Goal: Task Accomplishment & Management: Manage account settings

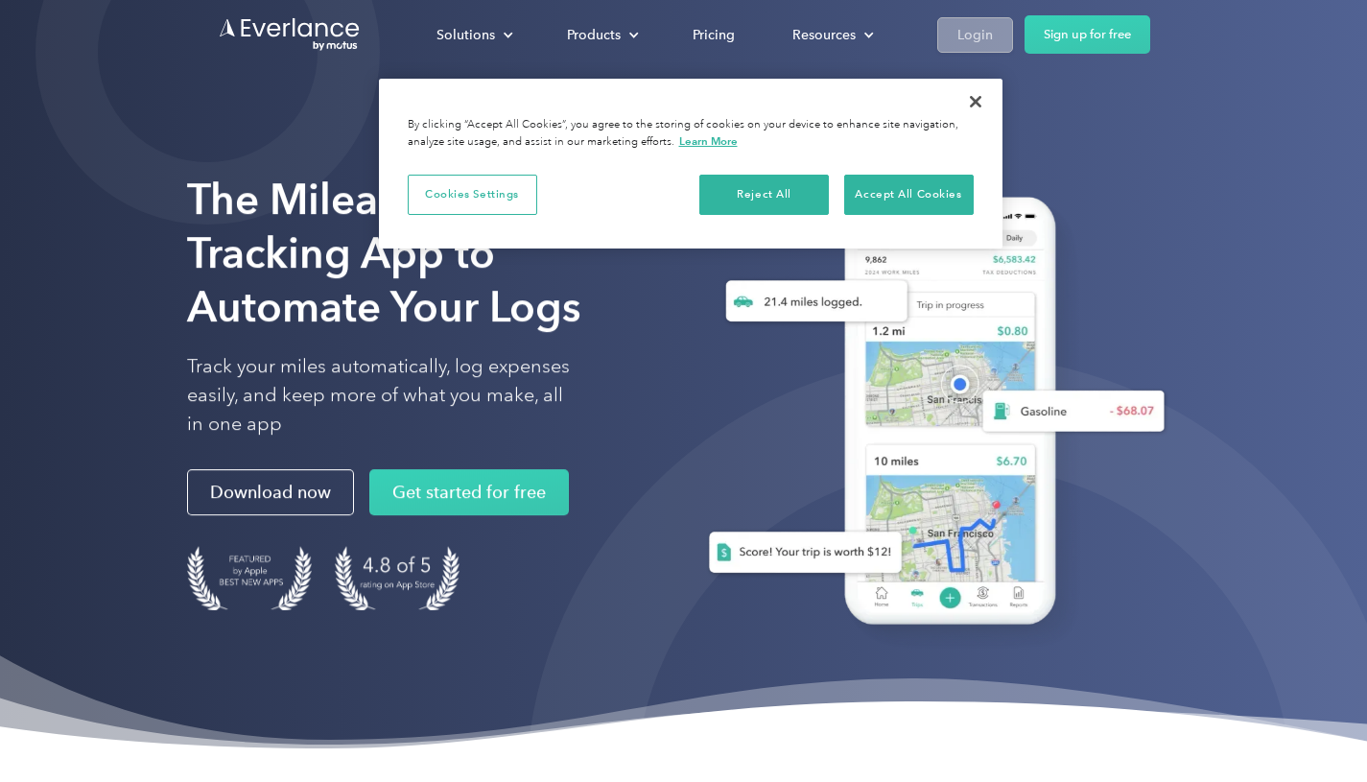
click at [1000, 25] on link "Login" at bounding box center [975, 34] width 76 height 35
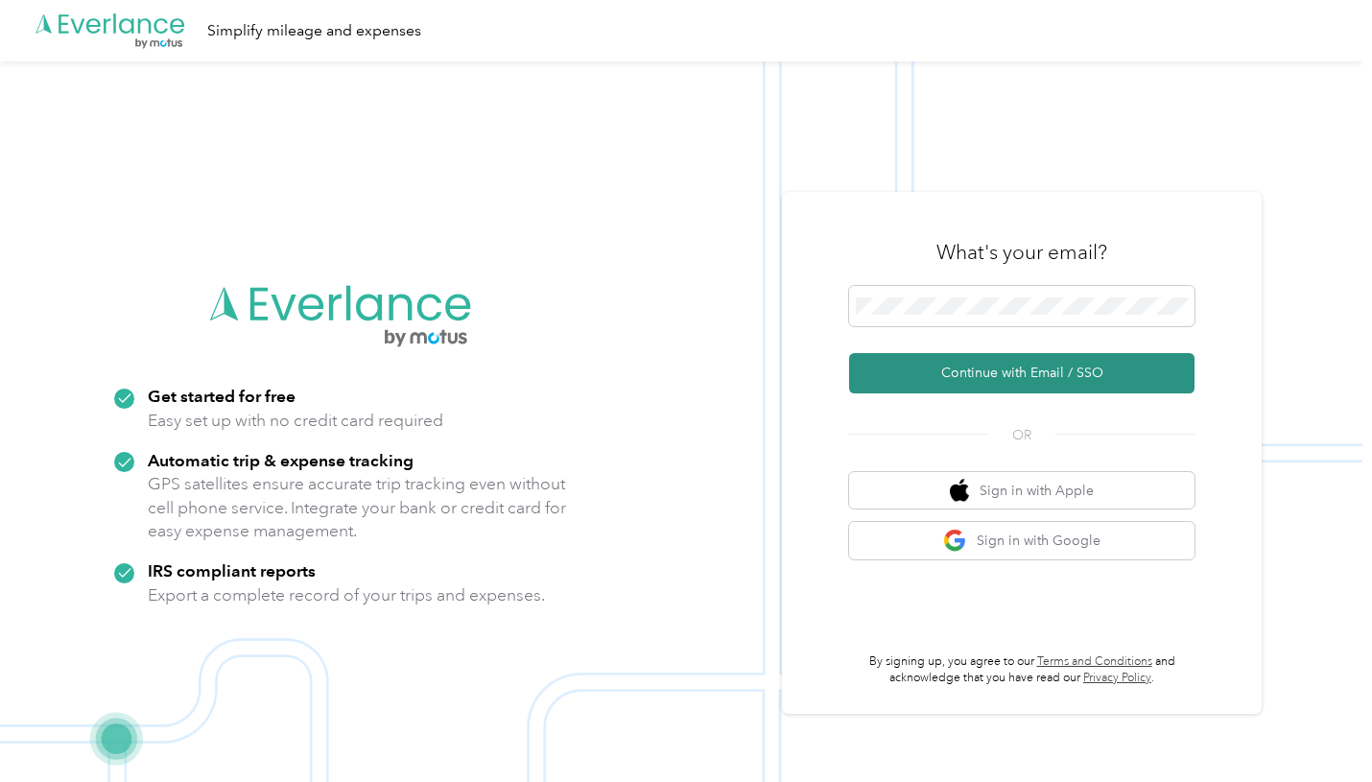
click at [956, 371] on button "Continue with Email / SSO" at bounding box center [1021, 373] width 345 height 40
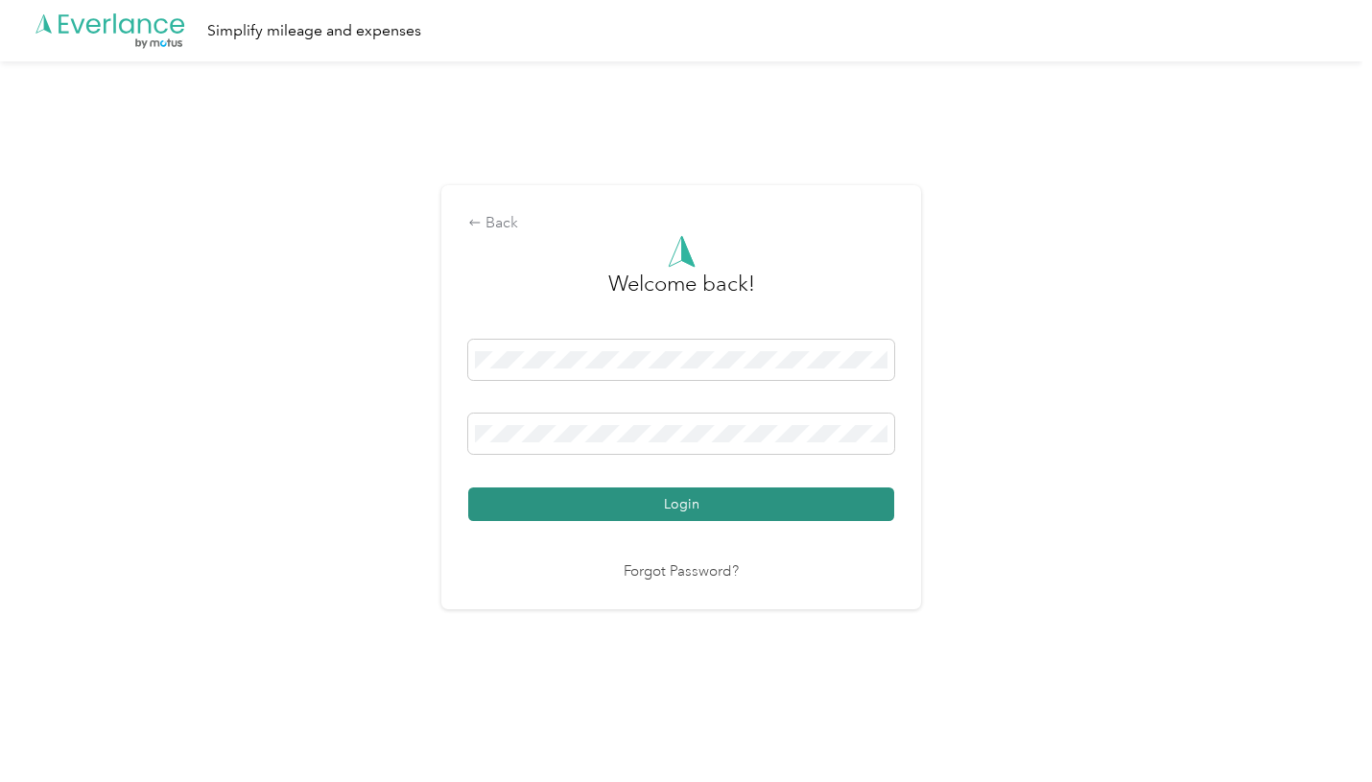
click at [760, 500] on button "Login" at bounding box center [681, 504] width 426 height 34
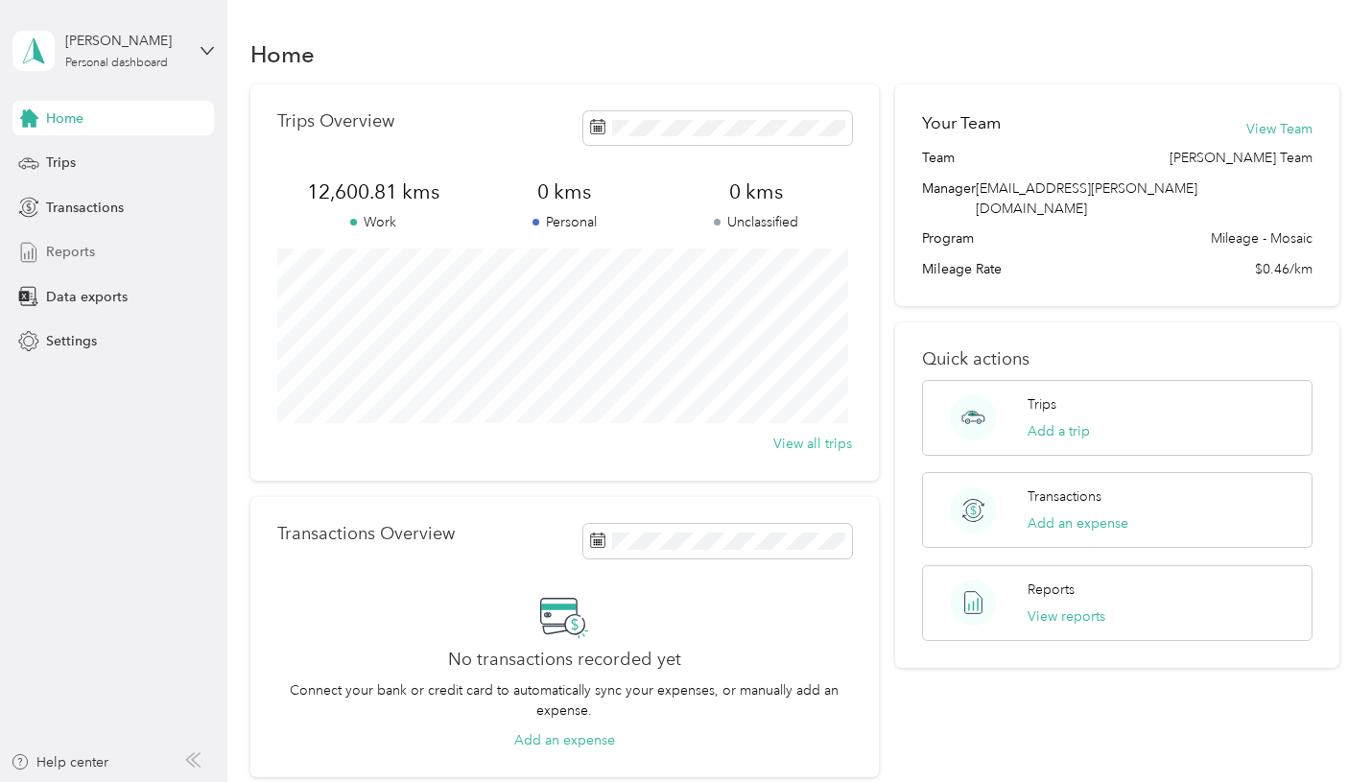
click at [78, 244] on span "Reports" at bounding box center [70, 252] width 49 height 20
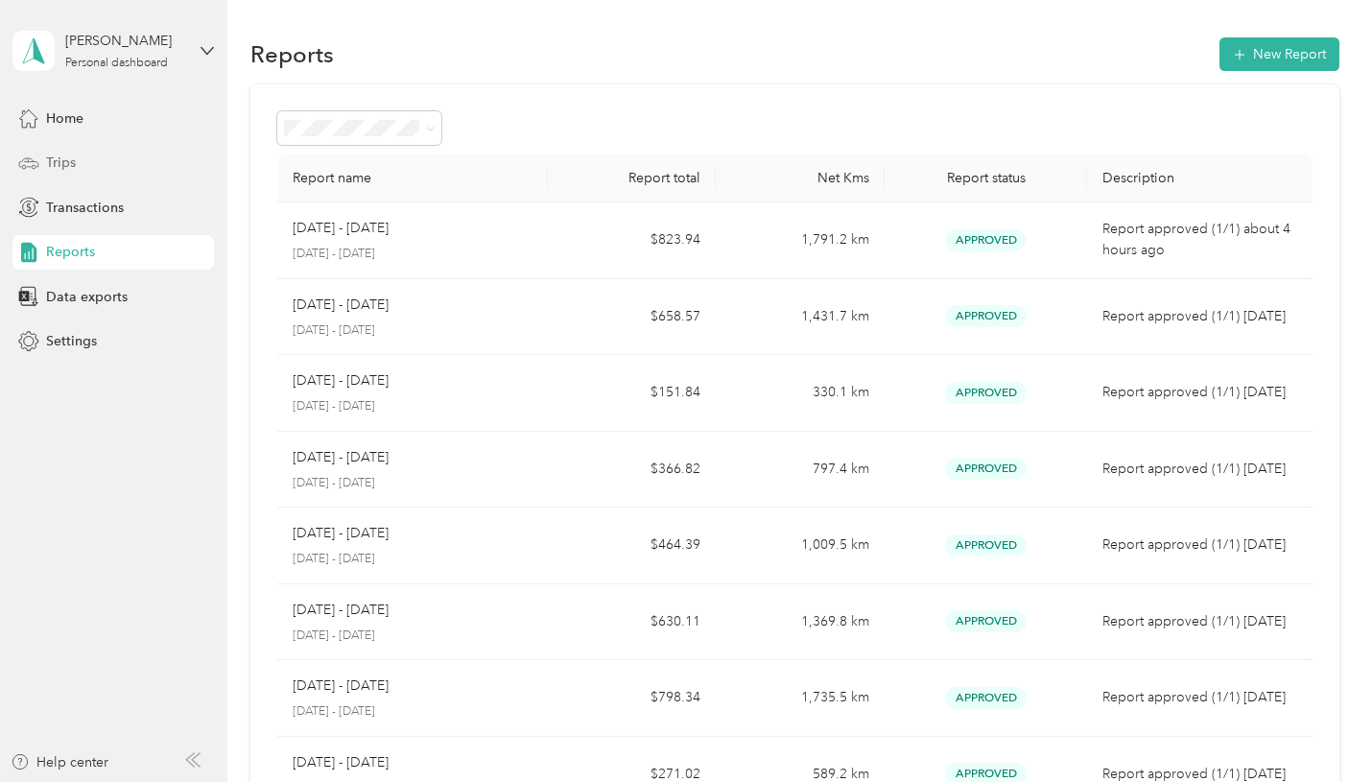
click at [73, 155] on span "Trips" at bounding box center [61, 163] width 30 height 20
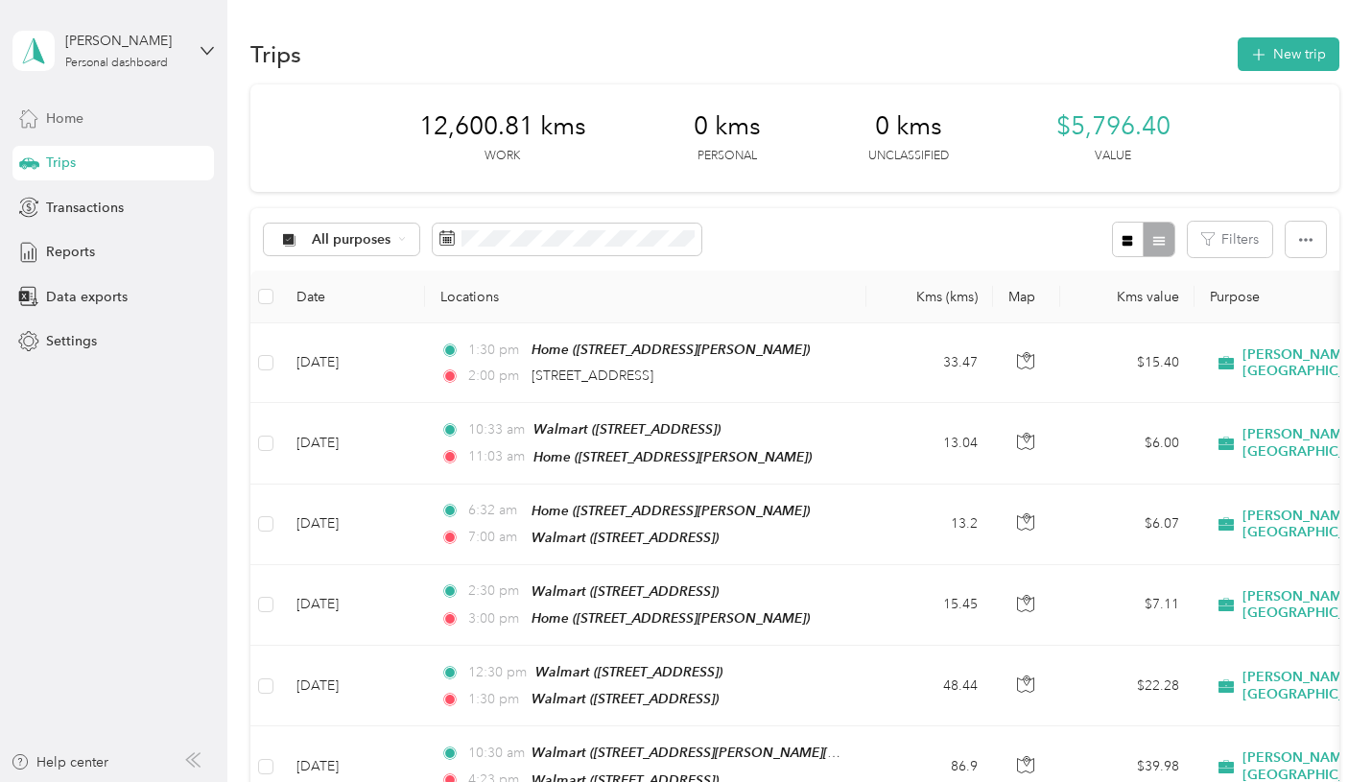
click at [61, 129] on div "Home" at bounding box center [112, 118] width 201 height 35
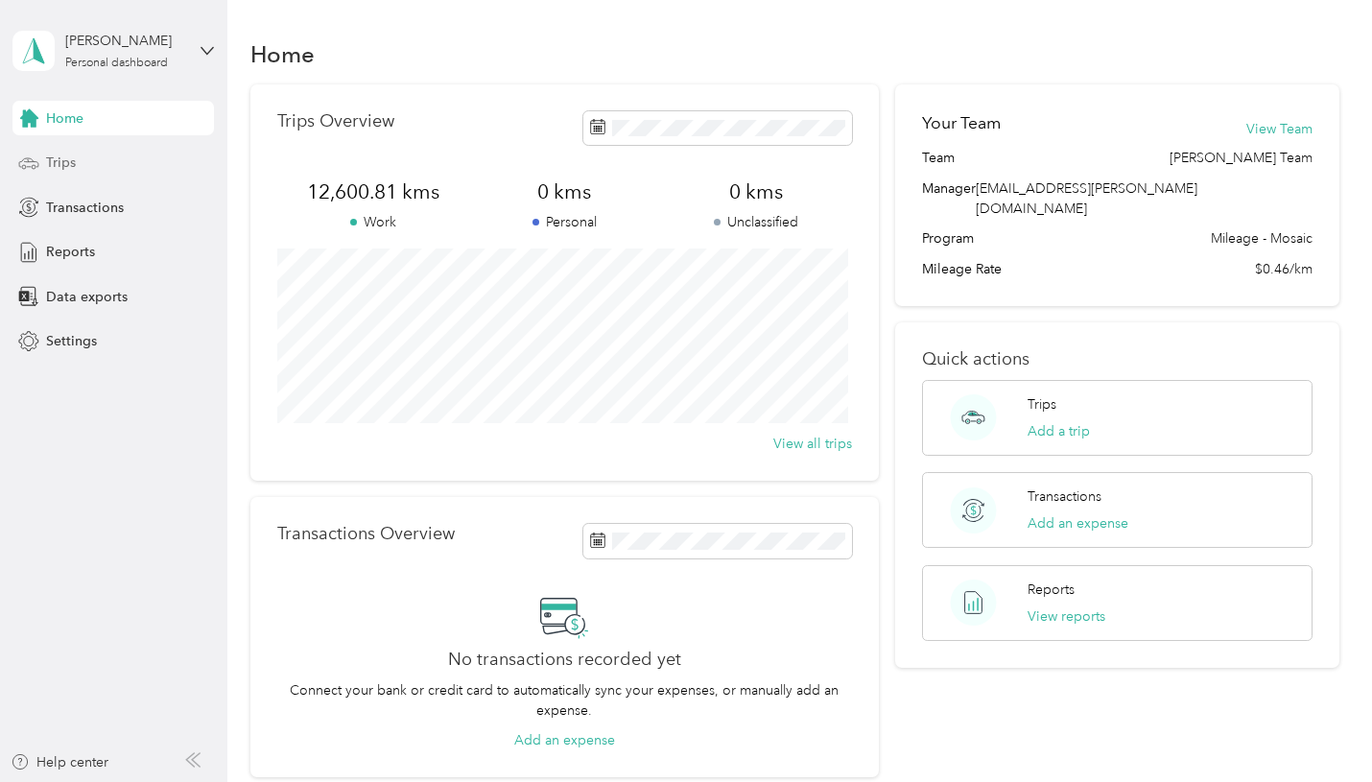
click at [64, 167] on span "Trips" at bounding box center [61, 163] width 30 height 20
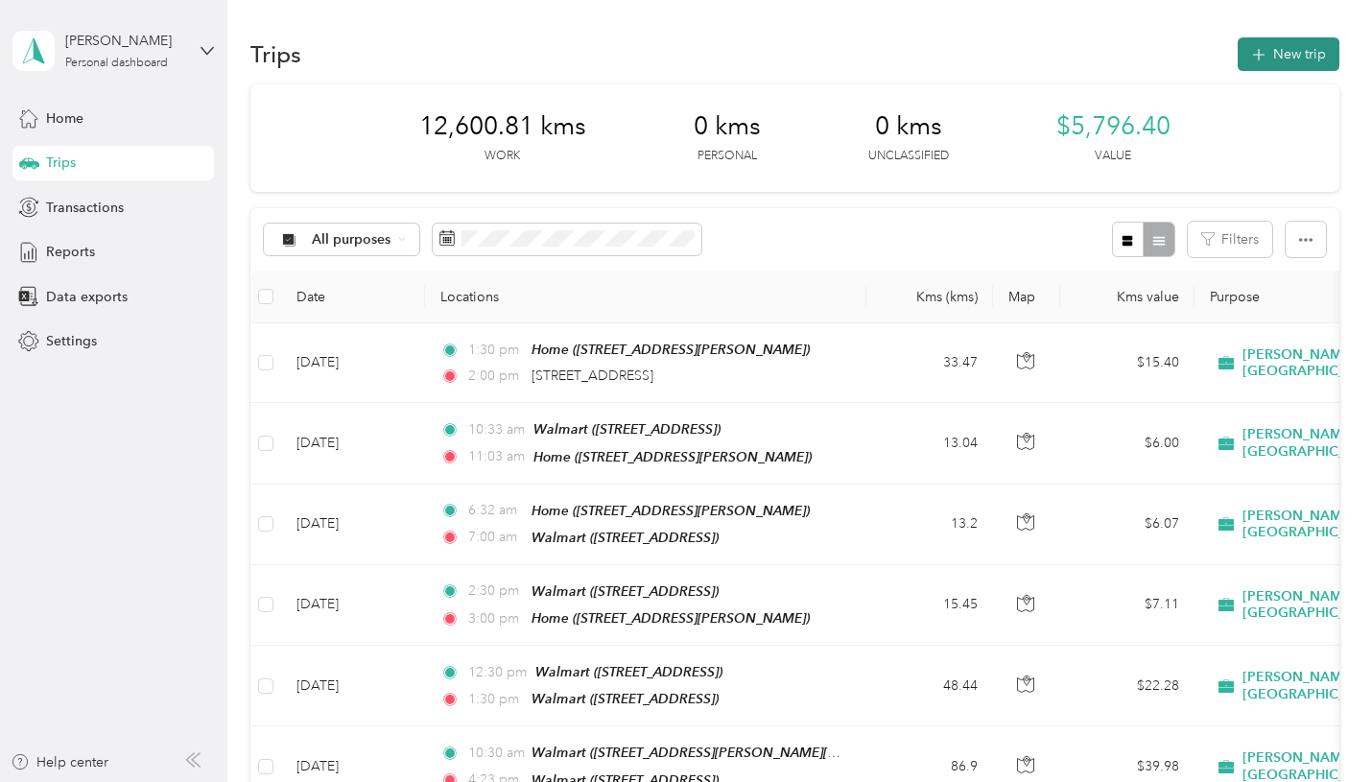
click at [1293, 50] on button "New trip" at bounding box center [1288, 54] width 102 height 34
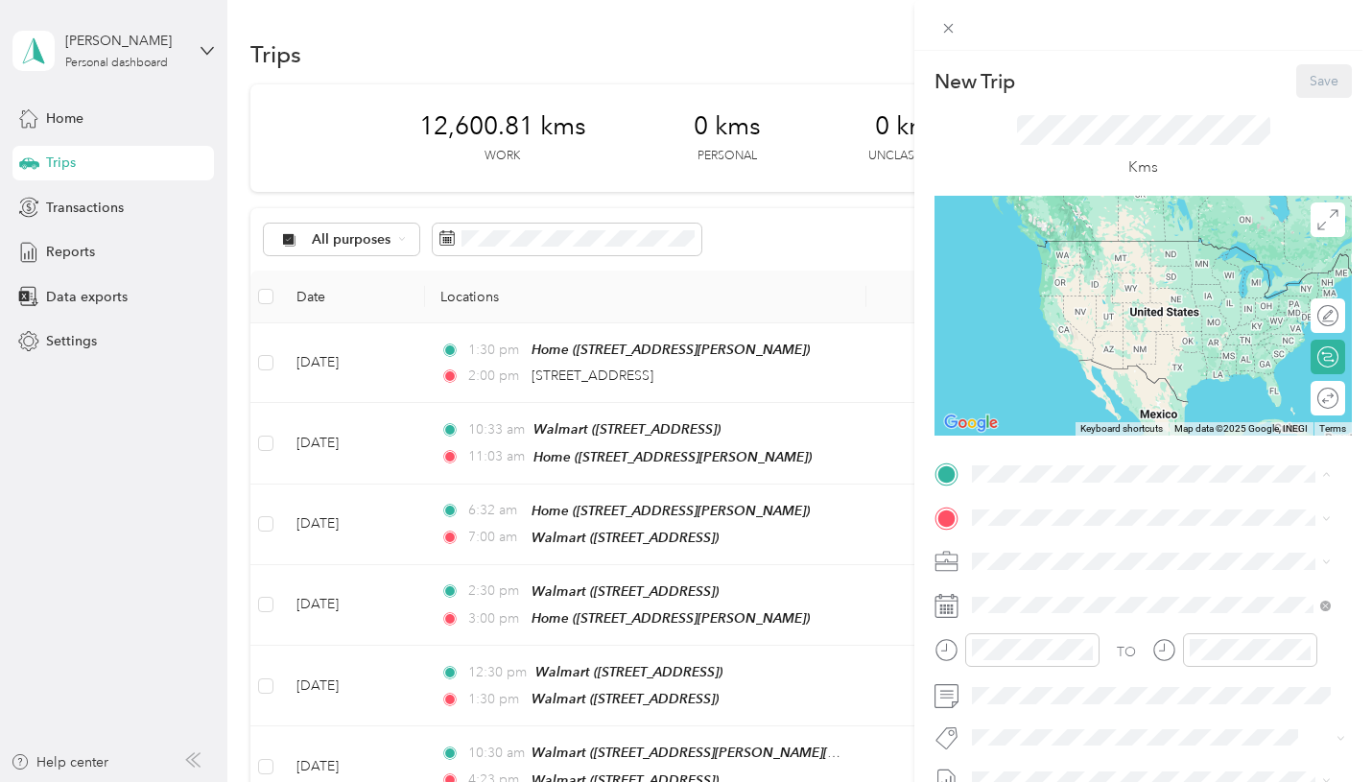
click at [1023, 159] on div "Kms" at bounding box center [1143, 147] width 253 height 64
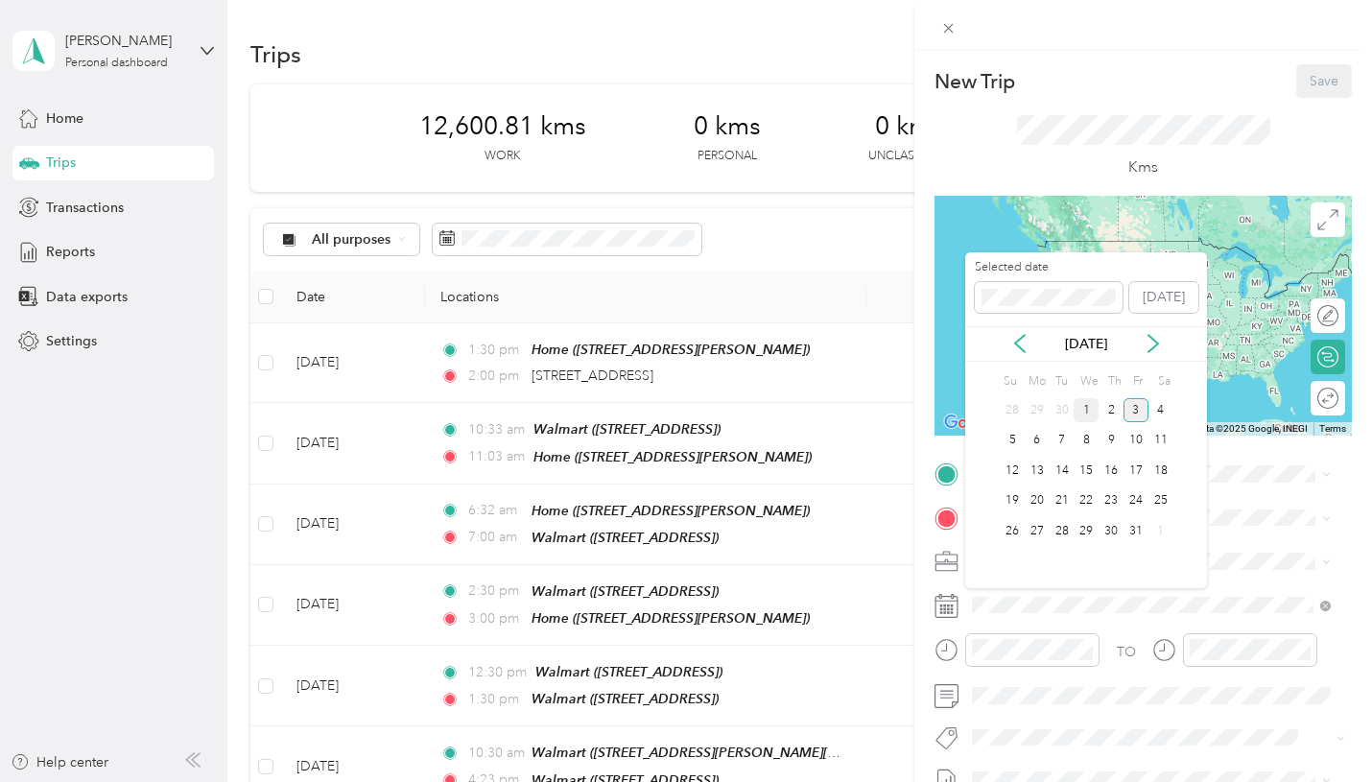
click at [1086, 412] on div "1" at bounding box center [1085, 410] width 25 height 24
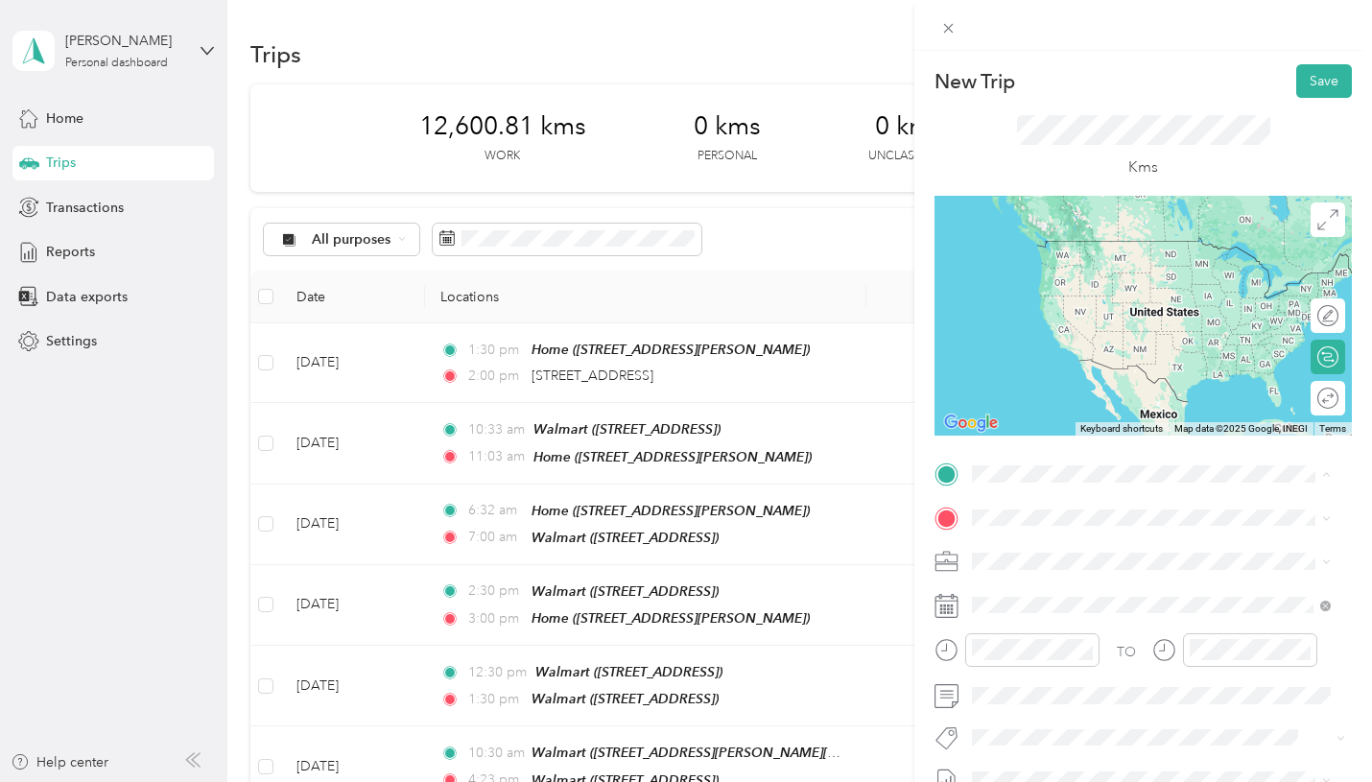
click at [1037, 700] on span "2955 Robinet Rd, N8R 1P5, Windsor, ON, Canada" at bounding box center [1122, 692] width 228 height 16
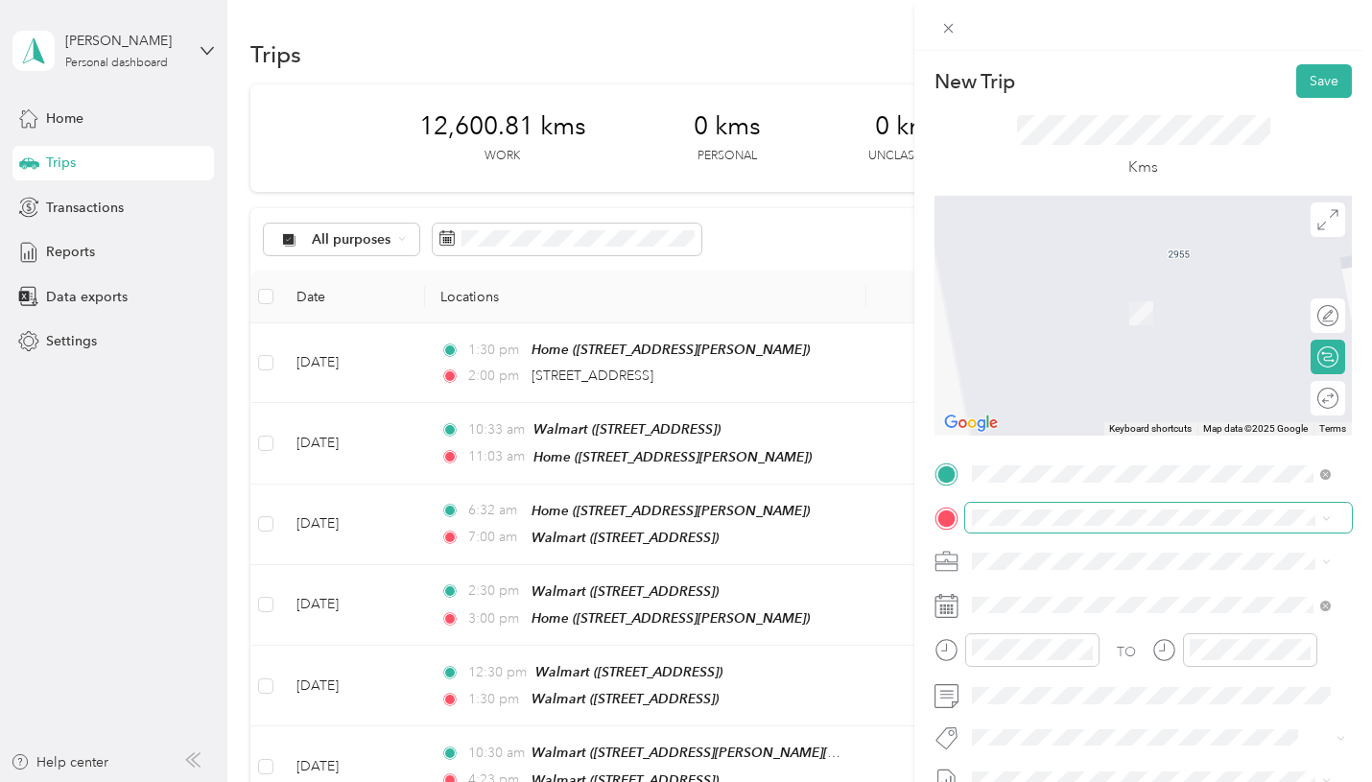
click at [1005, 526] on span at bounding box center [1158, 518] width 387 height 31
click at [1165, 297] on div "4870 Malden Road Windsor, Ontario N9J 2W2, Canada" at bounding box center [1150, 284] width 345 height 26
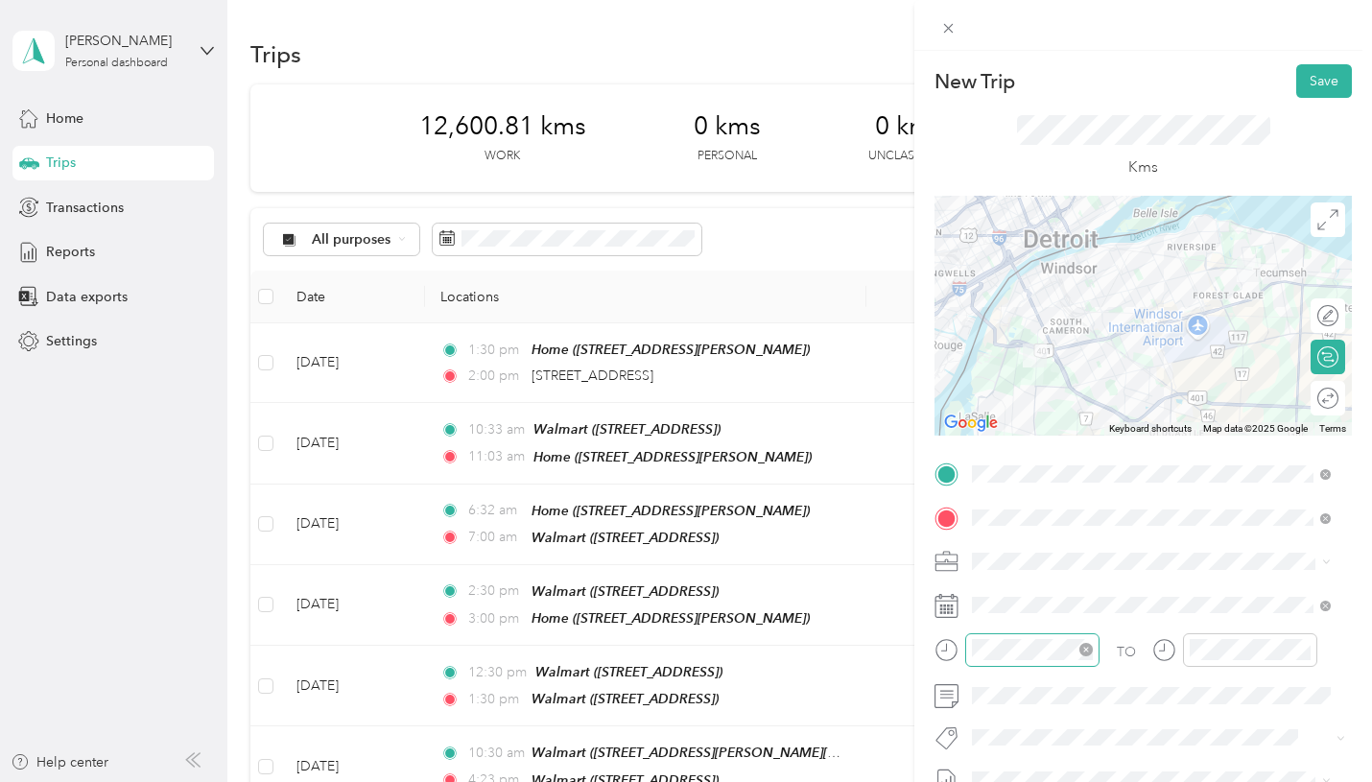
click at [1045, 637] on div at bounding box center [1032, 650] width 134 height 34
click at [998, 531] on div "06" at bounding box center [992, 528] width 46 height 27
click at [1100, 390] on div "AM" at bounding box center [1100, 394] width 46 height 27
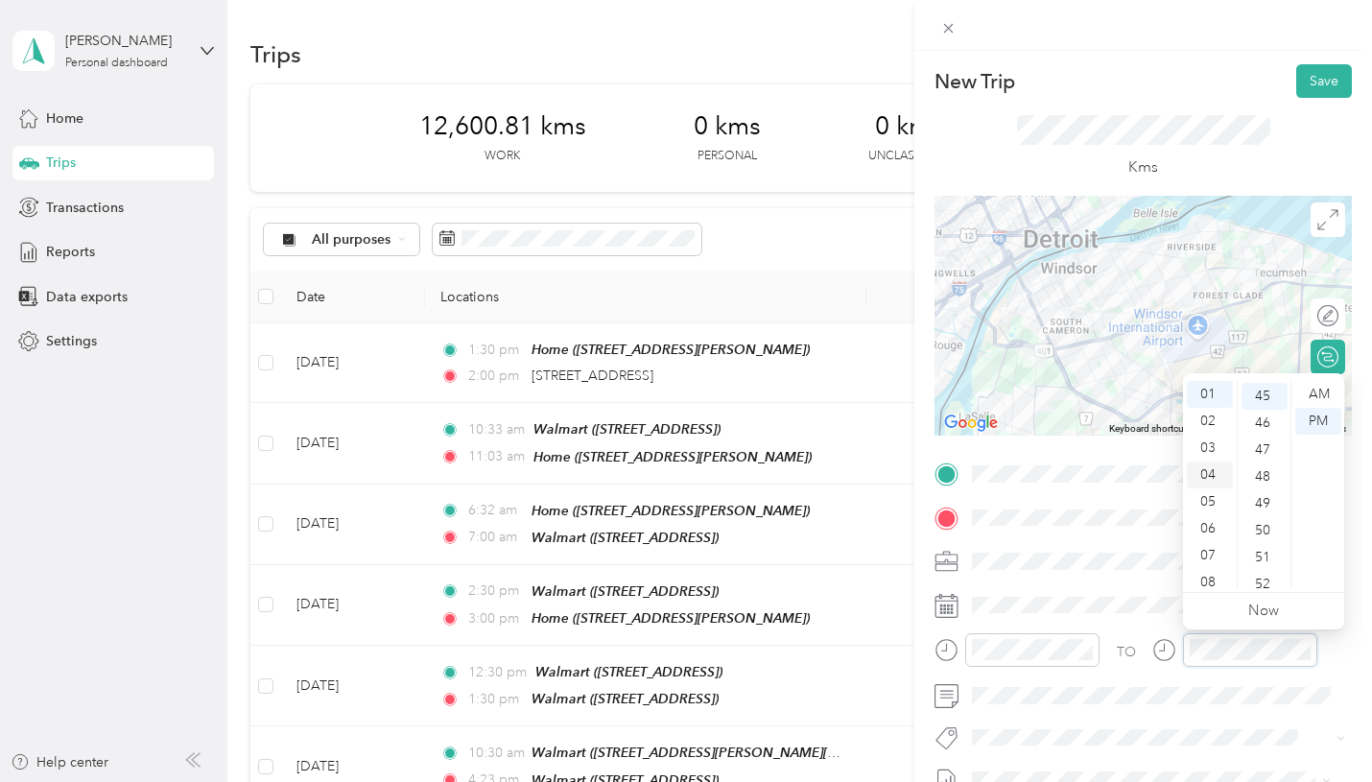
scroll to position [1209, 0]
click at [1218, 546] on div "07" at bounding box center [1210, 555] width 46 height 27
click at [1265, 540] on div "15" at bounding box center [1264, 547] width 46 height 27
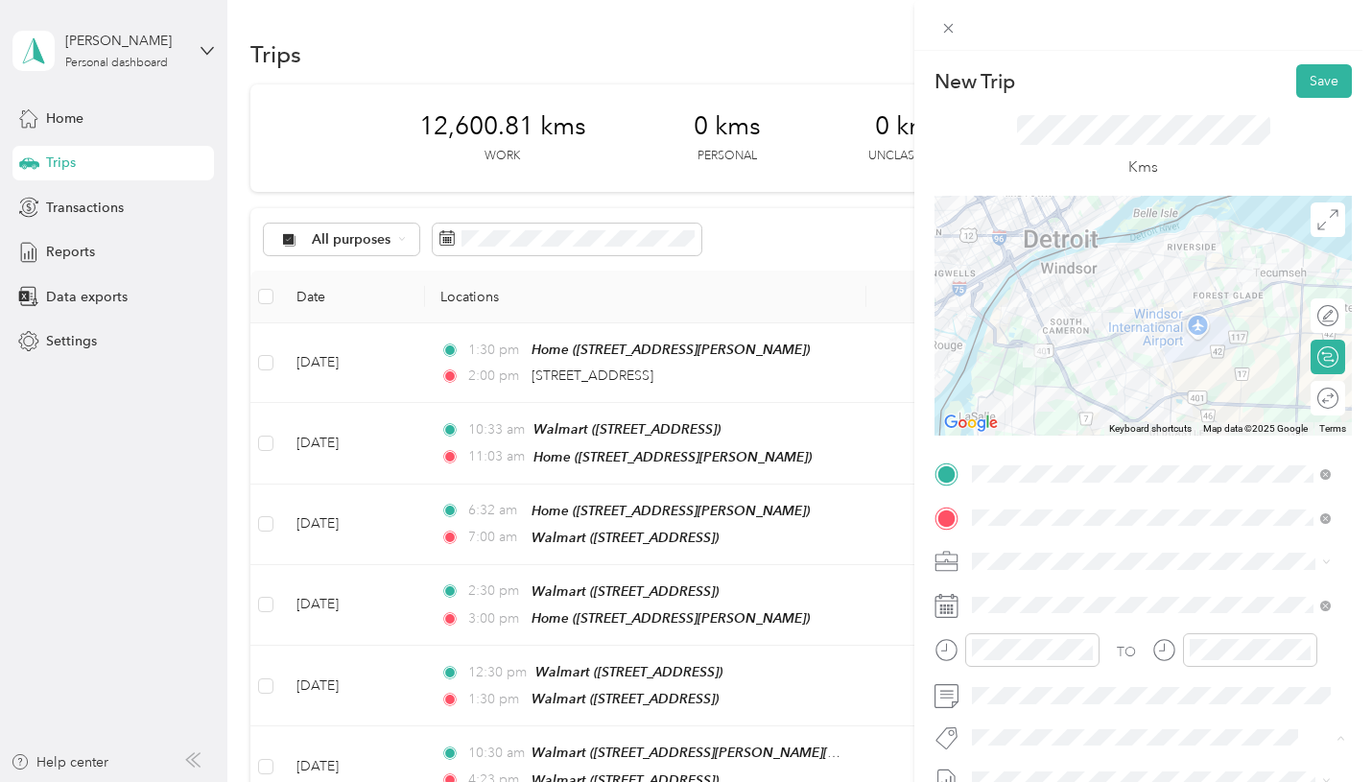
click at [1037, 671] on span "P&g Continuity" at bounding box center [1032, 666] width 81 height 17
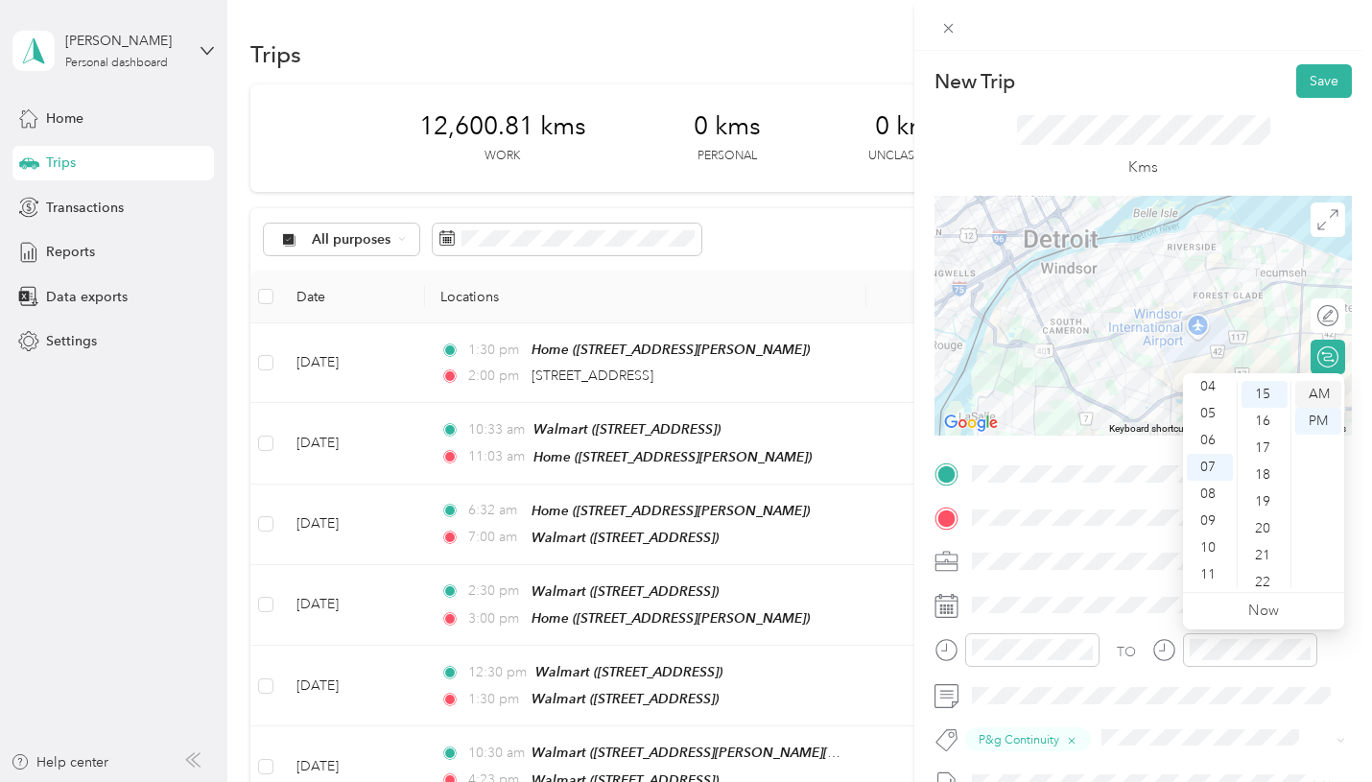
click at [1317, 401] on div "AM" at bounding box center [1318, 394] width 46 height 27
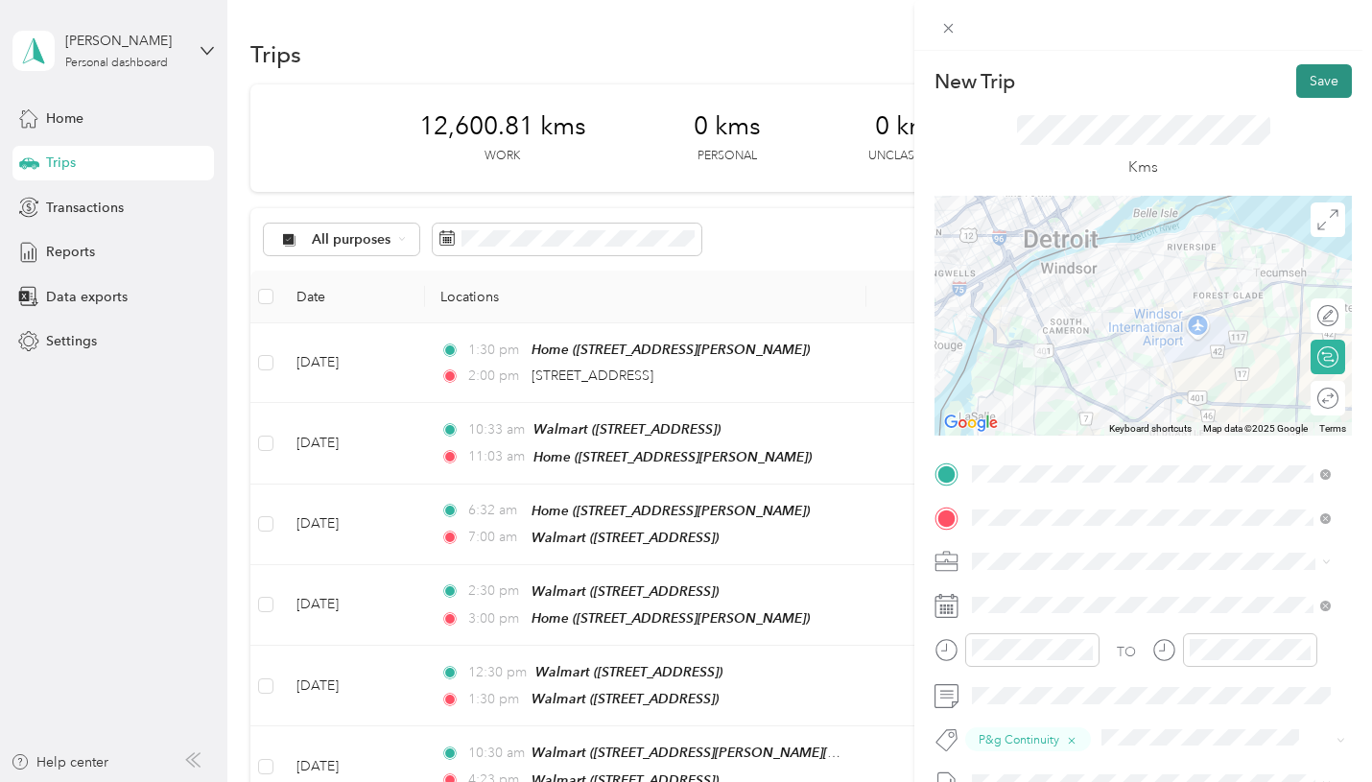
click at [1302, 78] on button "Save" at bounding box center [1324, 81] width 56 height 34
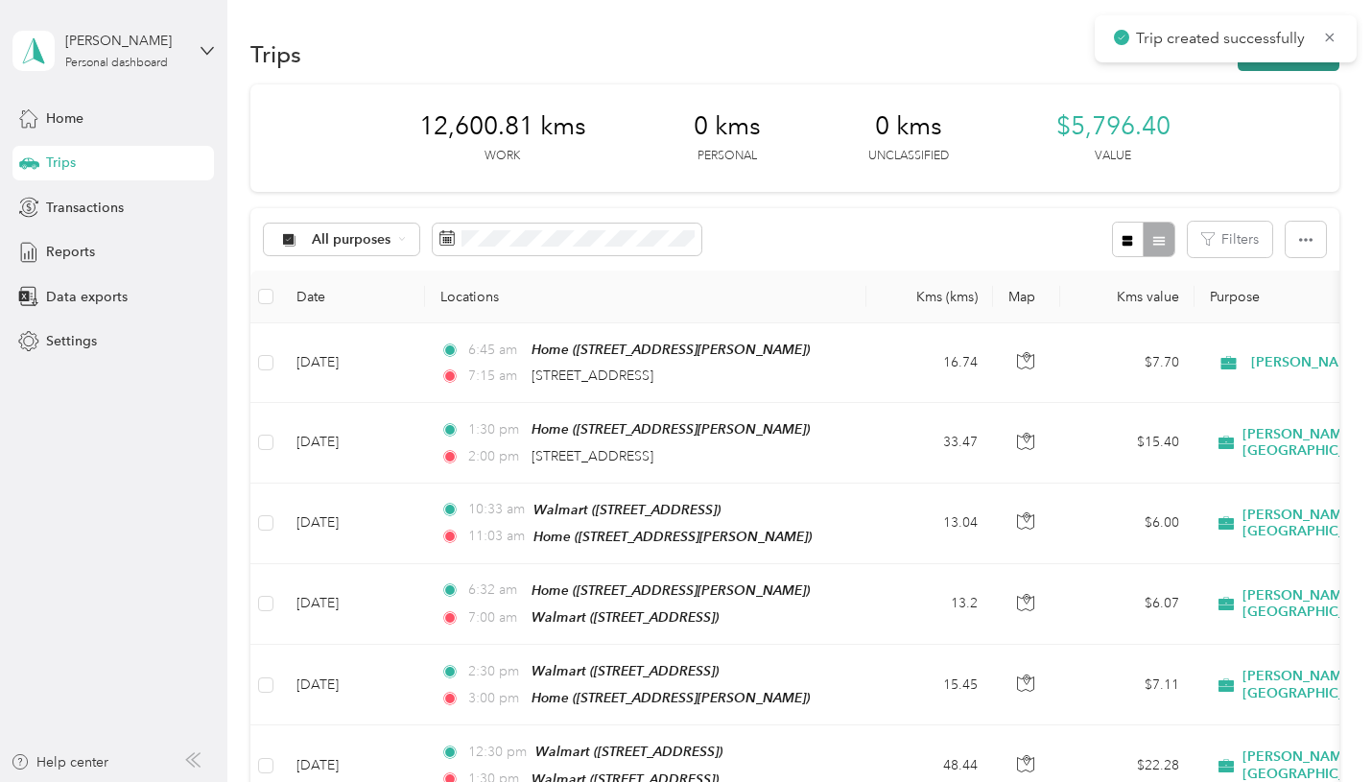
click at [1268, 69] on button "New trip" at bounding box center [1288, 54] width 102 height 34
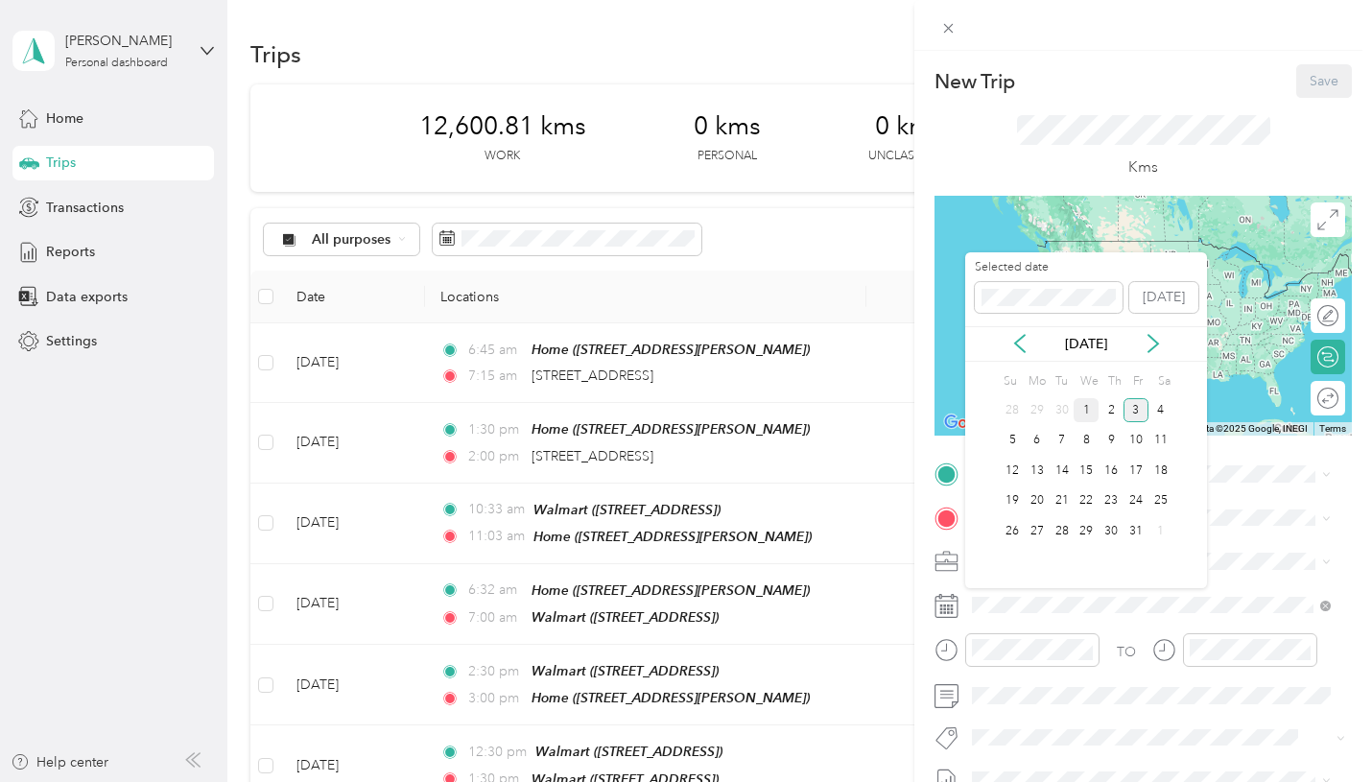
click at [1091, 408] on div "1" at bounding box center [1085, 410] width 25 height 24
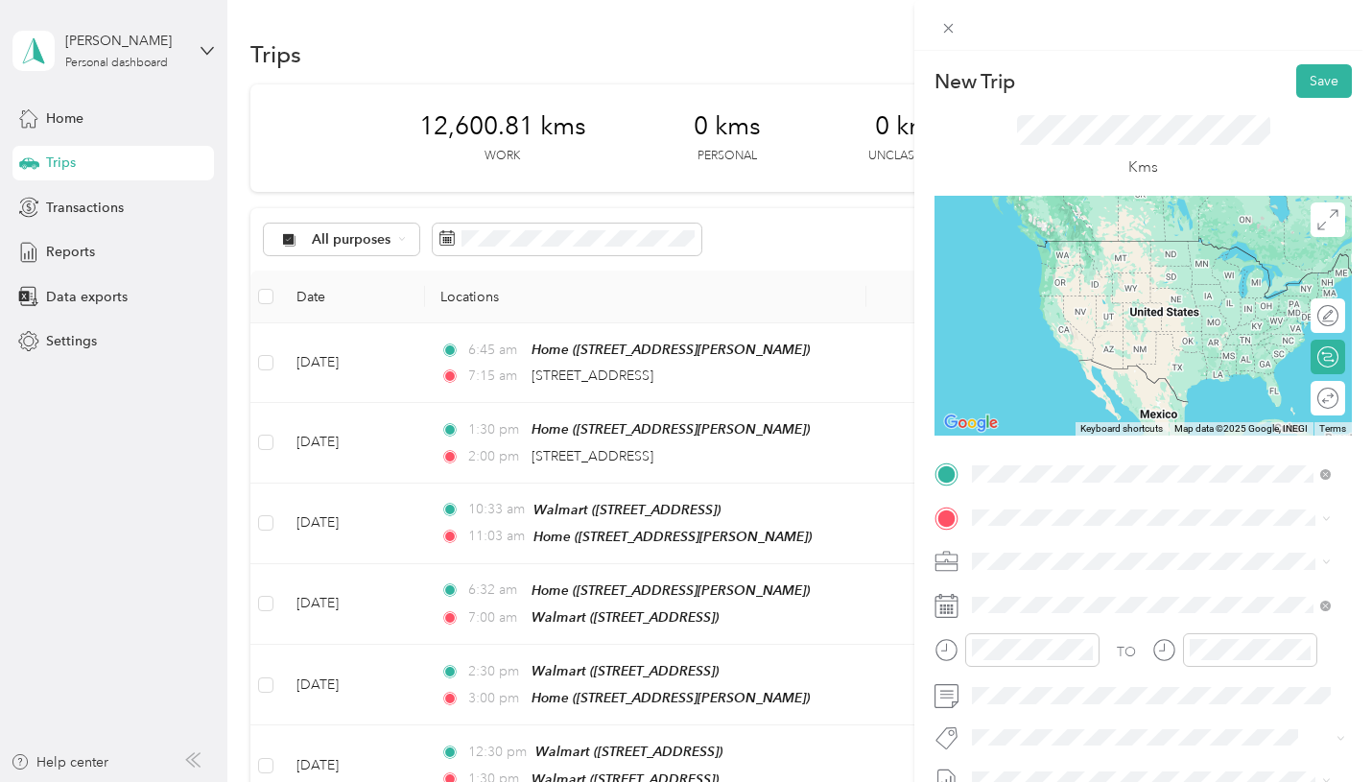
click at [1118, 548] on span "4870 Malden Road Windsor, Ontario N9J 2W2, Canada" at bounding box center [1069, 542] width 122 height 17
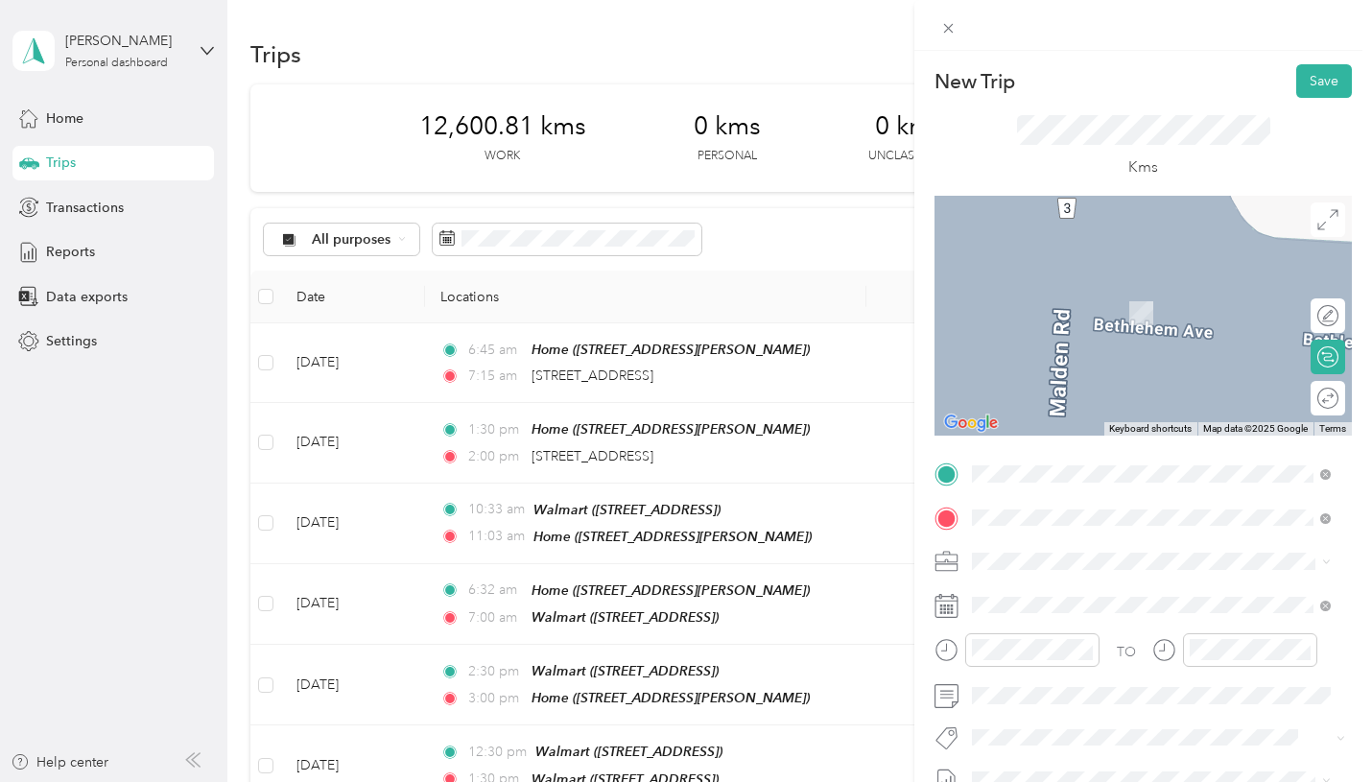
click at [1079, 293] on span "400 Manning Road Tecumseh, Ontario N8N 4Z4, Canada" at bounding box center [1122, 283] width 228 height 17
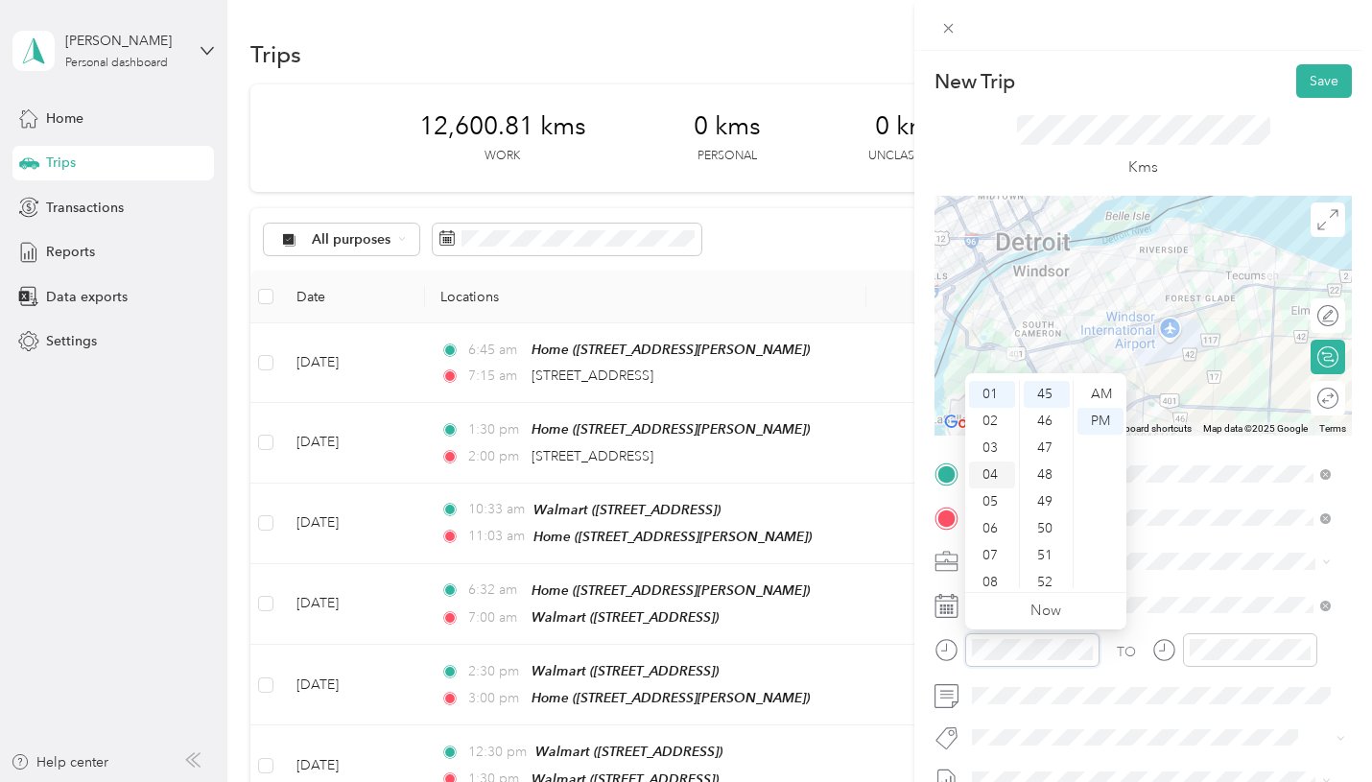
scroll to position [0, 0]
click at [994, 391] on div "12" at bounding box center [992, 394] width 46 height 27
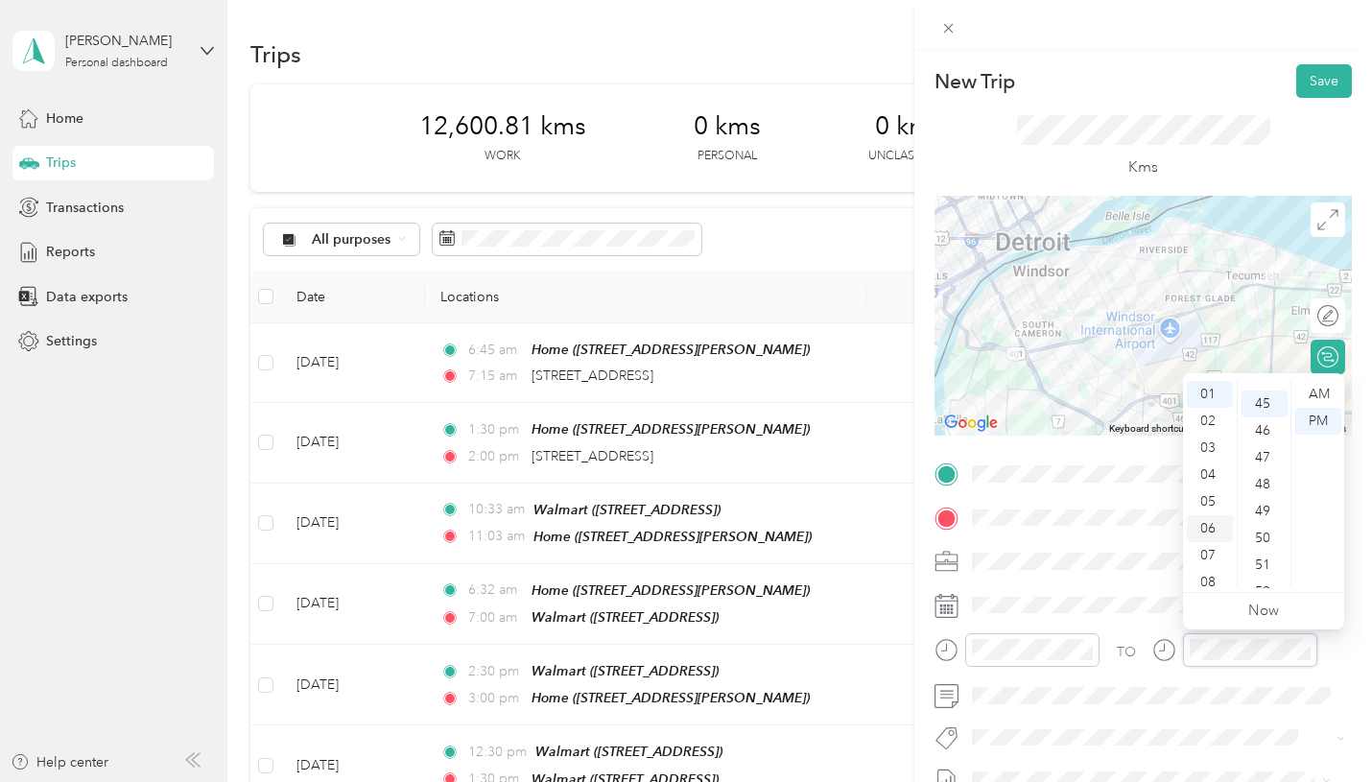
scroll to position [1209, 0]
click at [1204, 395] on div "01" at bounding box center [1210, 394] width 46 height 27
click at [1327, 417] on div "PM" at bounding box center [1318, 421] width 46 height 27
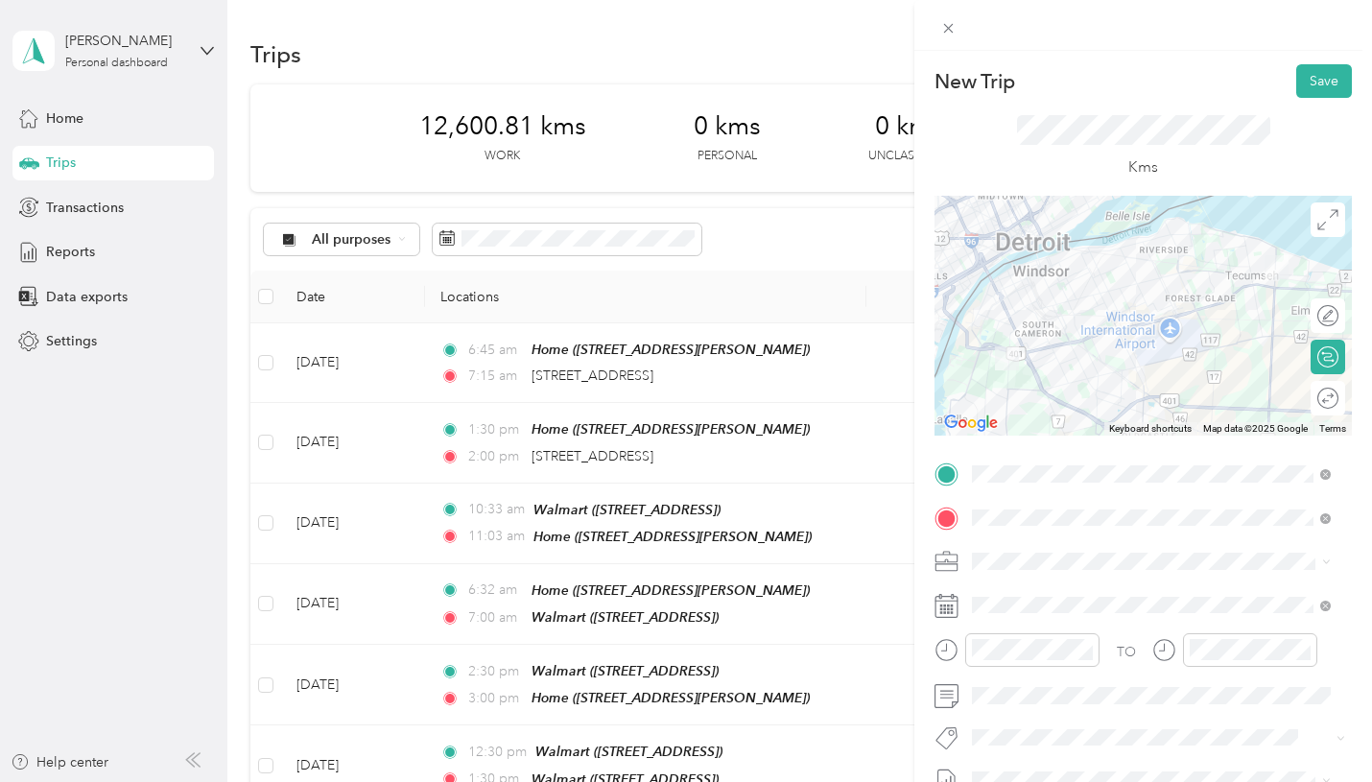
click at [1123, 673] on div "P&g Continuity" at bounding box center [1150, 666] width 345 height 24
click at [1303, 76] on button "Save" at bounding box center [1324, 81] width 56 height 34
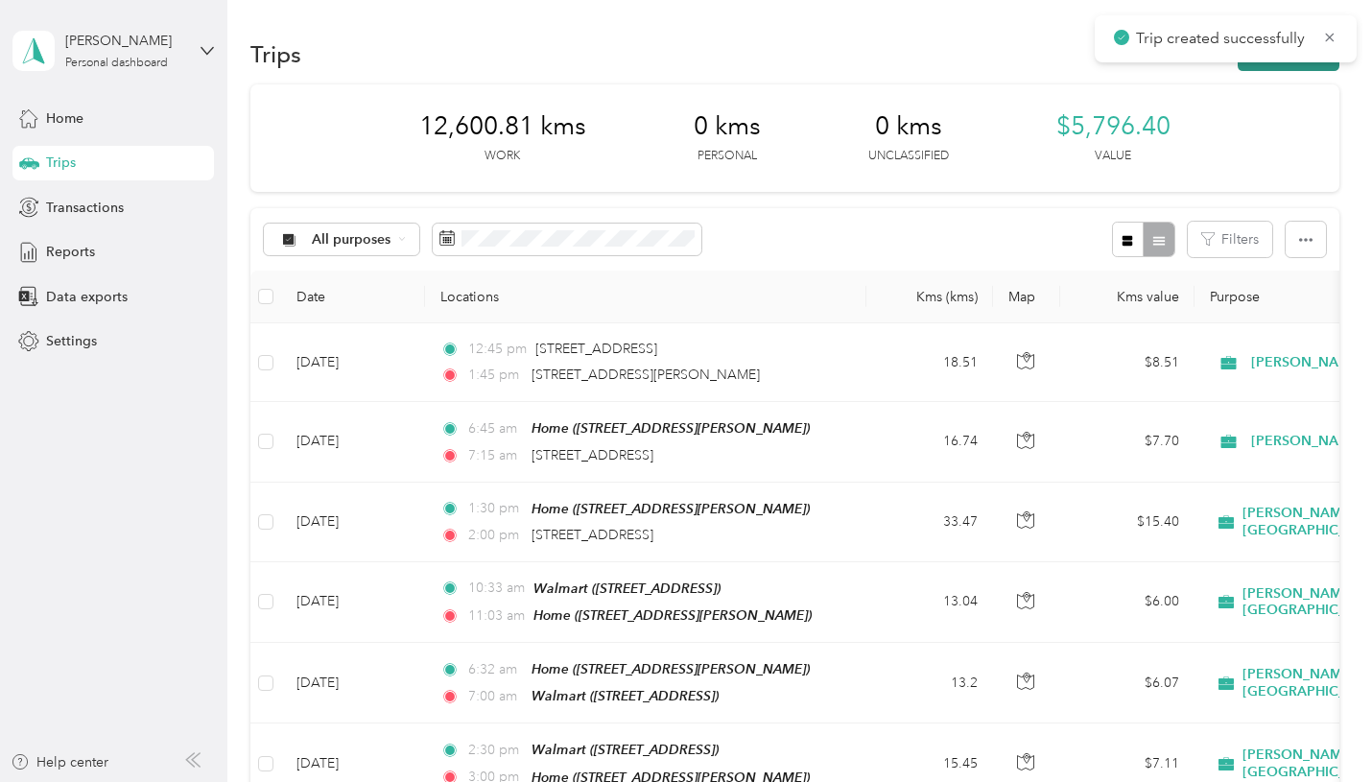
click at [1255, 67] on button "New trip" at bounding box center [1288, 54] width 102 height 34
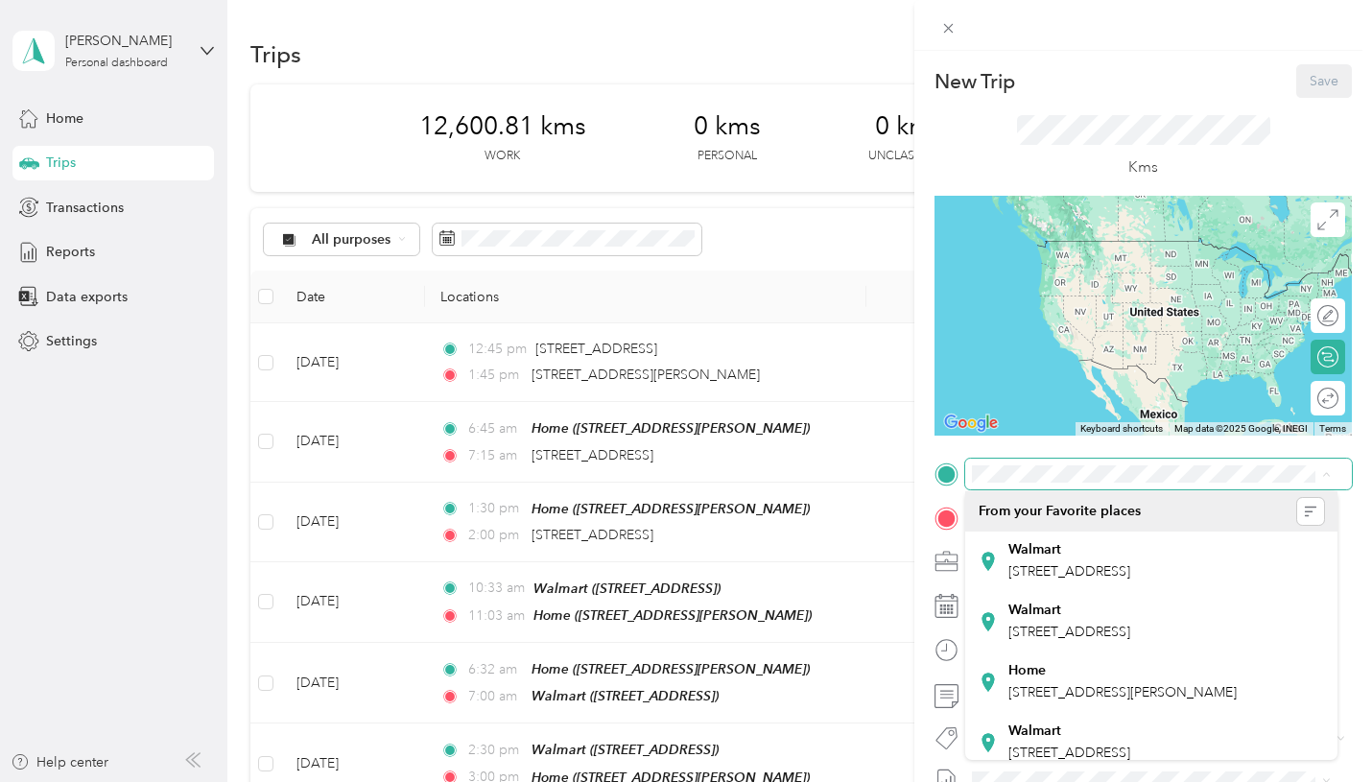
scroll to position [192, 0]
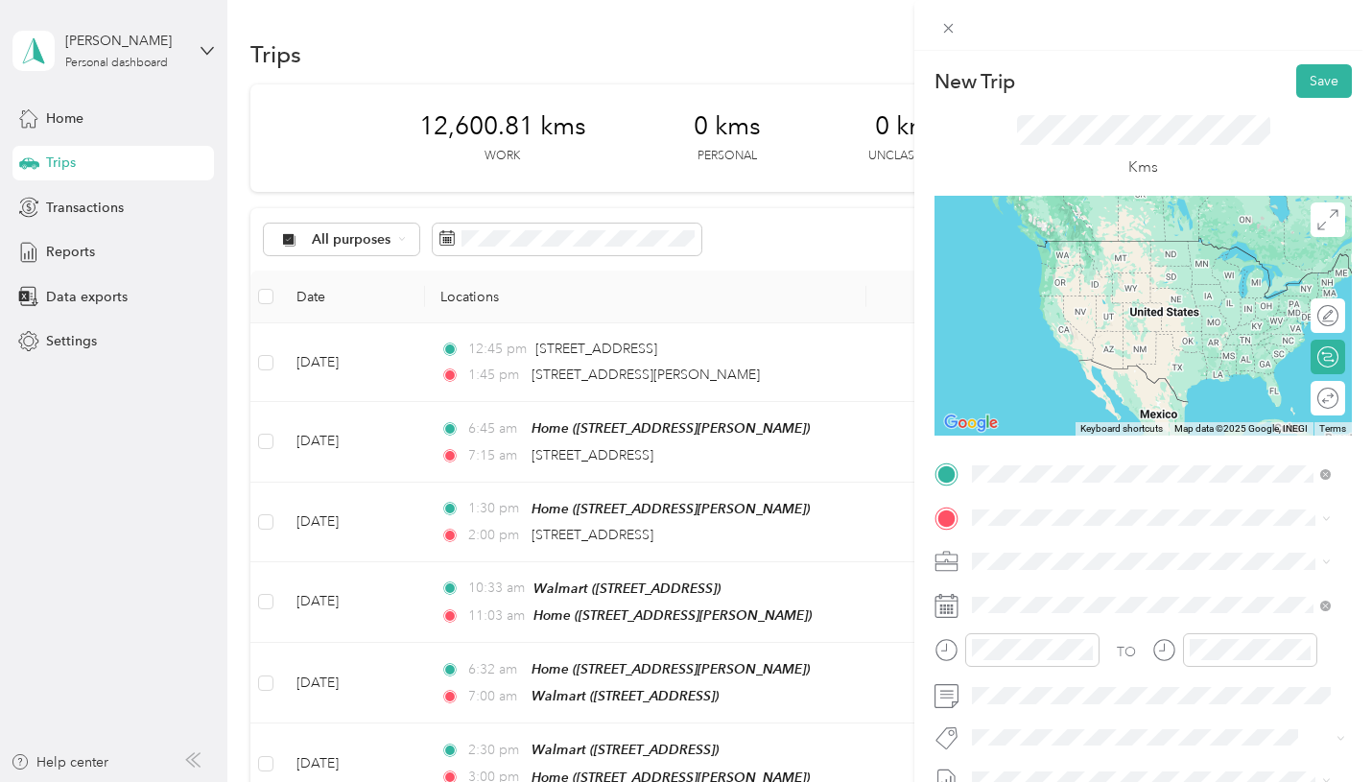
click at [1031, 581] on div "Zehrs Tecumseh 400 Manning Road, Tecumseh, N8N 4Z4, Tecumseh, Ontario, Canada" at bounding box center [1122, 561] width 228 height 40
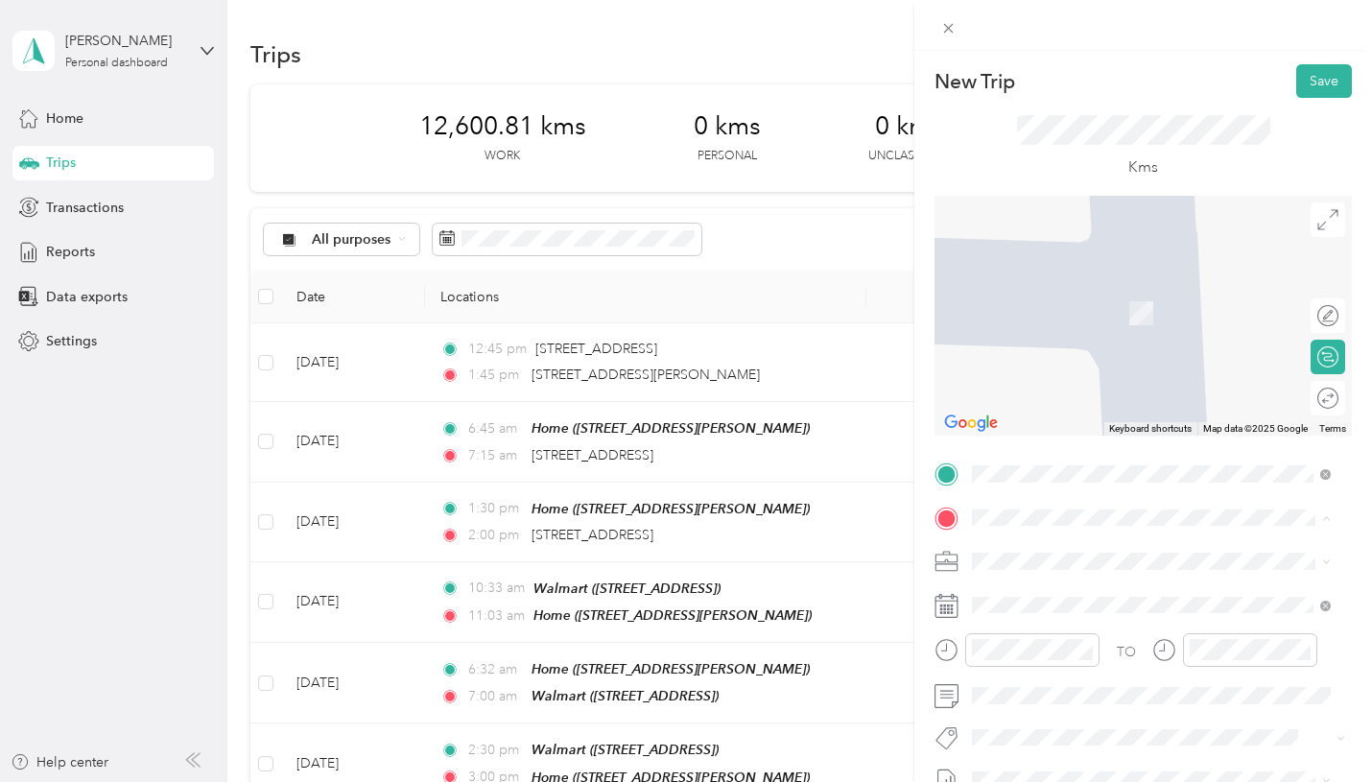
click at [1031, 447] on div "Home 2955 Robinet Rd, N8R 1P5, Windsor, ON, Canada" at bounding box center [1150, 423] width 345 height 47
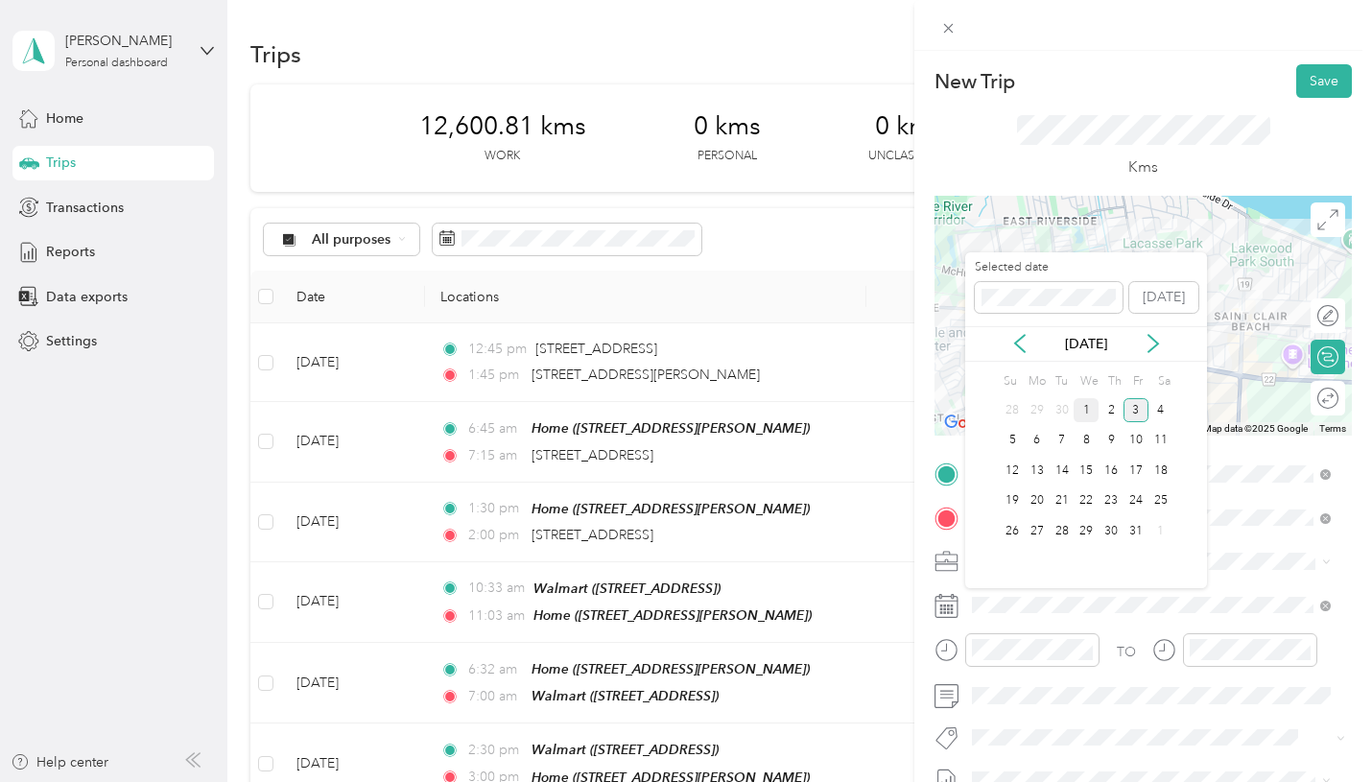
click at [1089, 413] on div "1" at bounding box center [1085, 410] width 25 height 24
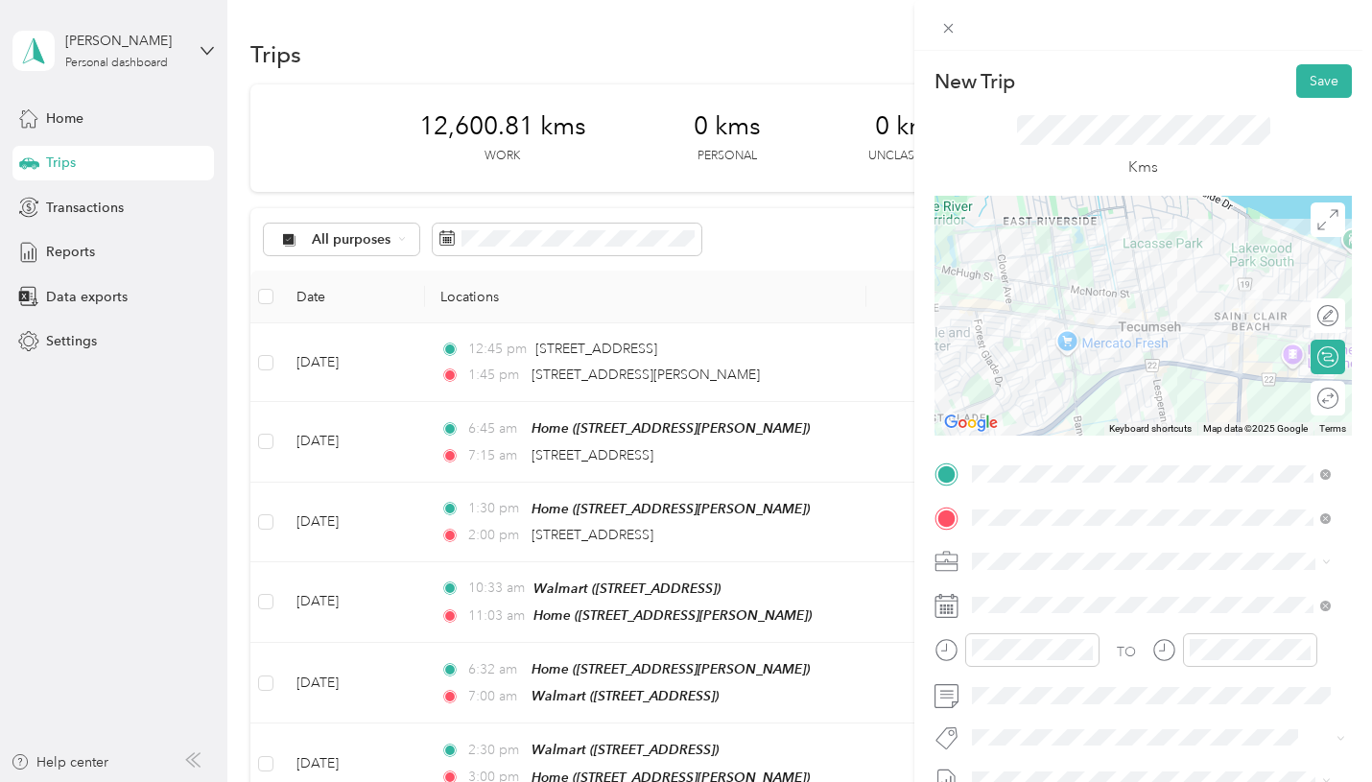
click at [1003, 671] on div at bounding box center [1016, 656] width 165 height 47
click at [1009, 663] on div at bounding box center [1032, 650] width 134 height 34
click at [989, 481] on div "04" at bounding box center [992, 474] width 46 height 27
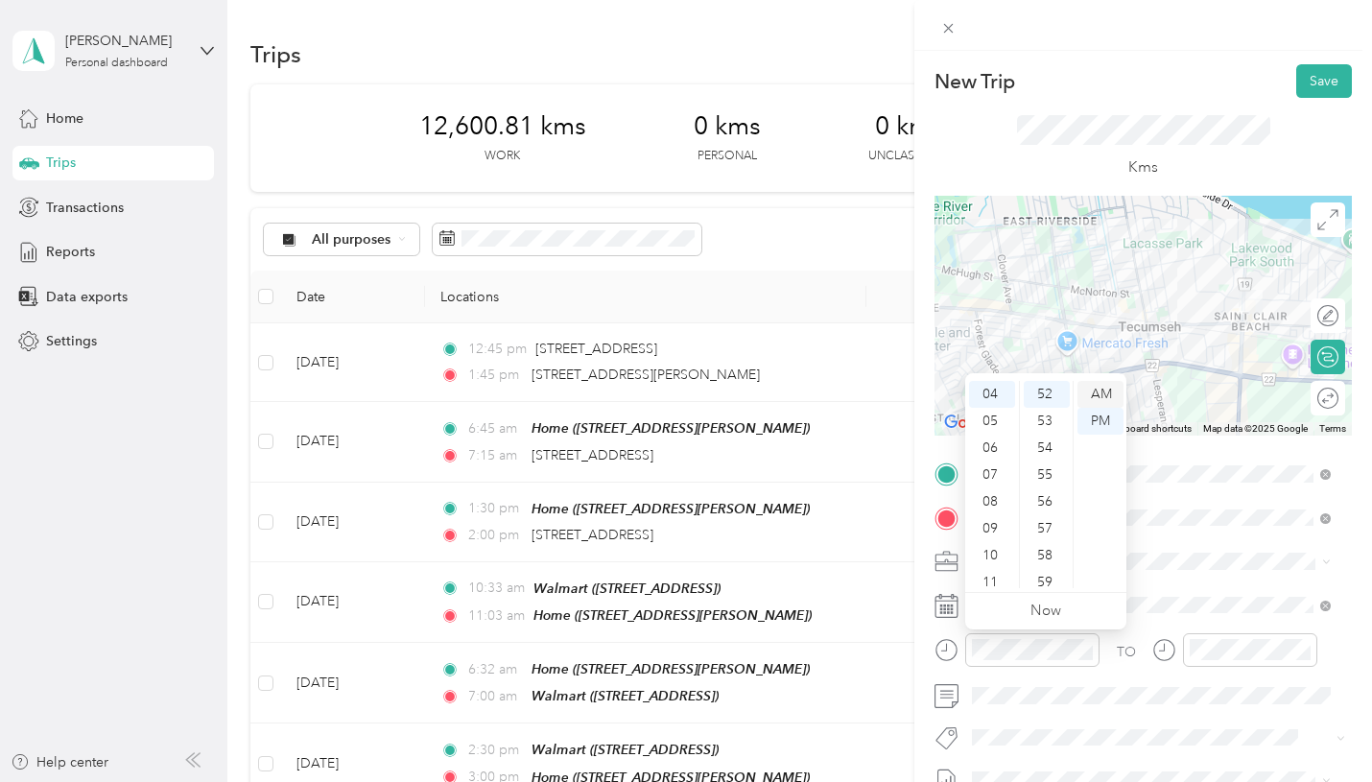
click at [1100, 394] on div "AM" at bounding box center [1100, 394] width 46 height 27
click at [1096, 412] on div "PM" at bounding box center [1100, 421] width 46 height 27
click at [1257, 665] on div at bounding box center [1250, 650] width 134 height 34
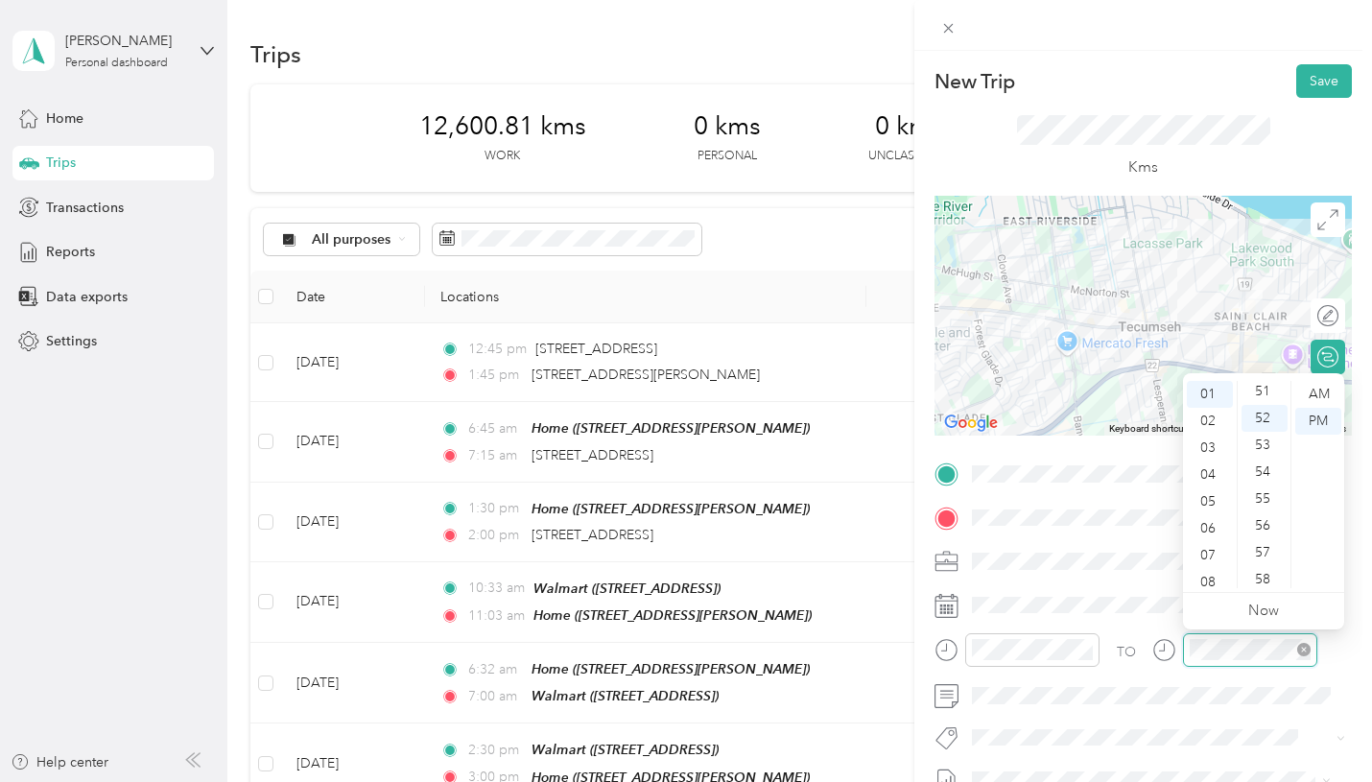
scroll to position [1397, 0]
click at [1218, 502] on div "05" at bounding box center [1210, 501] width 46 height 27
click at [1261, 392] on div "00" at bounding box center [1264, 394] width 46 height 27
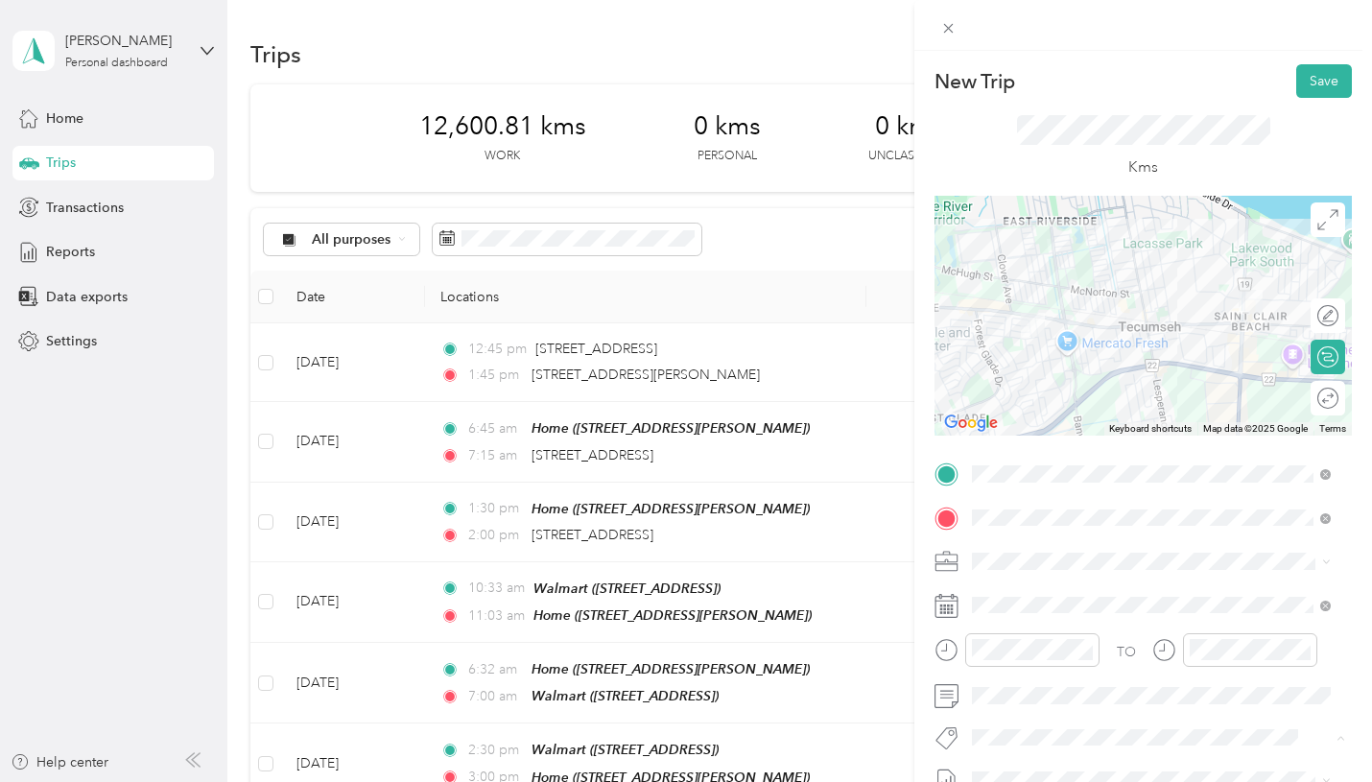
click at [1021, 675] on button "P&g Continuity" at bounding box center [1031, 667] width 107 height 24
click at [1311, 76] on button "Save" at bounding box center [1324, 81] width 56 height 34
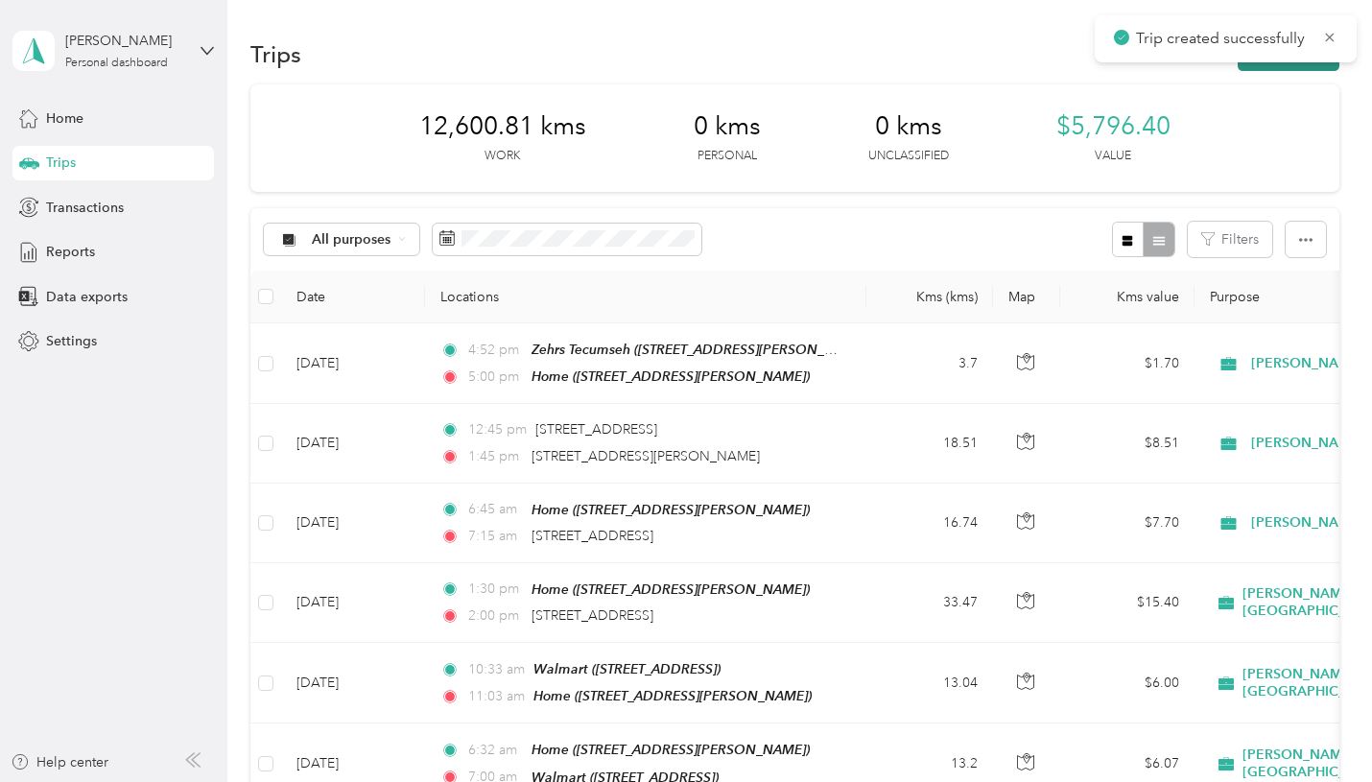
click at [1262, 65] on button "New trip" at bounding box center [1288, 54] width 102 height 34
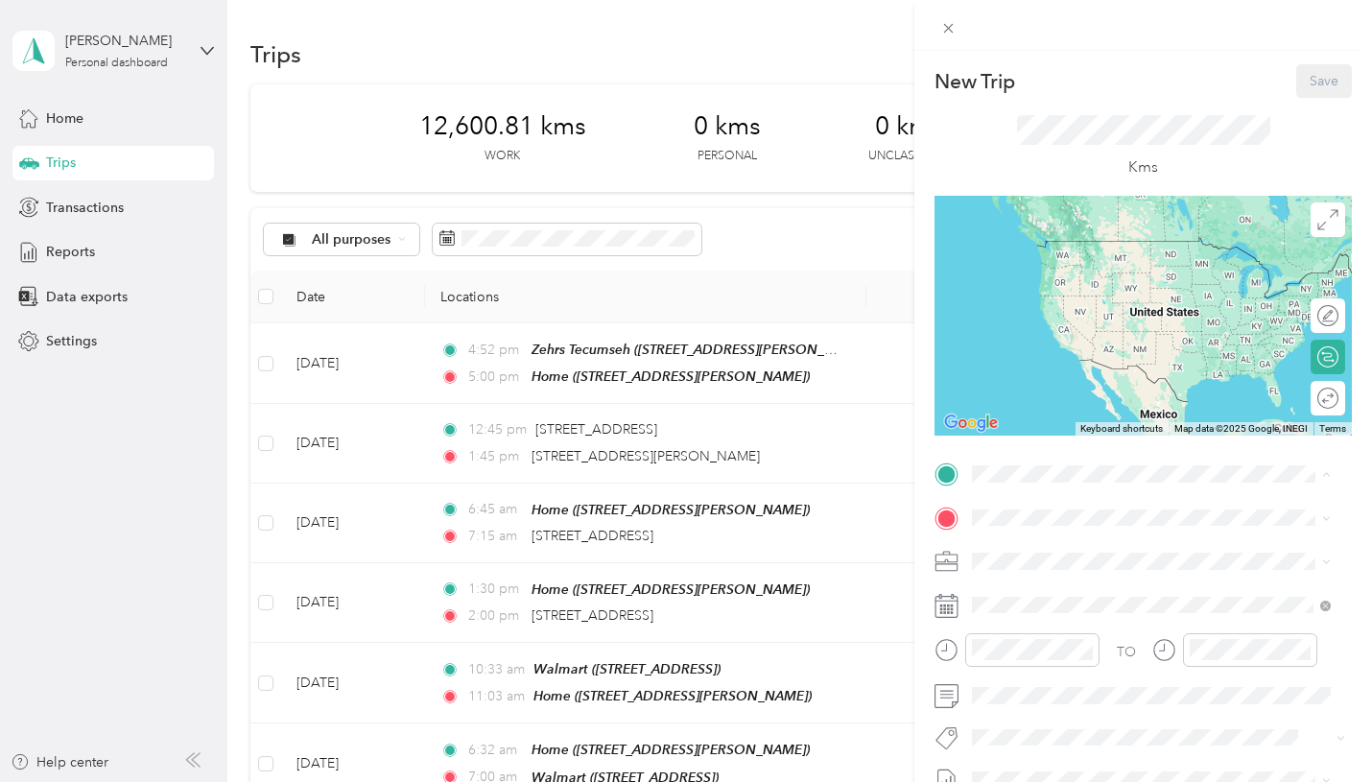
click at [1040, 679] on strong "Home" at bounding box center [1026, 670] width 37 height 17
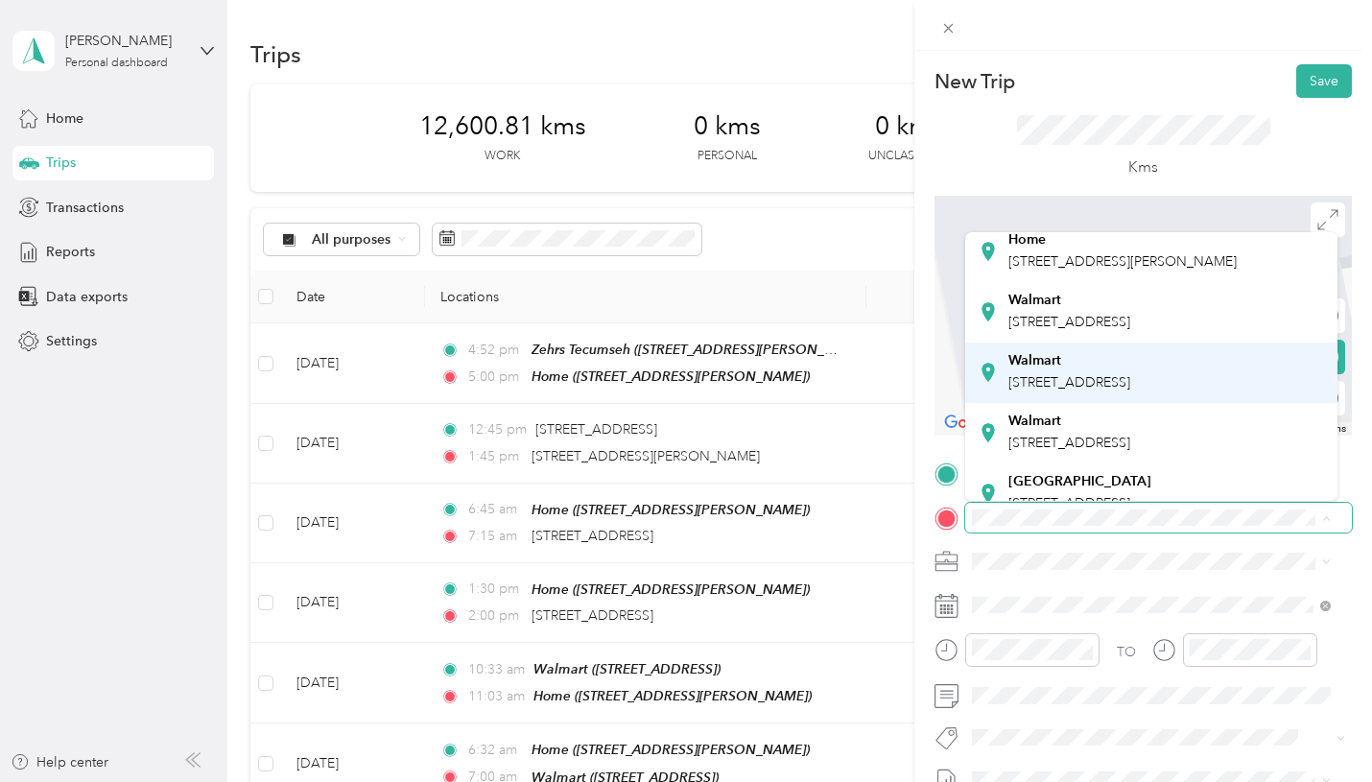
scroll to position [192, 0]
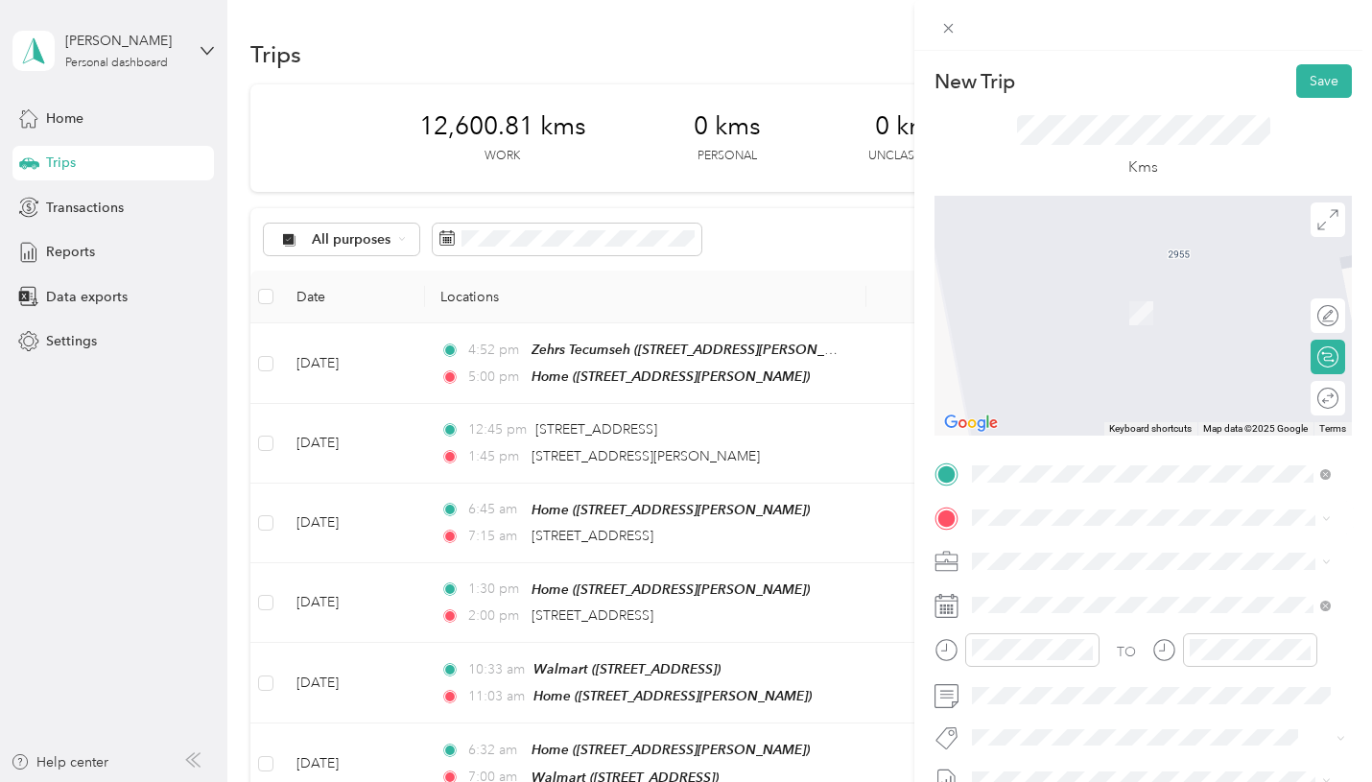
click at [1071, 431] on span "3120 Dougall Ave, N9E 1S7, Windsor, ON, Canada" at bounding box center [1069, 422] width 122 height 16
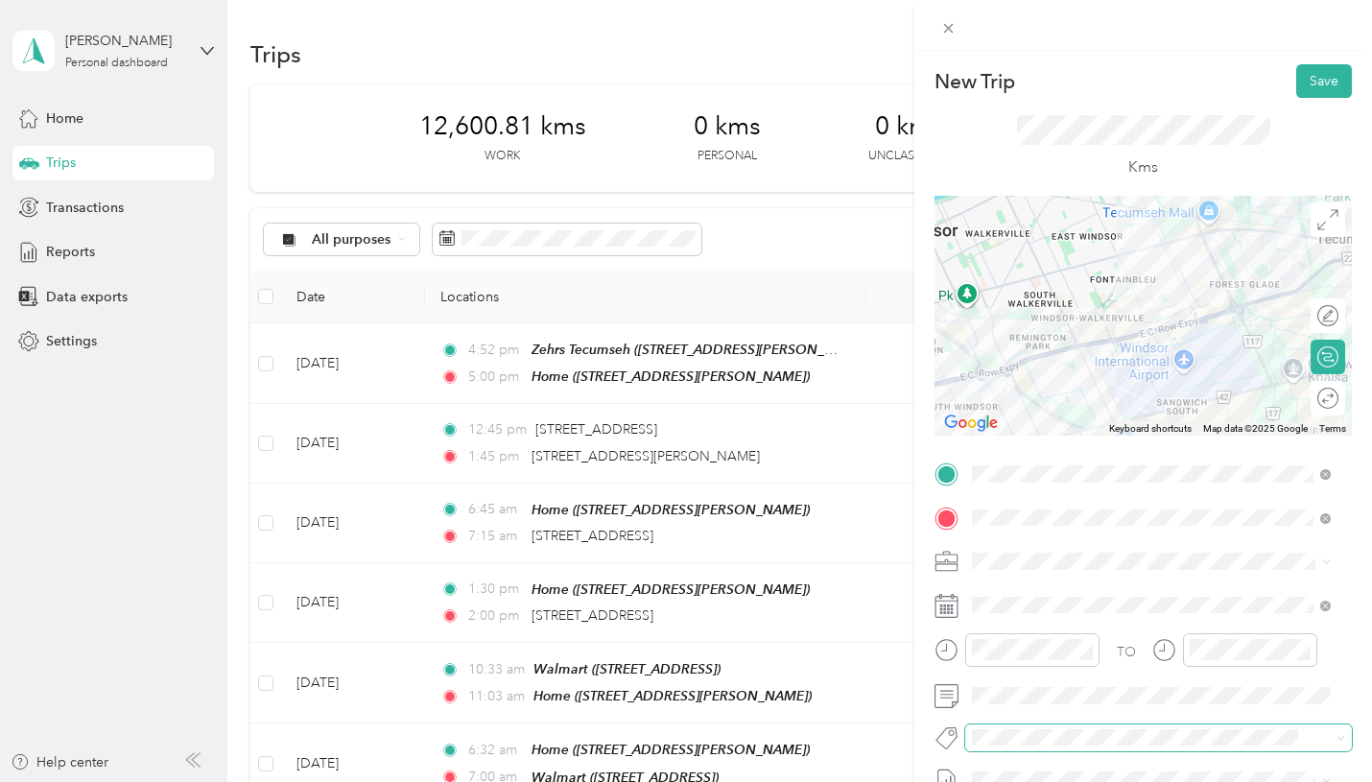
click at [1022, 727] on span at bounding box center [1142, 737] width 354 height 20
click at [1036, 654] on ol "Rt - Walmart Corp Project Wt Timex Walmart Coverage Wt - Walmart Corporate Proj…" at bounding box center [1151, 620] width 372 height 185
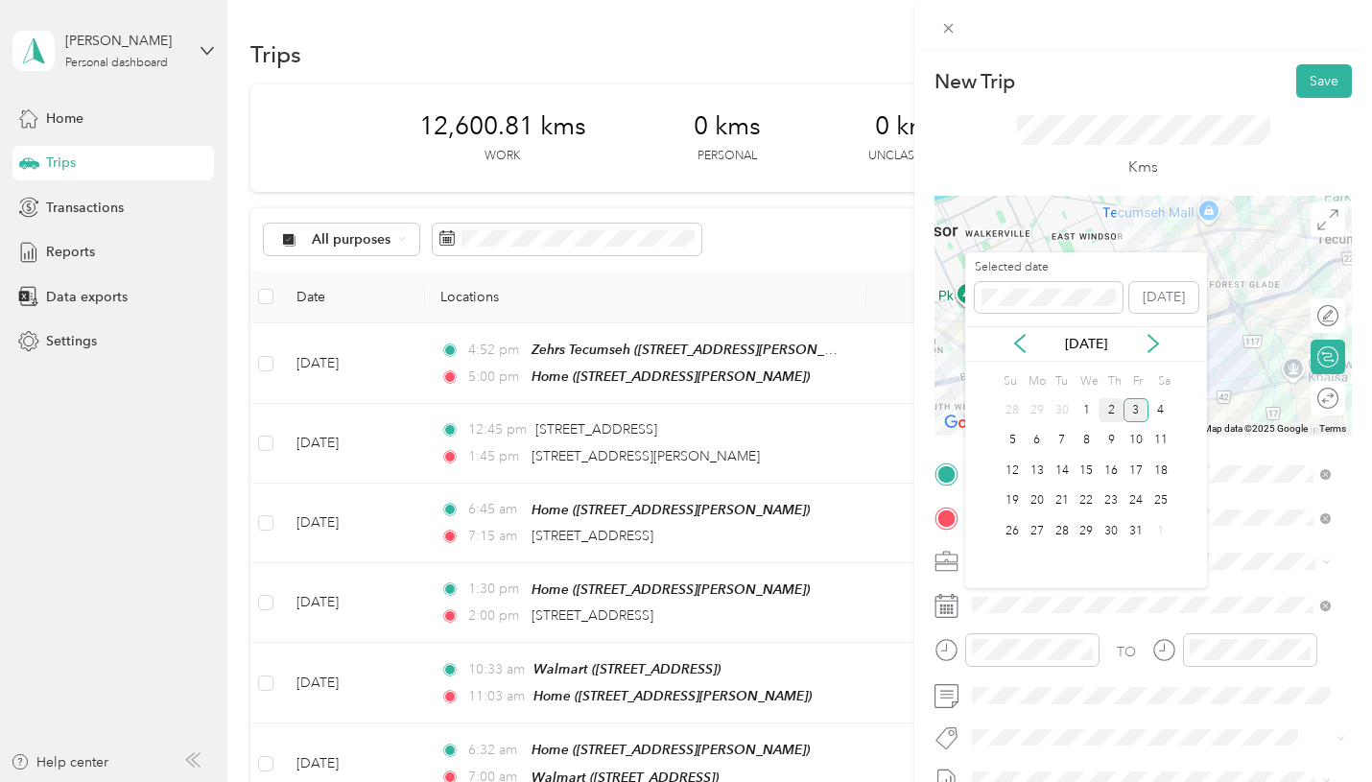
click at [1108, 410] on div "2" at bounding box center [1110, 410] width 25 height 24
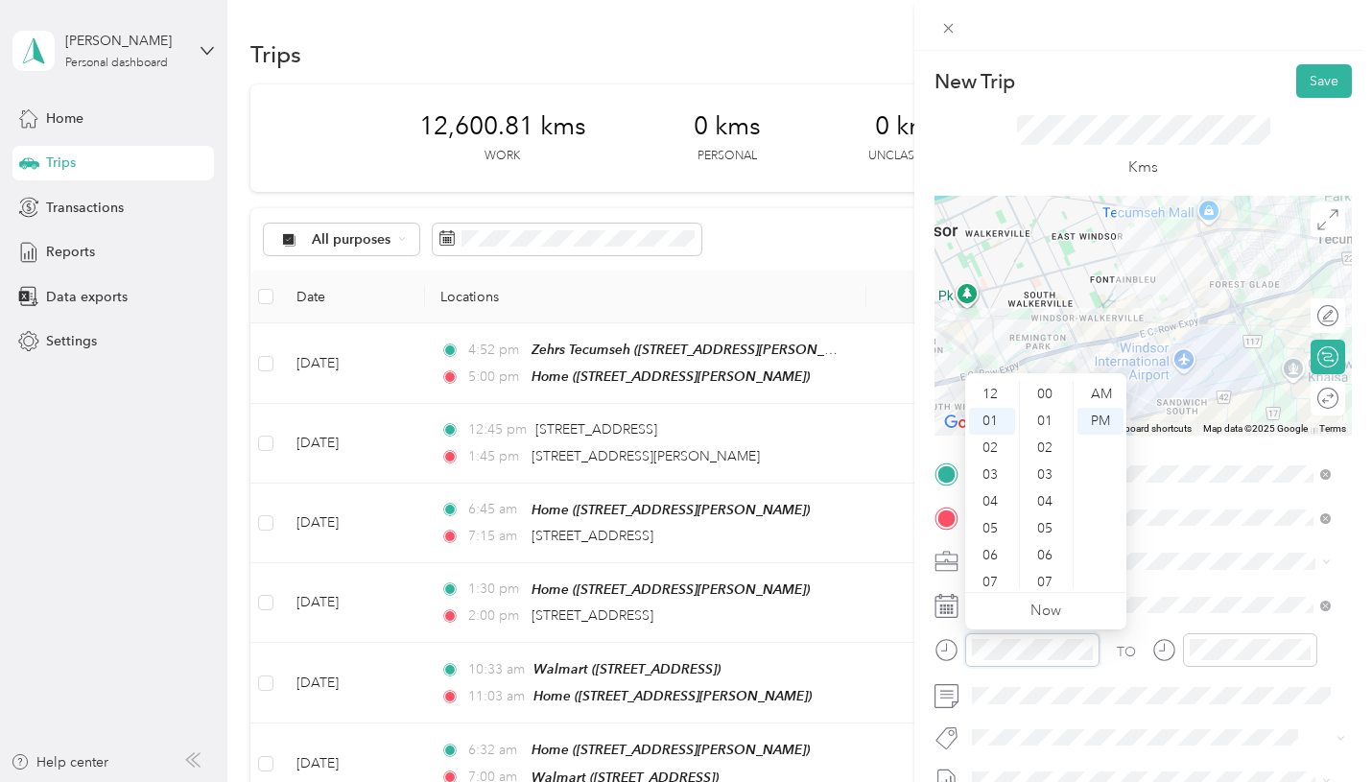
scroll to position [1404, 0]
click at [994, 524] on div "06" at bounding box center [992, 528] width 46 height 27
click at [1037, 403] on div "00" at bounding box center [1046, 394] width 46 height 27
click at [1104, 394] on div "AM" at bounding box center [1100, 394] width 46 height 27
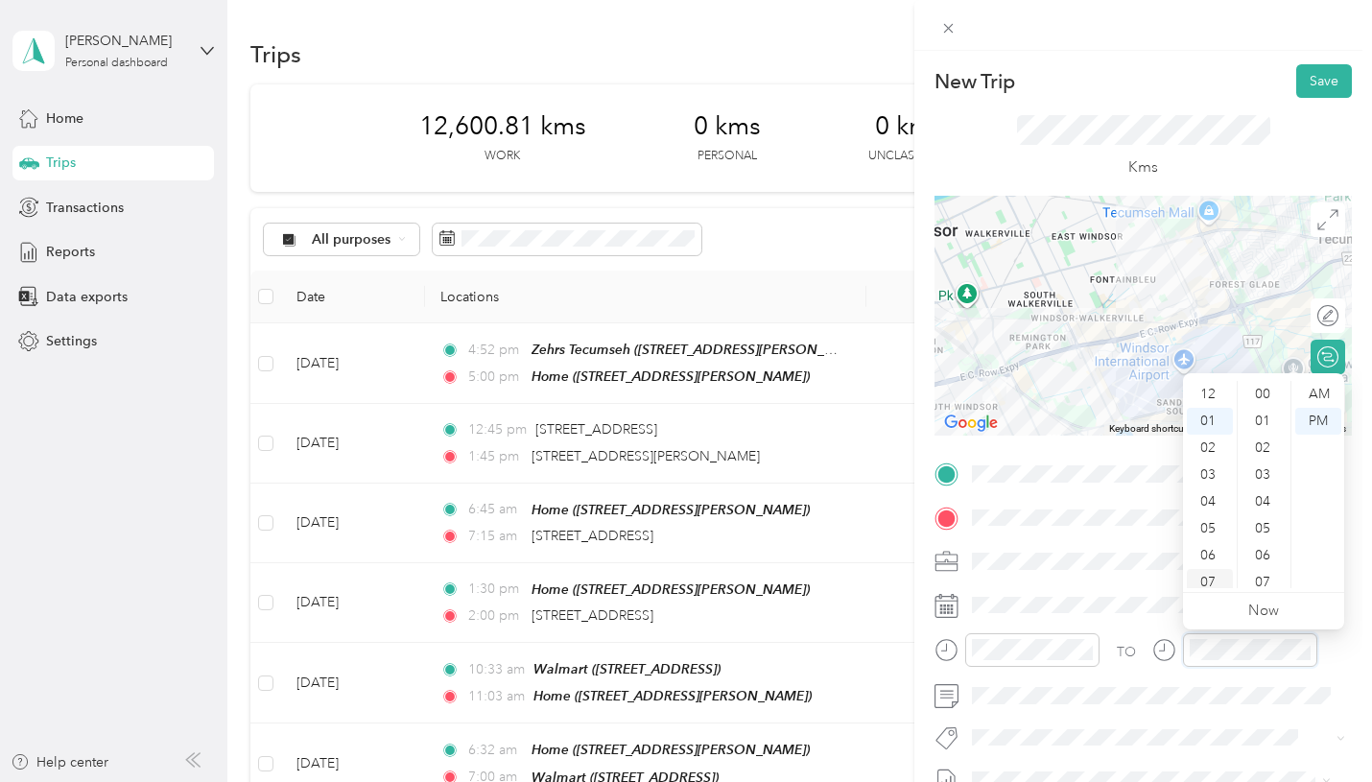
scroll to position [1404, 0]
click at [1209, 529] on div "06" at bounding box center [1210, 528] width 46 height 27
click at [1218, 477] on div "07" at bounding box center [1210, 467] width 46 height 27
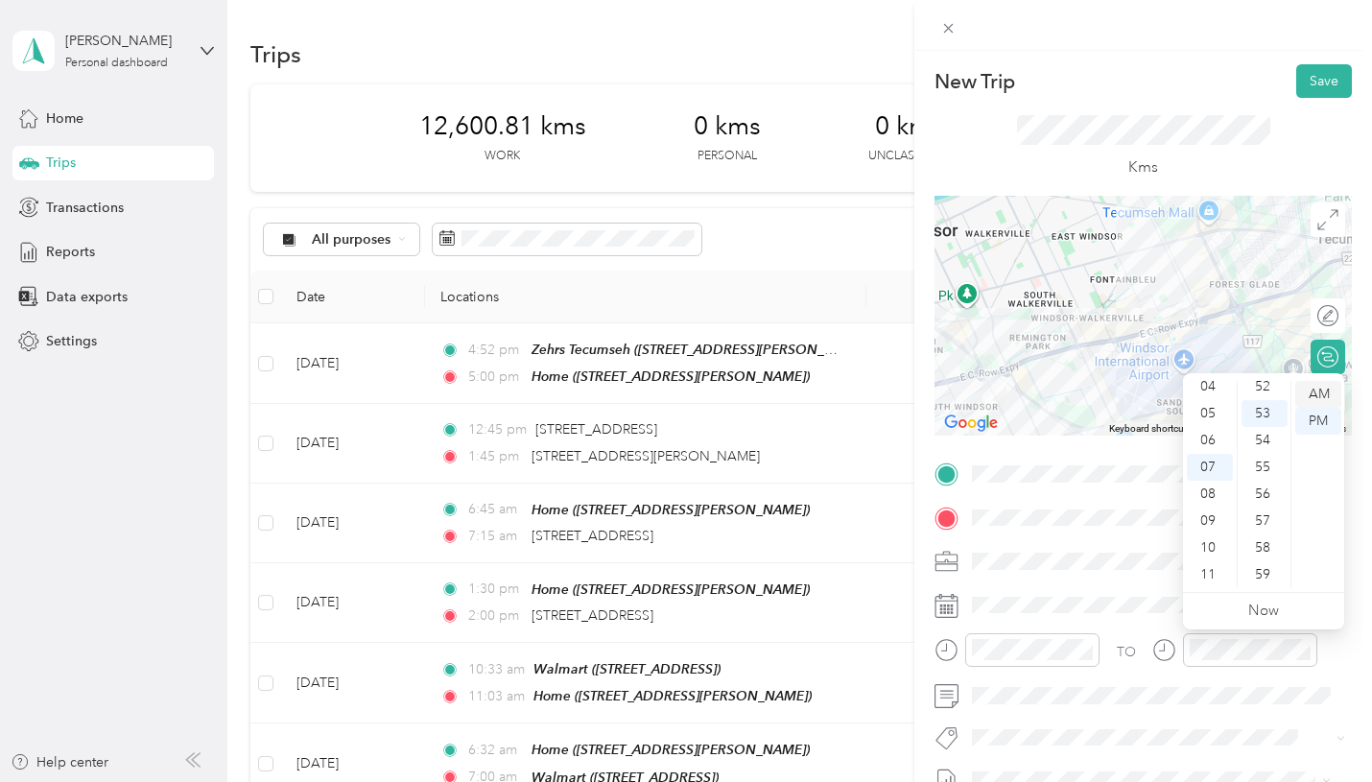
click at [1316, 399] on div "AM" at bounding box center [1318, 394] width 46 height 27
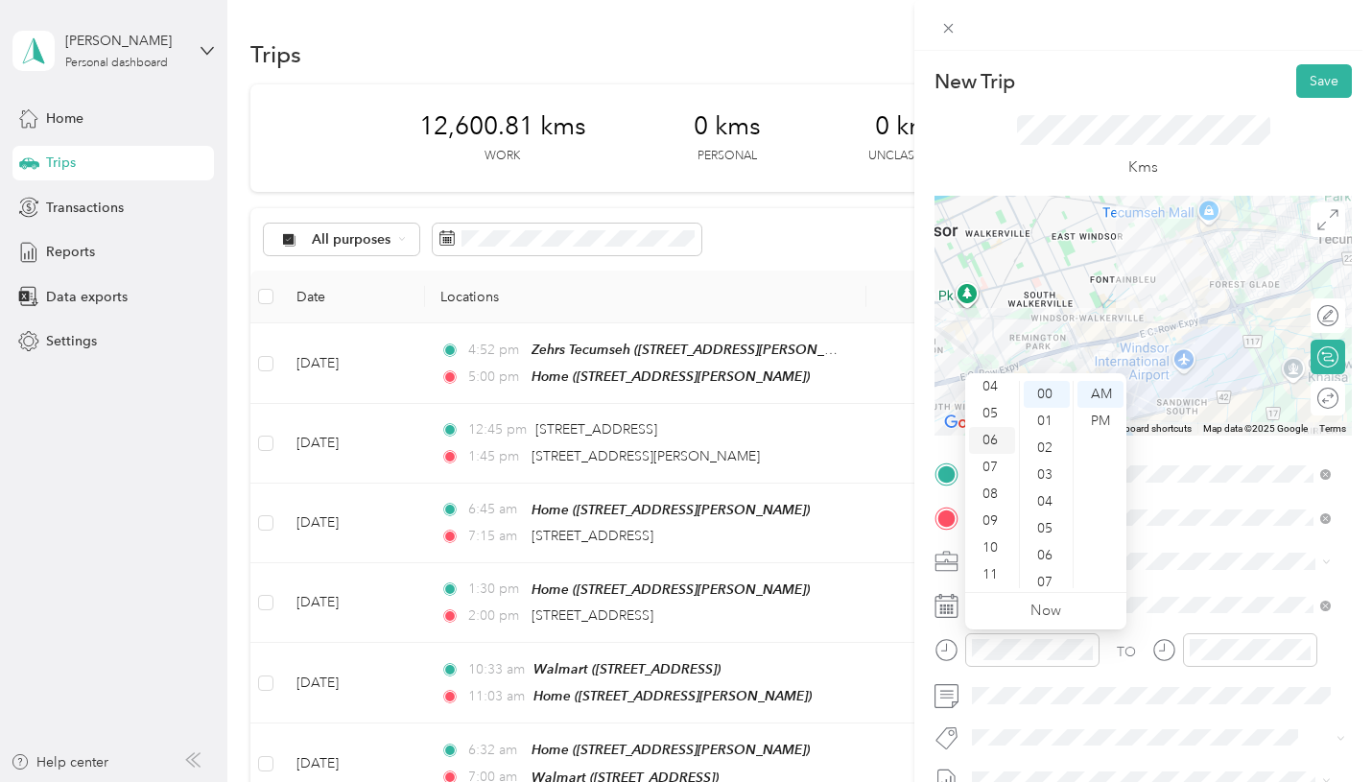
click at [985, 432] on div "06" at bounding box center [992, 440] width 46 height 27
click at [1038, 523] on div "30" at bounding box center [1046, 528] width 46 height 27
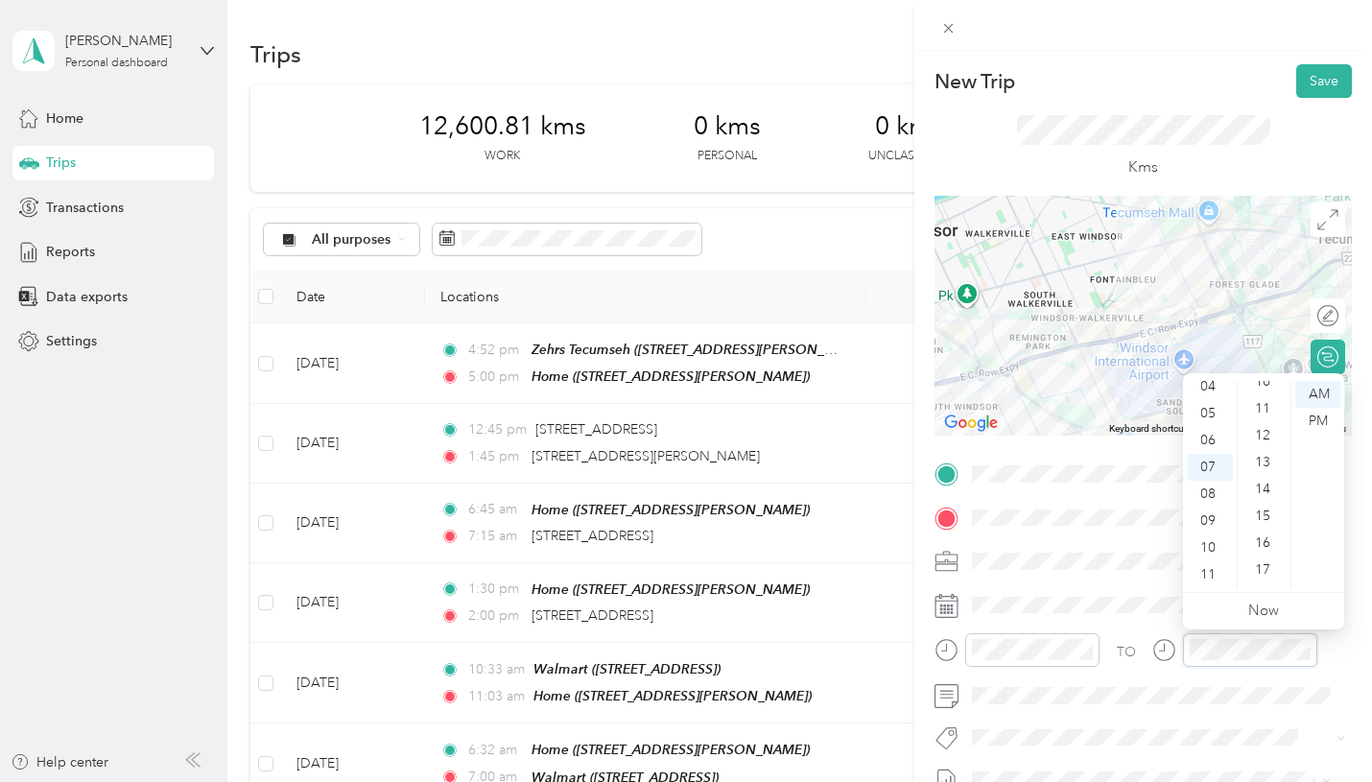
scroll to position [0, 0]
click at [1264, 399] on div "00" at bounding box center [1264, 394] width 46 height 27
click at [1031, 667] on span "Wt Walmart Signage" at bounding box center [1048, 666] width 112 height 17
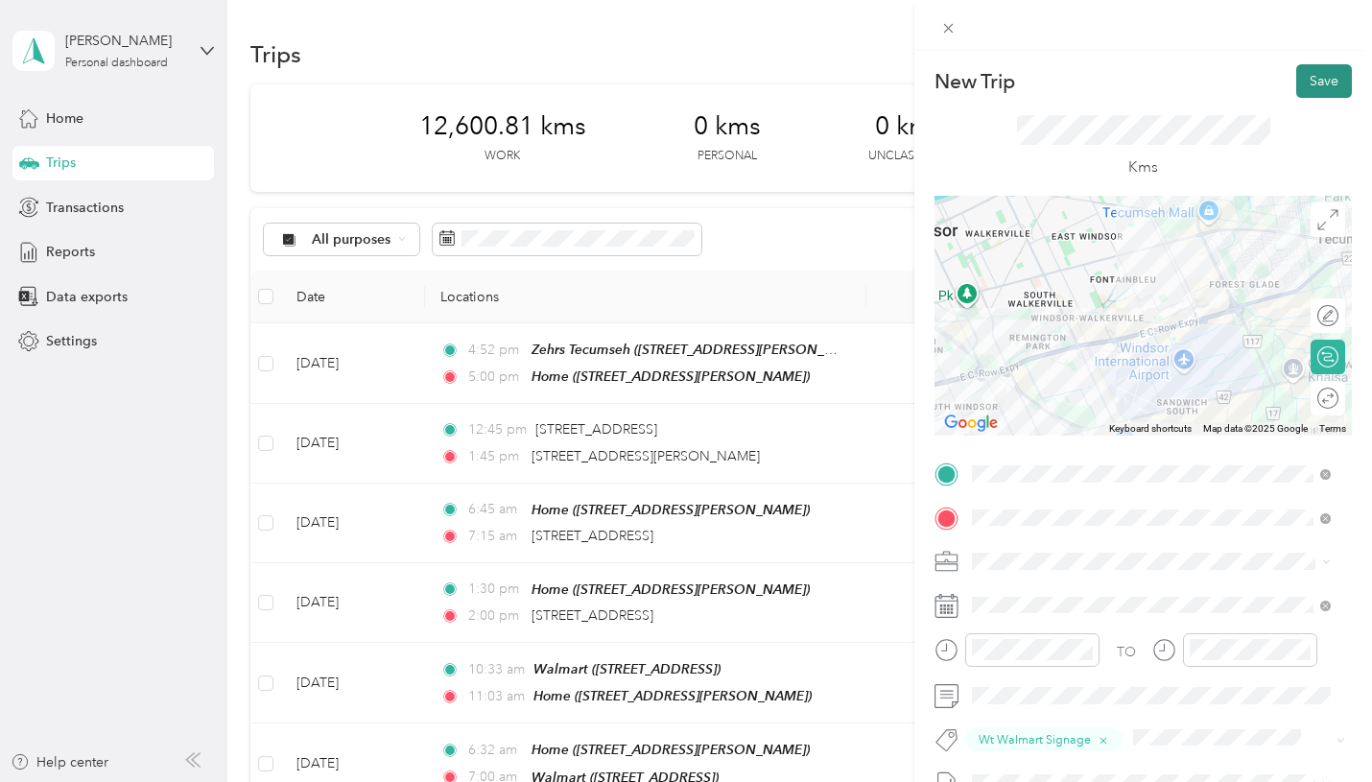
click at [1325, 82] on button "Save" at bounding box center [1324, 81] width 56 height 34
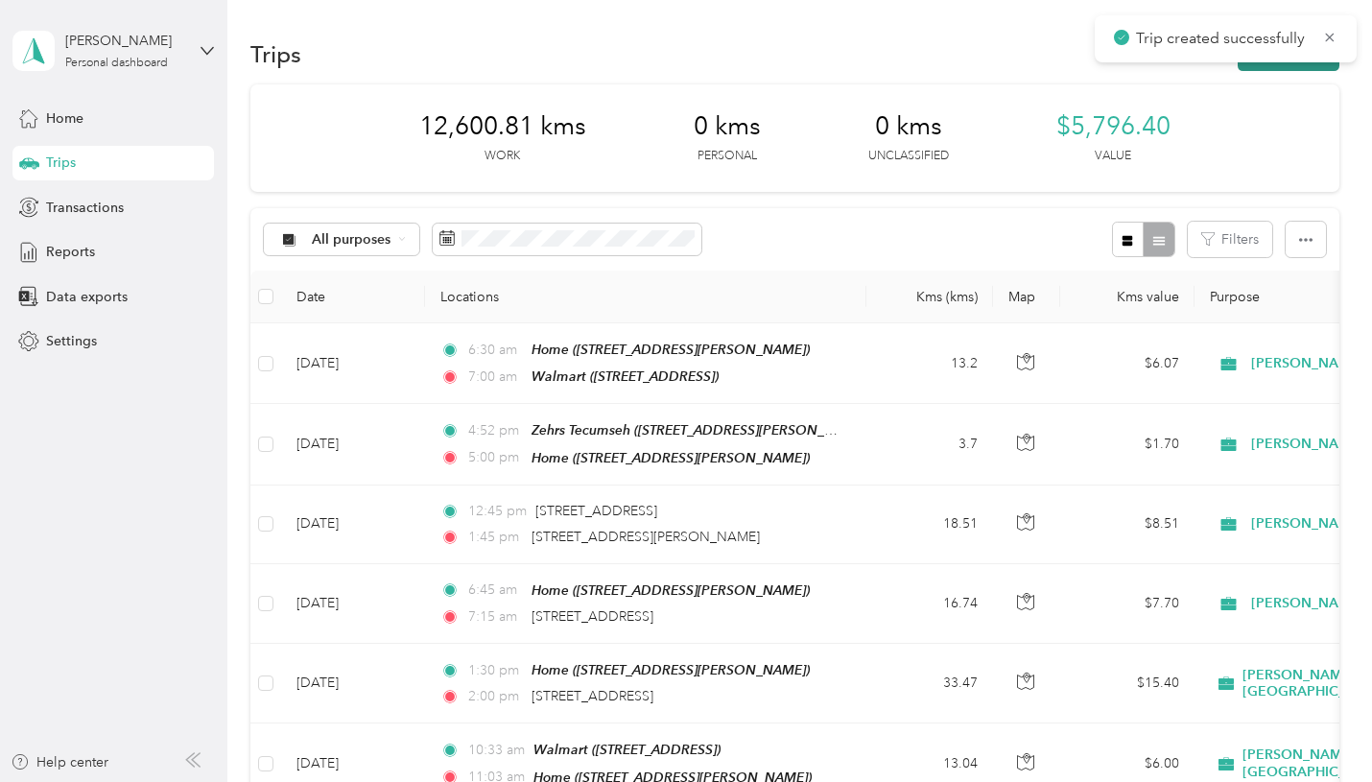
click at [1288, 65] on button "New trip" at bounding box center [1288, 54] width 102 height 34
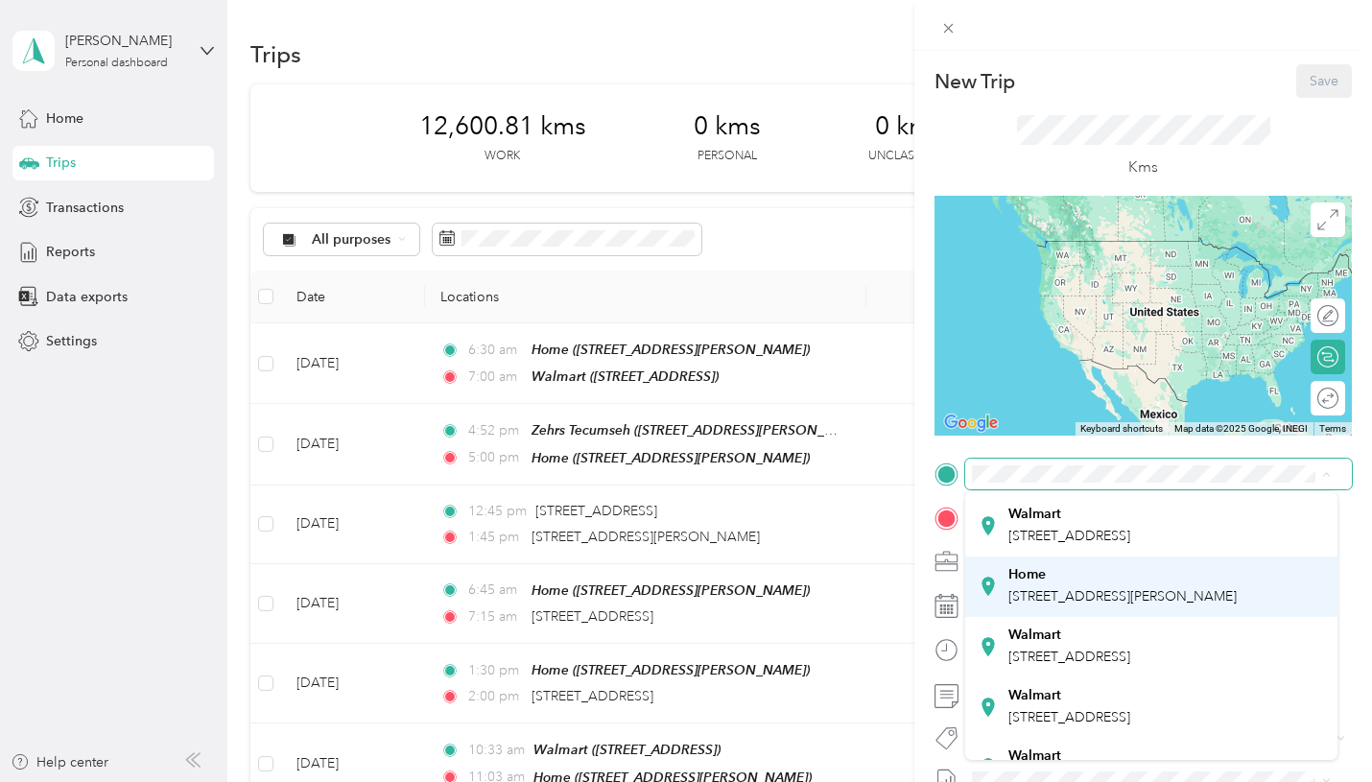
scroll to position [192, 0]
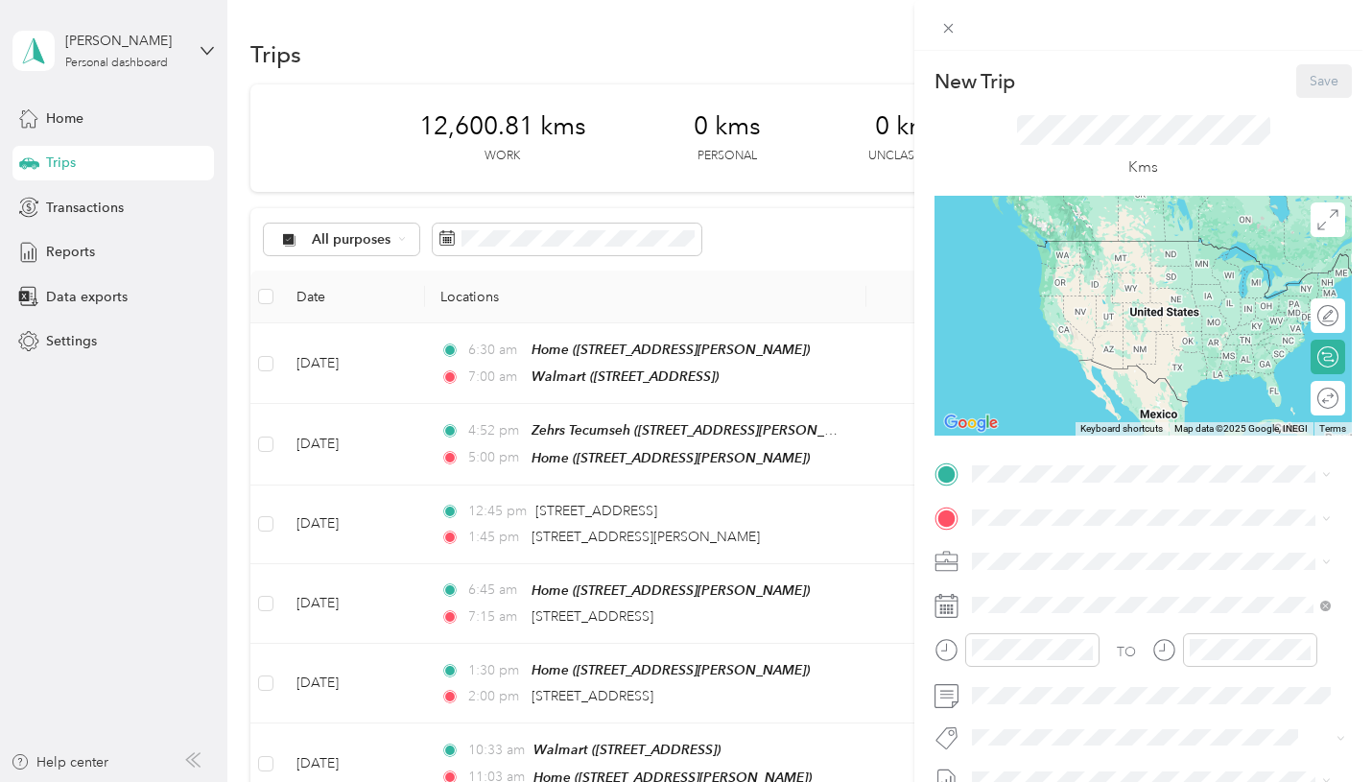
click at [1058, 691] on div "Walmart 3120 Dougall Ave, N9E 1S7, Windsor, ON, Canada" at bounding box center [1069, 670] width 122 height 40
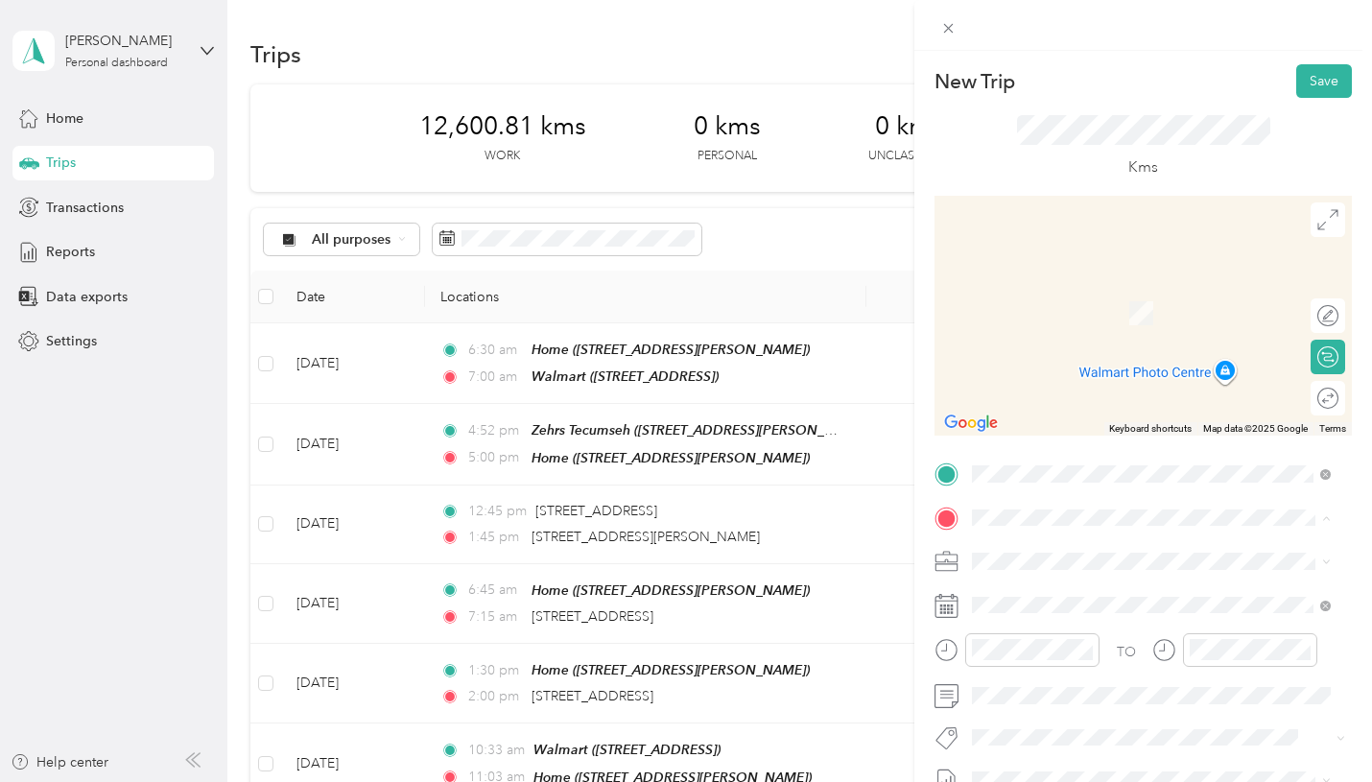
click at [1072, 310] on span "7100 Tecumseh Rd E, Windsor, ON, Canada" at bounding box center [1069, 302] width 122 height 16
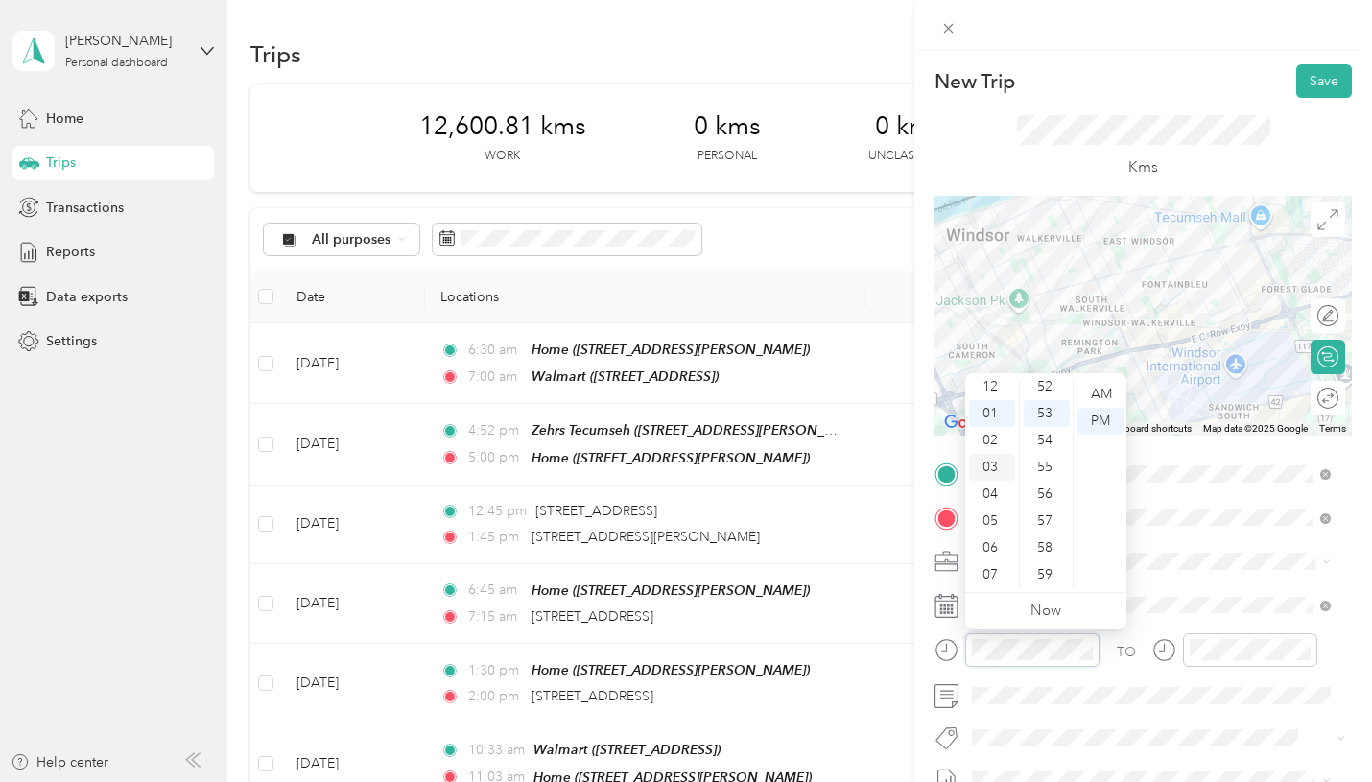
scroll to position [0, 0]
click at [998, 391] on div "12" at bounding box center [992, 394] width 46 height 27
click at [996, 567] on div "11" at bounding box center [992, 574] width 46 height 27
click at [1048, 399] on div "00" at bounding box center [1046, 394] width 46 height 27
click at [1096, 399] on div "AM" at bounding box center [1100, 394] width 46 height 27
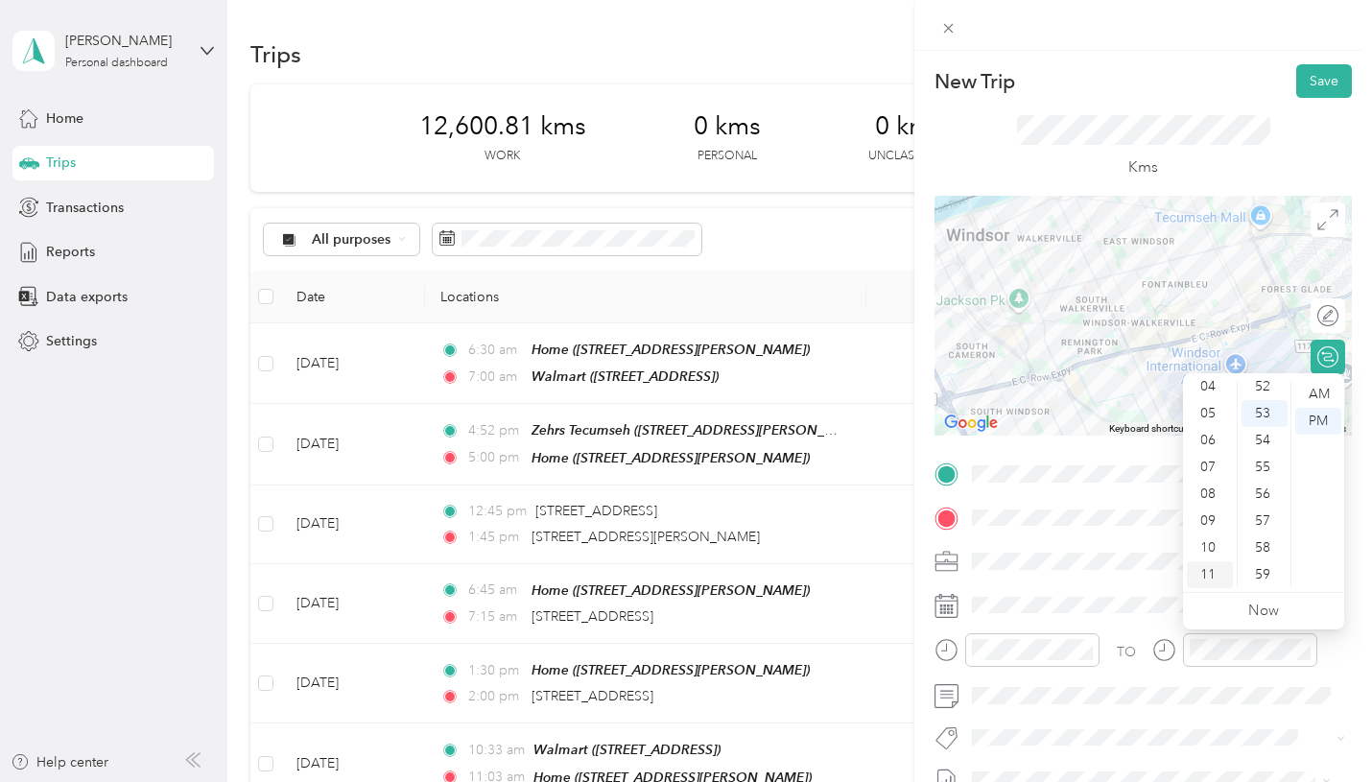
click at [1208, 573] on div "11" at bounding box center [1210, 574] width 46 height 27
click at [1260, 564] on div "30" at bounding box center [1264, 563] width 46 height 27
click at [1322, 393] on div "AM" at bounding box center [1318, 394] width 46 height 27
click at [1056, 676] on li "Wt Walmart Signage" at bounding box center [1151, 666] width 372 height 37
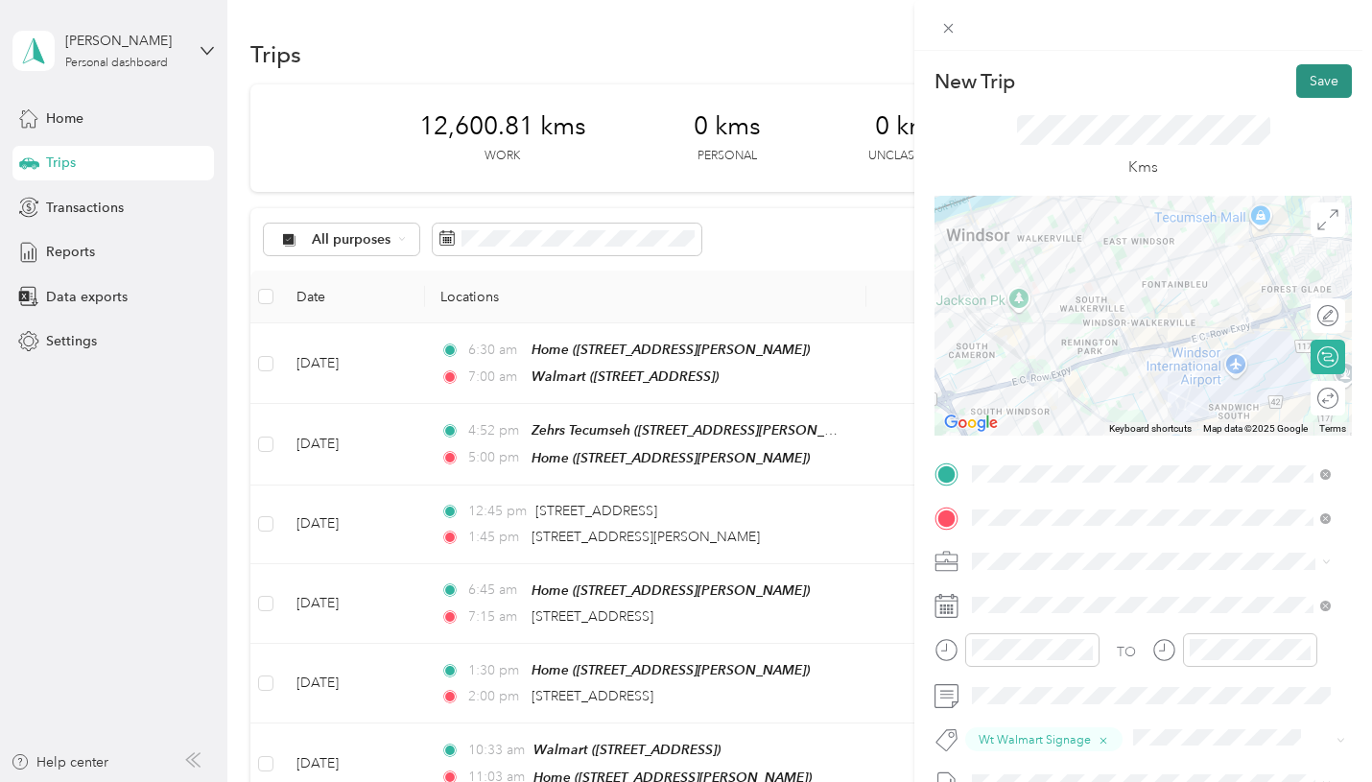
click at [1311, 86] on button "Save" at bounding box center [1324, 81] width 56 height 34
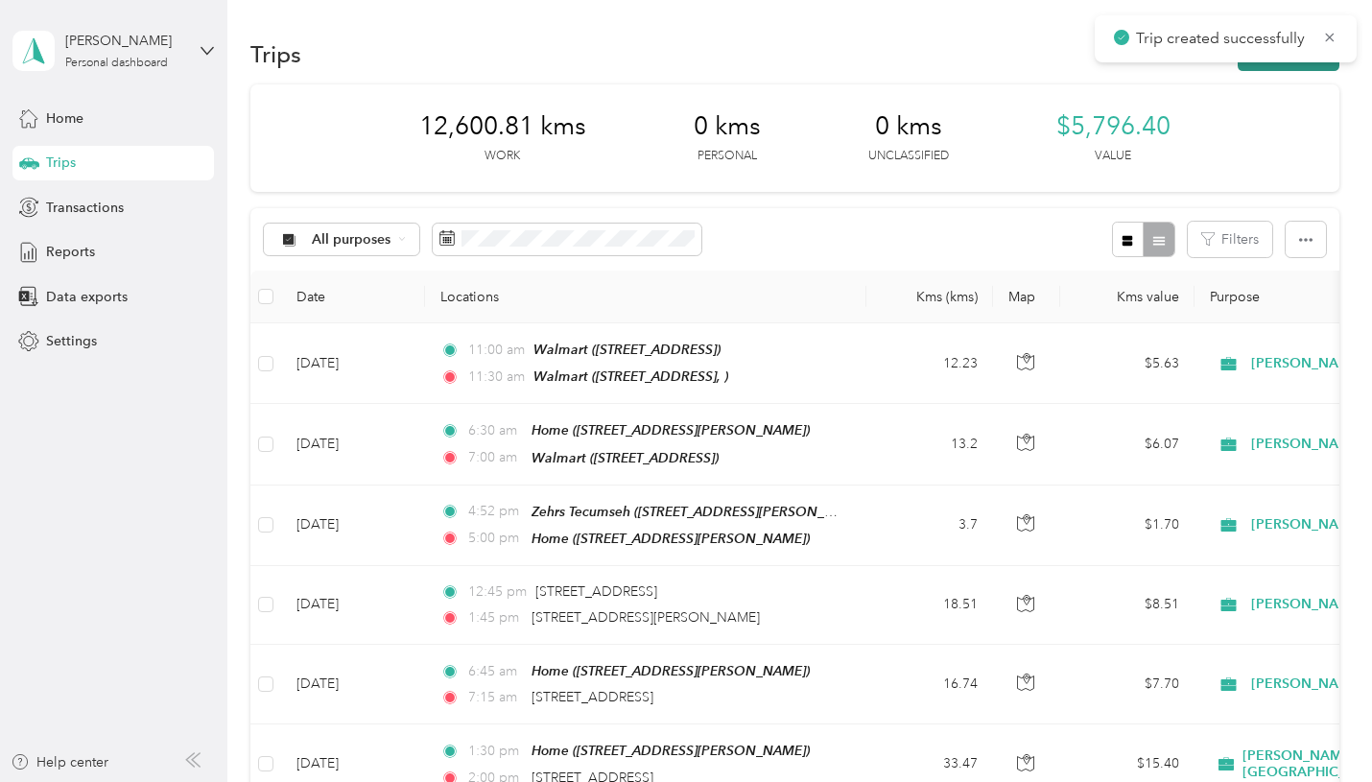
click at [1259, 62] on button "New trip" at bounding box center [1288, 54] width 102 height 34
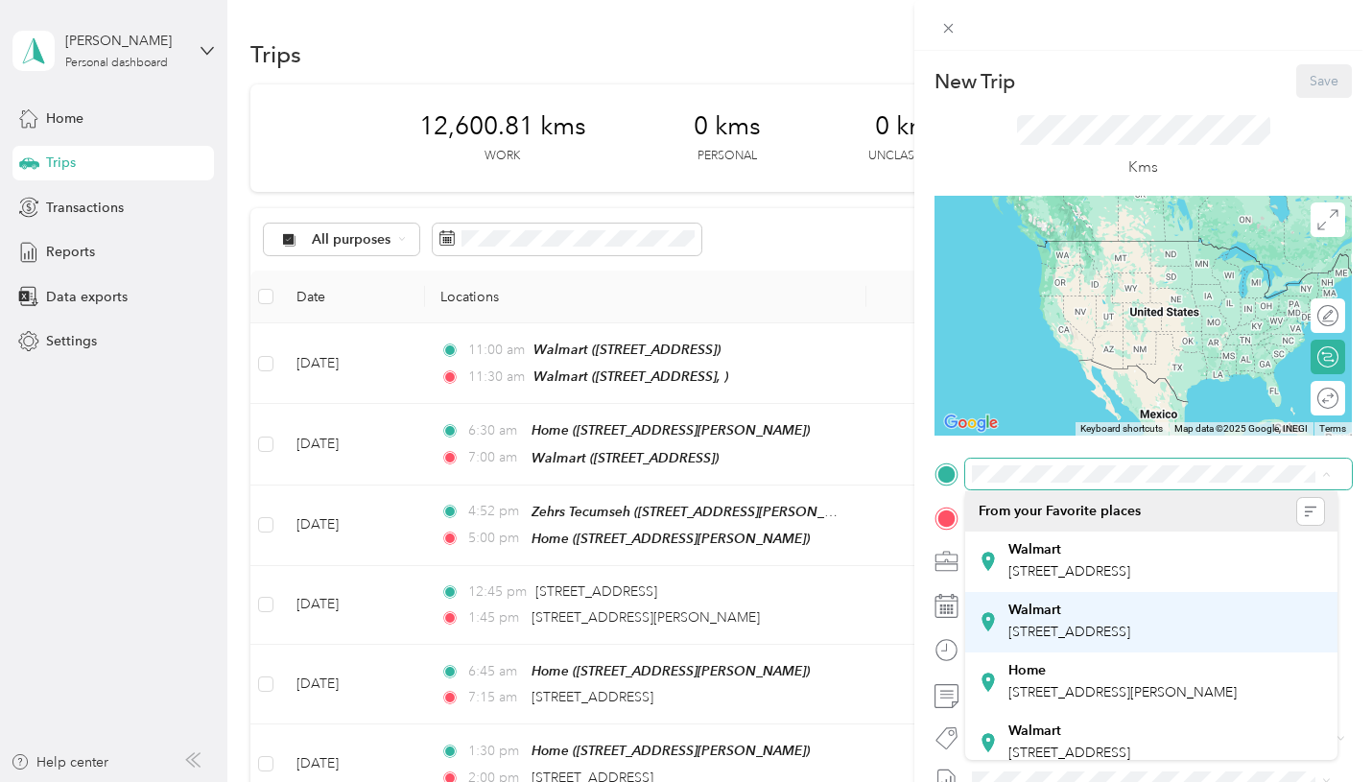
scroll to position [96, 0]
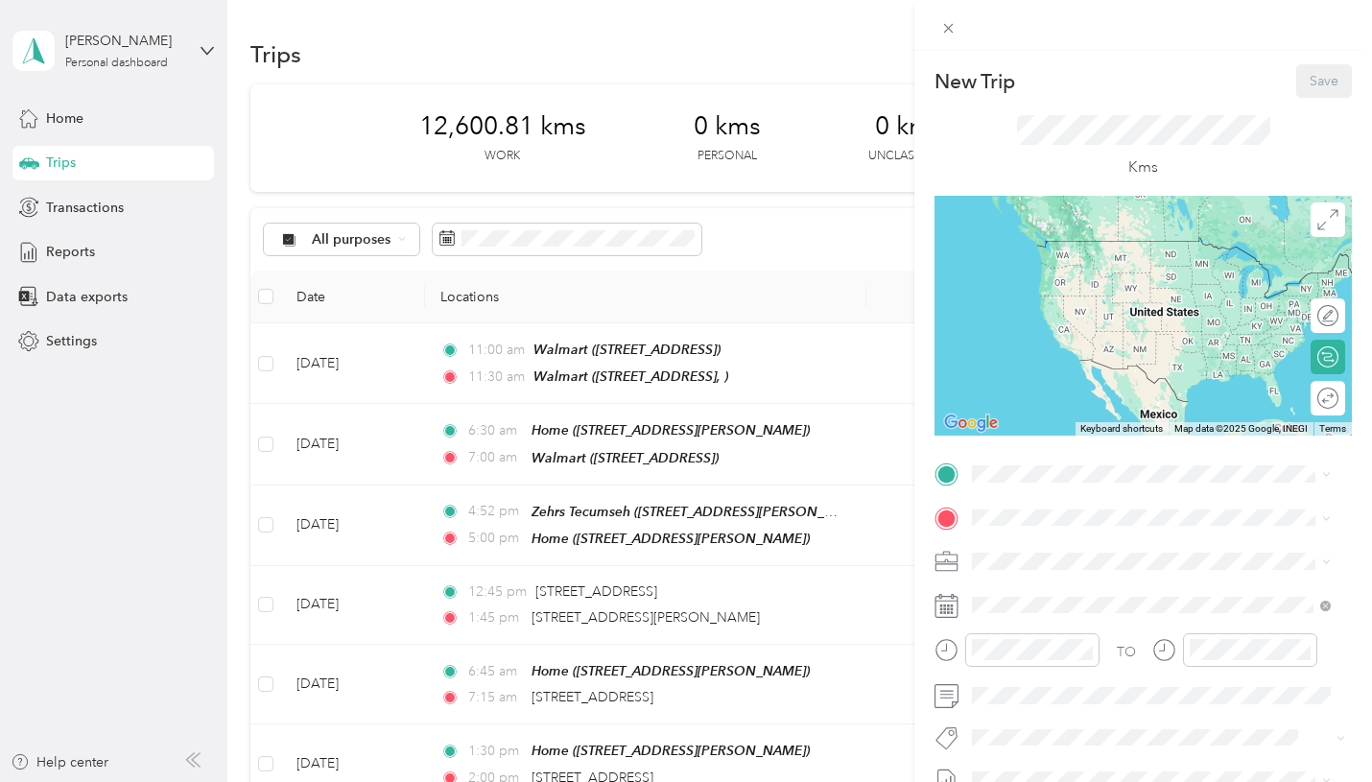
click at [1083, 665] on span "7100 Tecumseh Rd E, Windsor, ON, Canada" at bounding box center [1069, 656] width 122 height 16
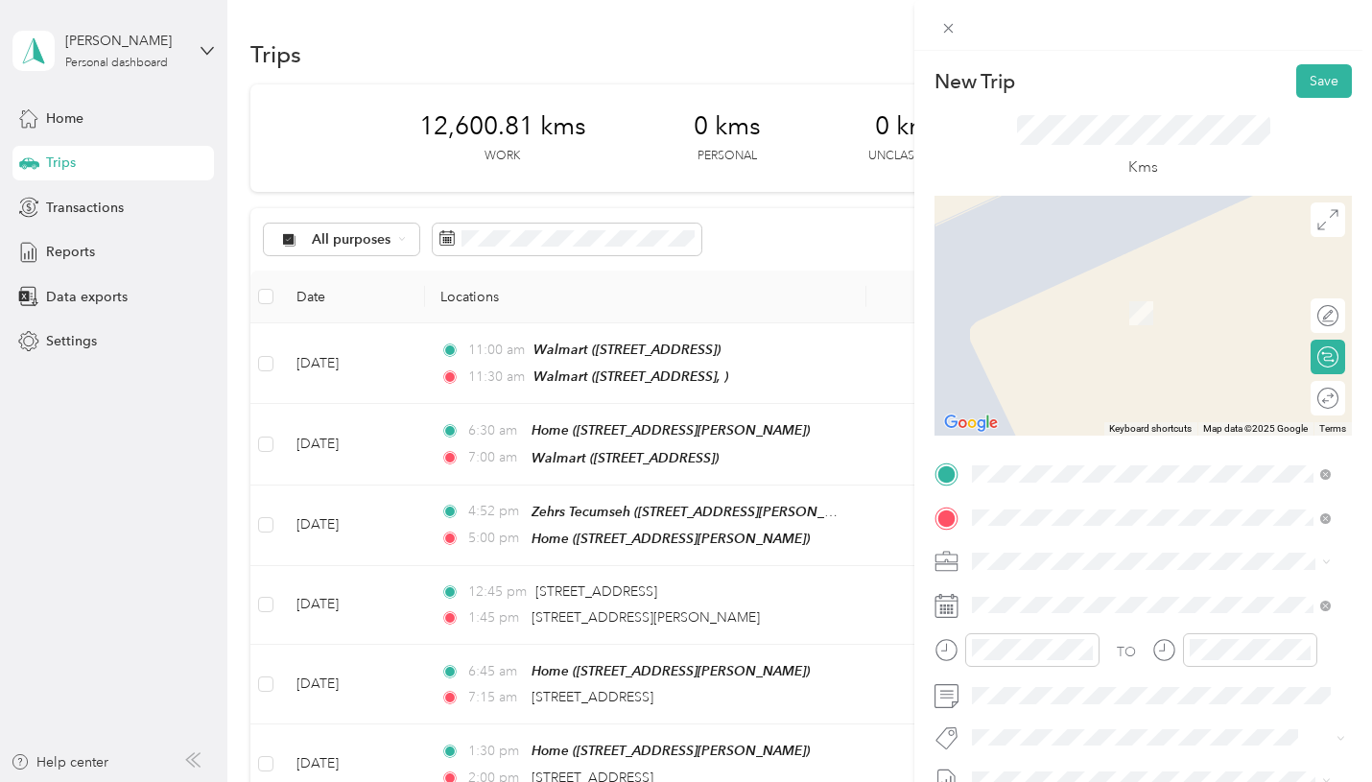
click at [1005, 285] on div "4370 Walker Road Windsor, Ontario N8W 3T5, Canada" at bounding box center [1150, 285] width 345 height 26
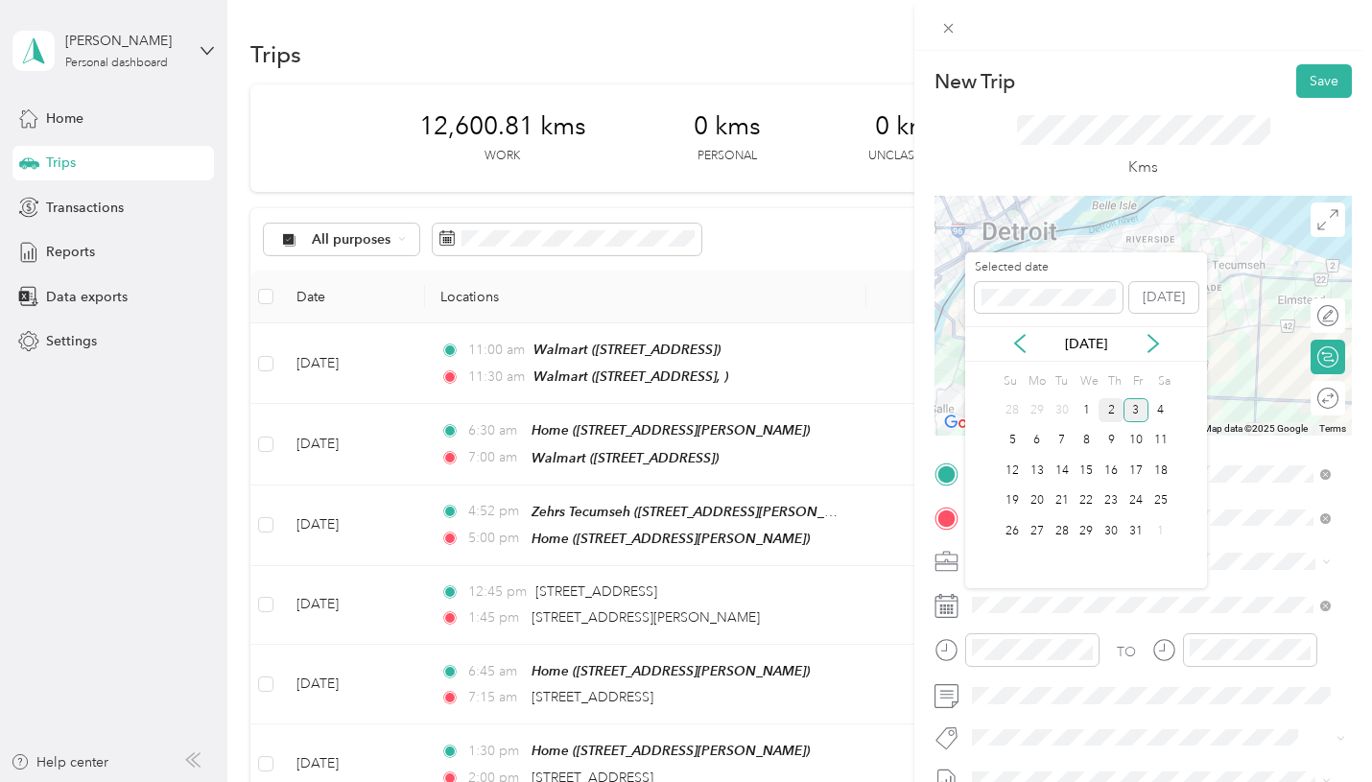
click at [1108, 412] on div "2" at bounding box center [1110, 410] width 25 height 24
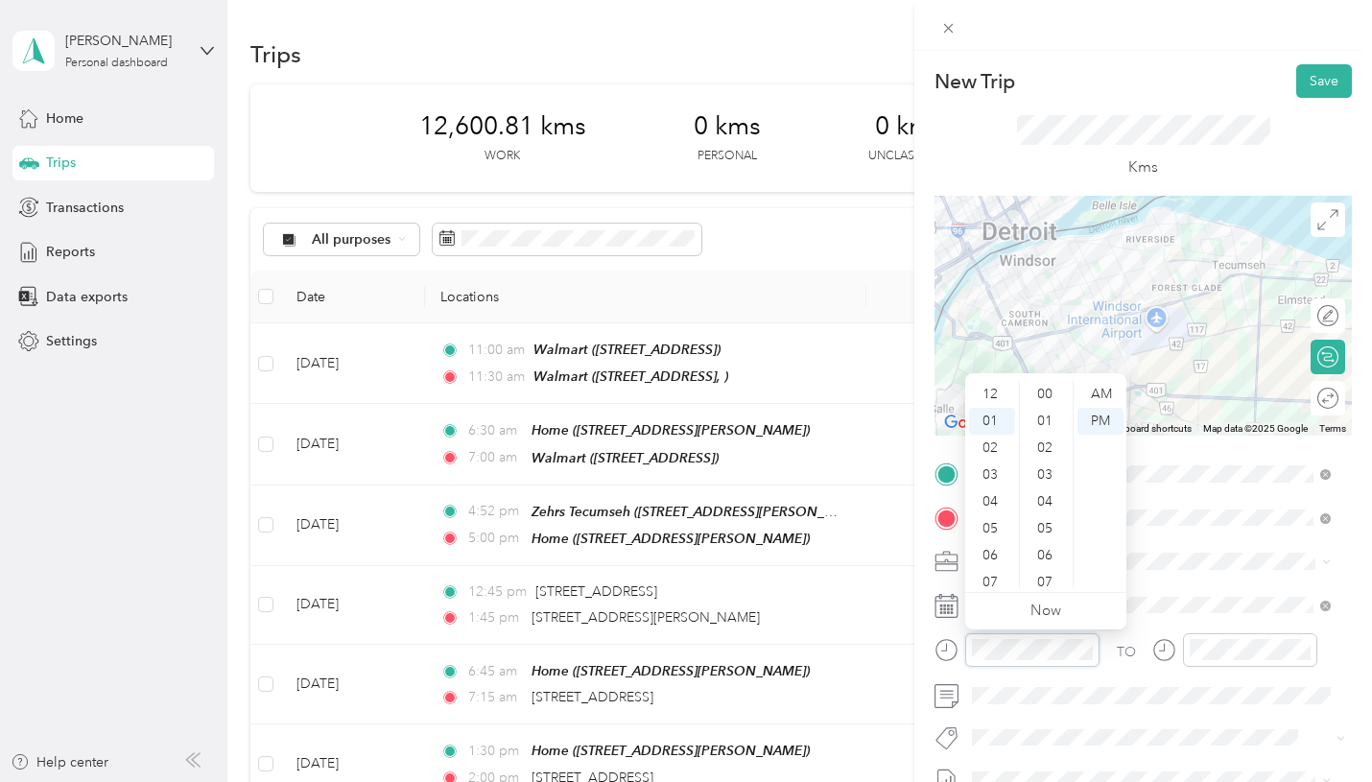
scroll to position [1404, 0]
click at [1002, 454] on div "03" at bounding box center [992, 448] width 46 height 27
click at [1049, 389] on div "02" at bounding box center [1046, 386] width 46 height 27
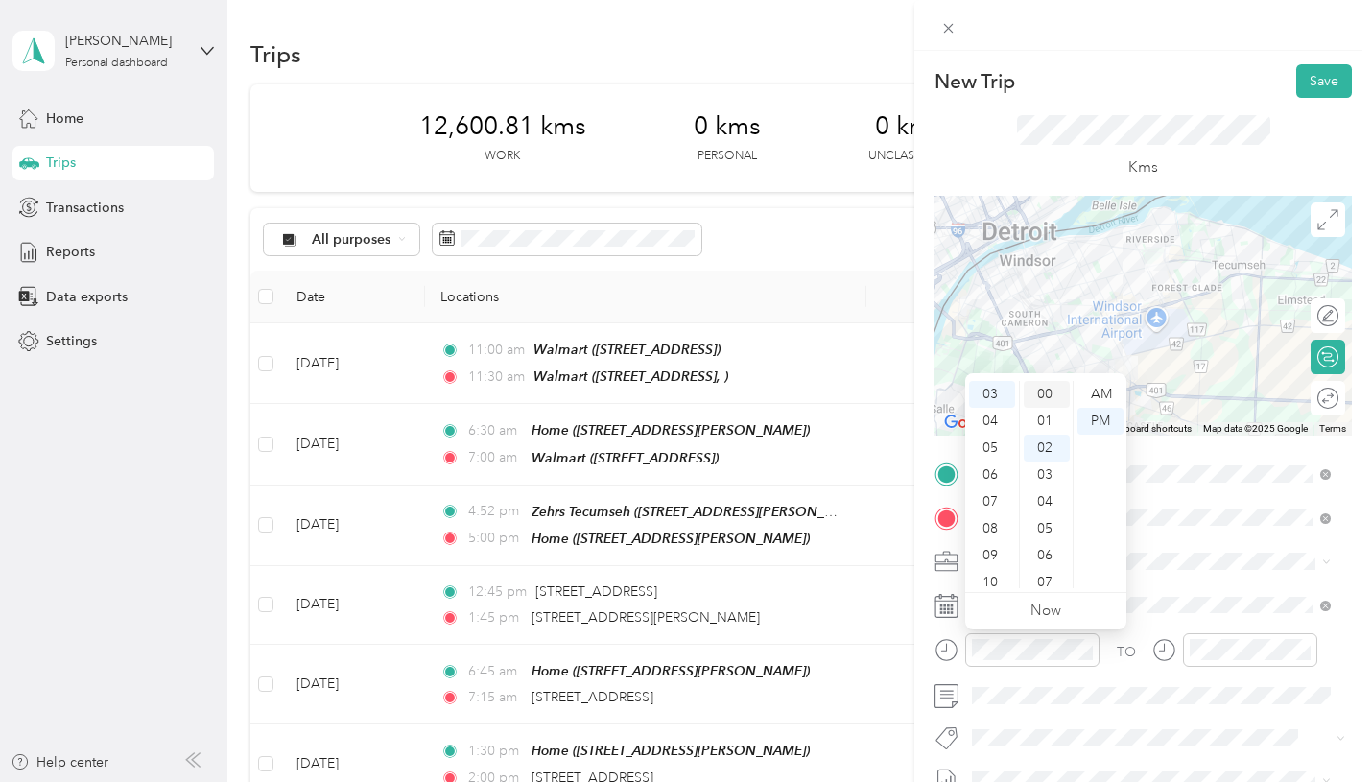
click at [1043, 397] on div "00" at bounding box center [1046, 394] width 46 height 27
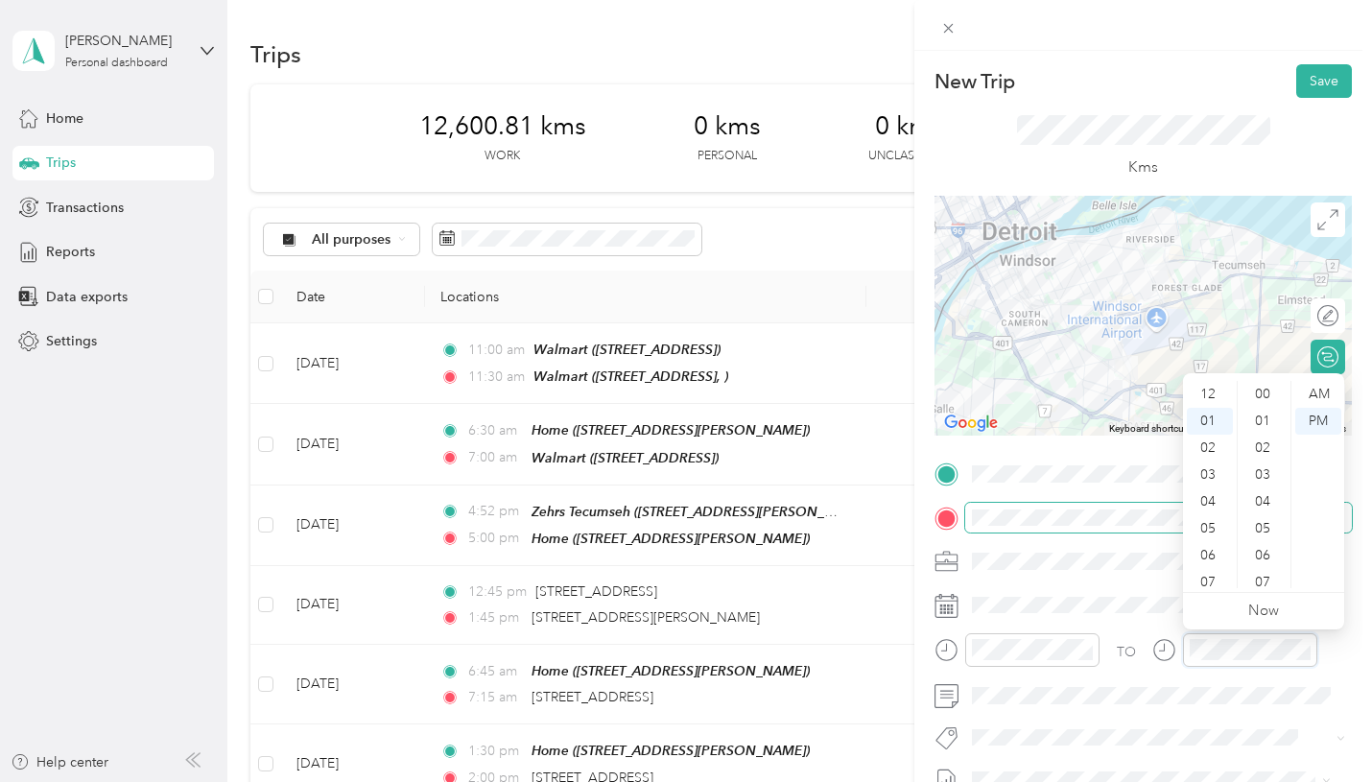
scroll to position [1404, 0]
click at [1215, 450] on div "03" at bounding box center [1210, 448] width 46 height 27
click at [1267, 554] on div "30" at bounding box center [1264, 563] width 46 height 27
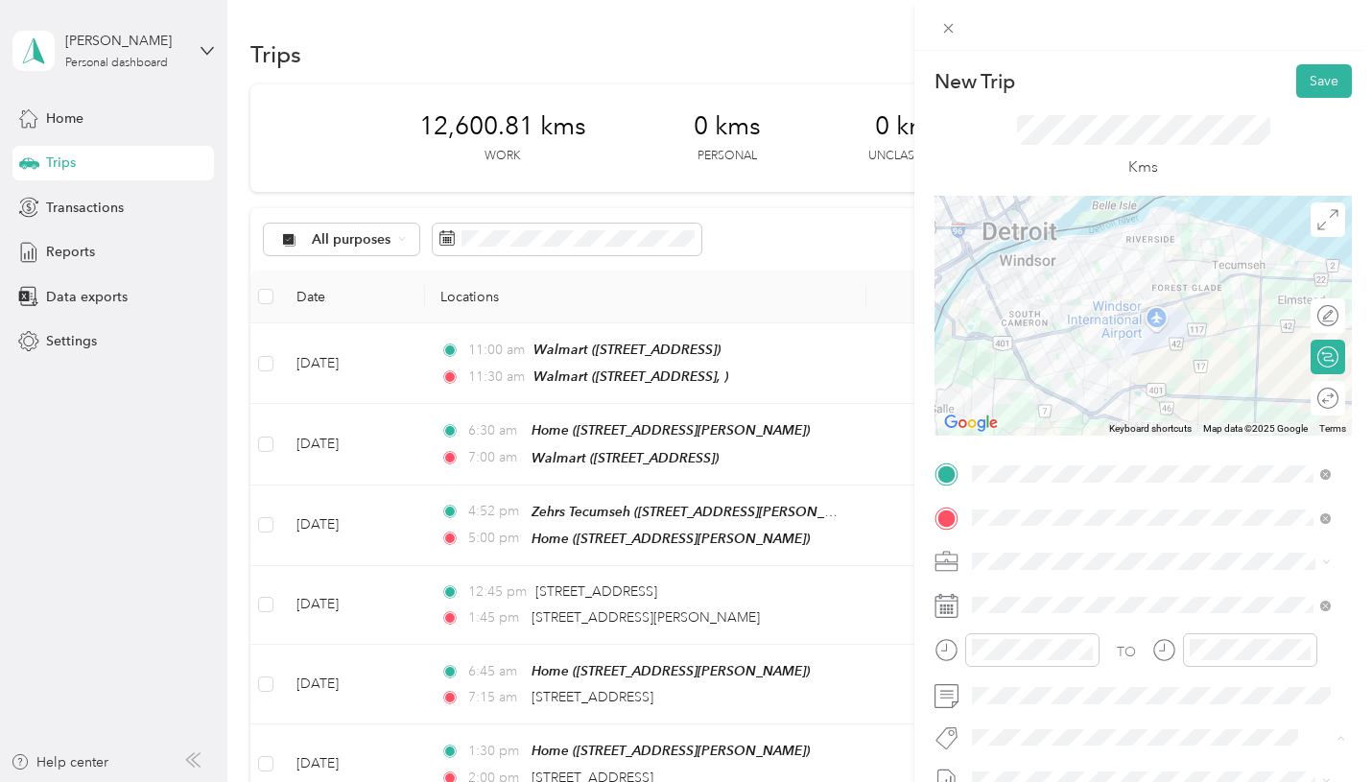
click at [1069, 669] on span "P&g Continuity" at bounding box center [1032, 666] width 81 height 17
click at [1303, 77] on button "Save" at bounding box center [1324, 81] width 56 height 34
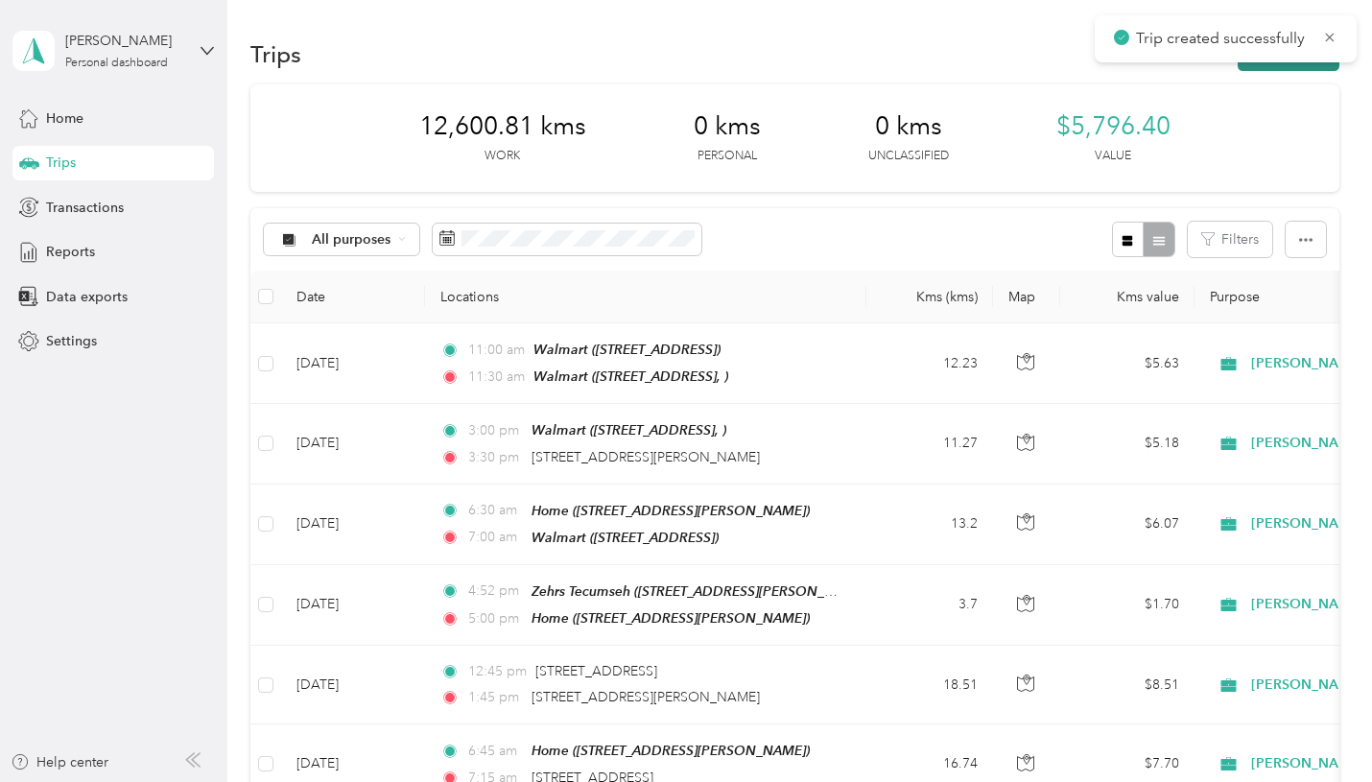
click at [1261, 63] on button "New trip" at bounding box center [1288, 54] width 102 height 34
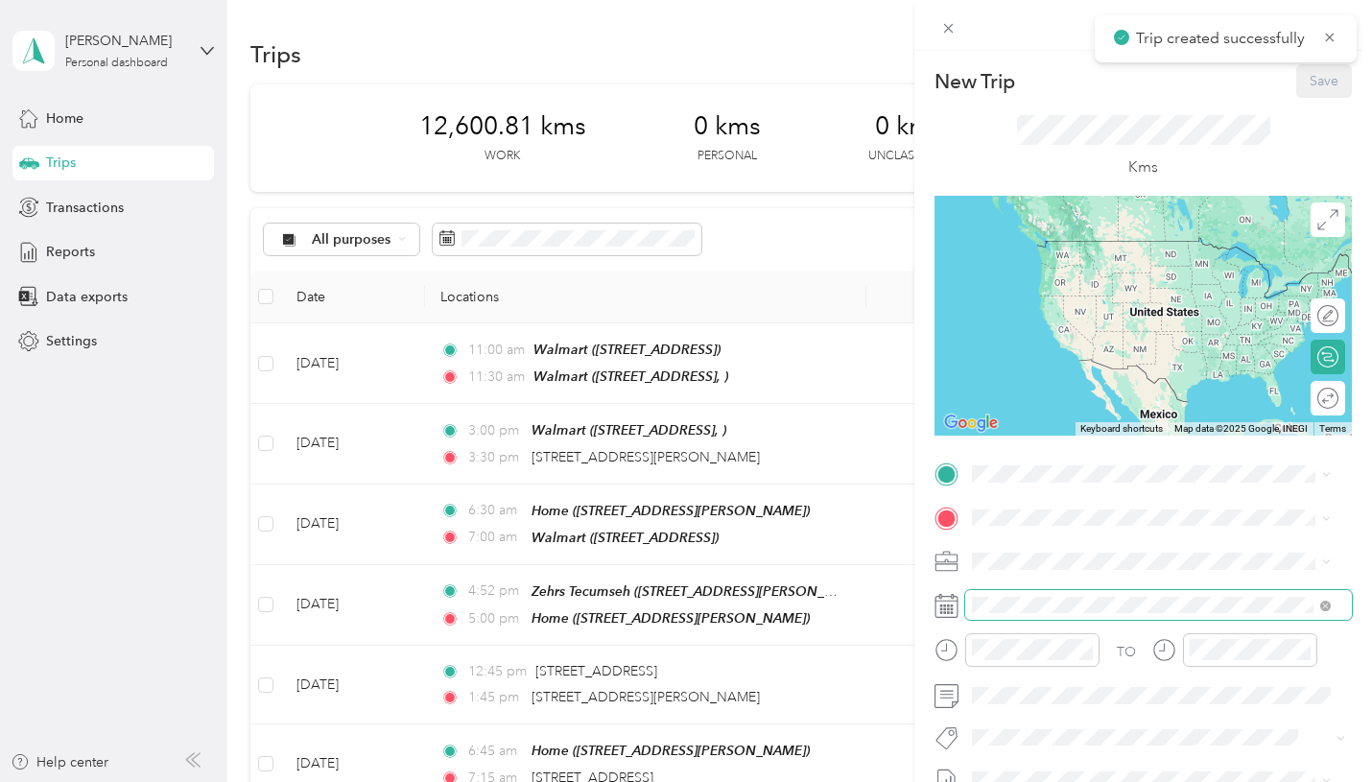
click at [1023, 595] on span at bounding box center [1158, 605] width 387 height 31
click at [1003, 615] on span at bounding box center [1158, 605] width 387 height 31
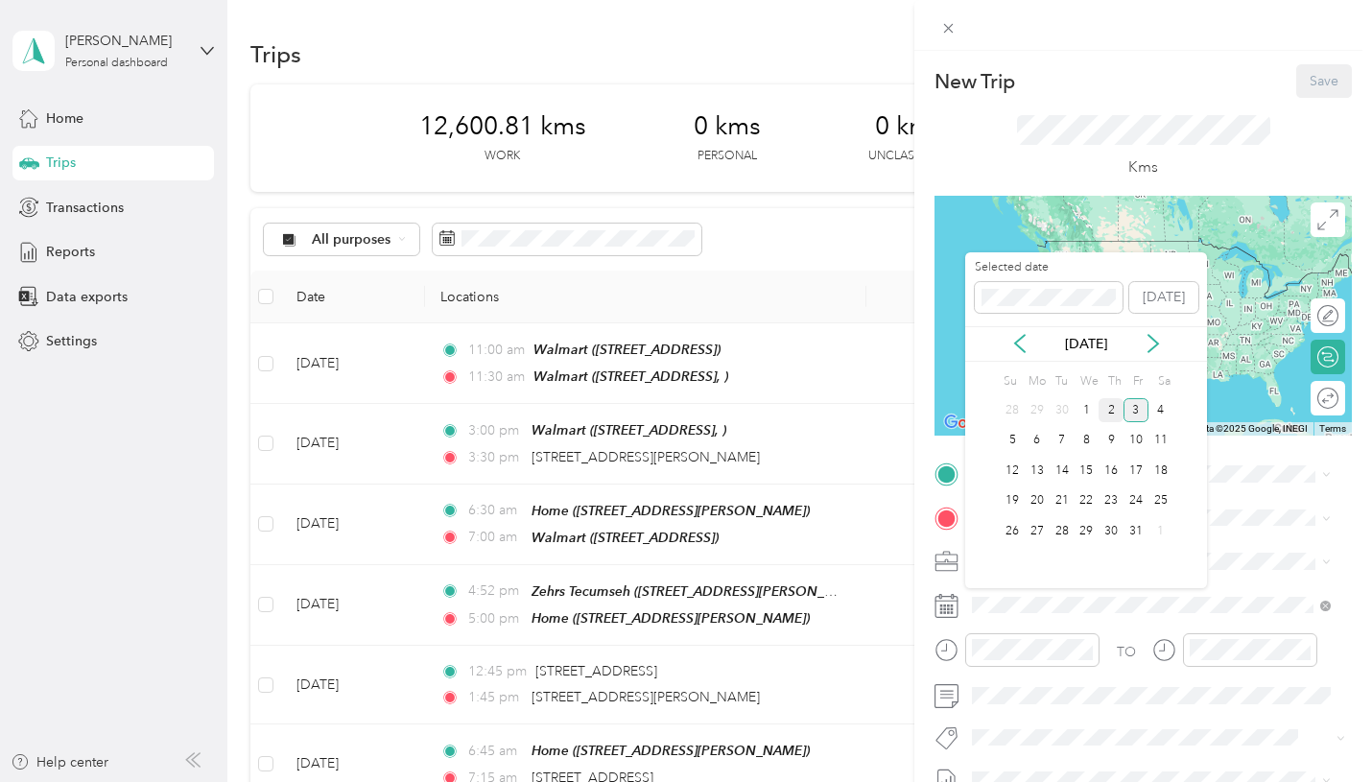
click at [1102, 402] on div "2" at bounding box center [1110, 410] width 25 height 24
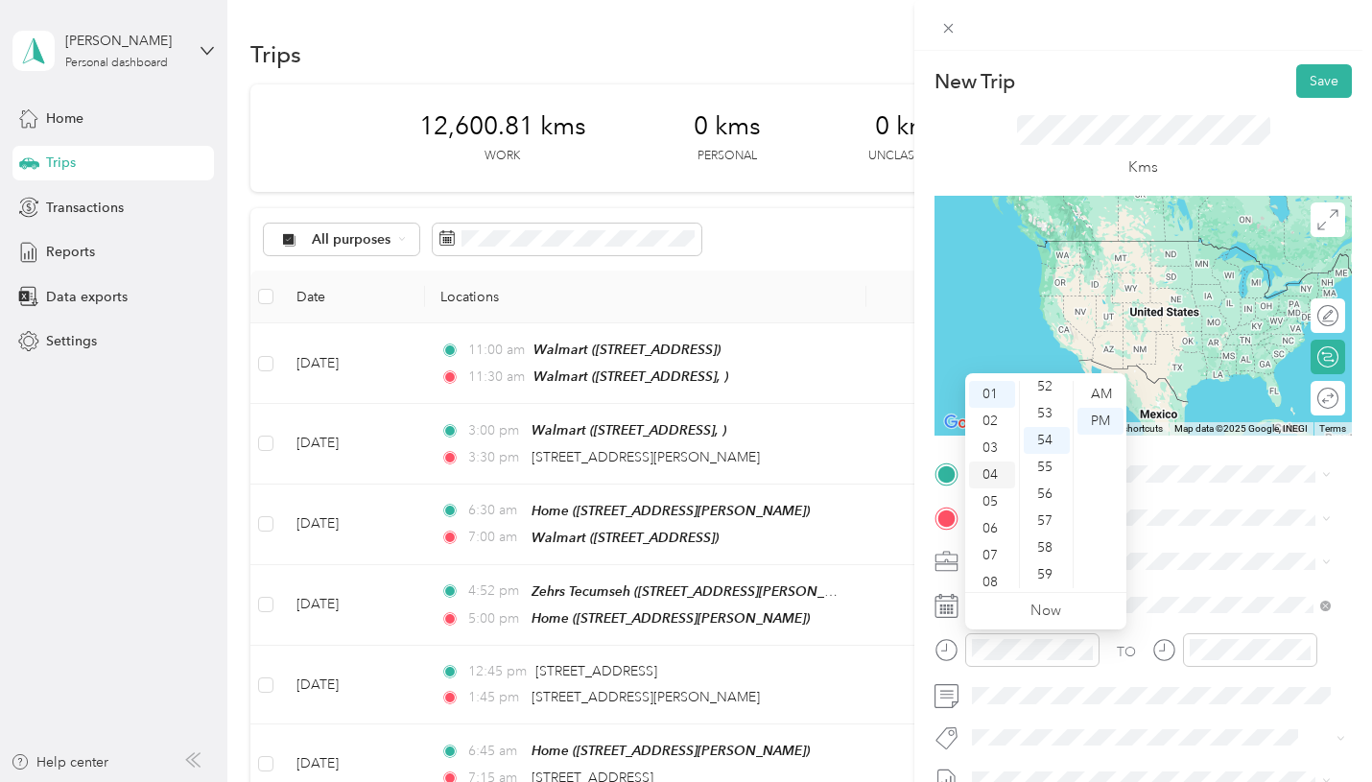
click at [998, 475] on div "04" at bounding box center [992, 474] width 46 height 27
click at [1053, 391] on div "45" at bounding box center [1046, 390] width 46 height 27
click at [1109, 419] on div "PM" at bounding box center [1100, 421] width 46 height 27
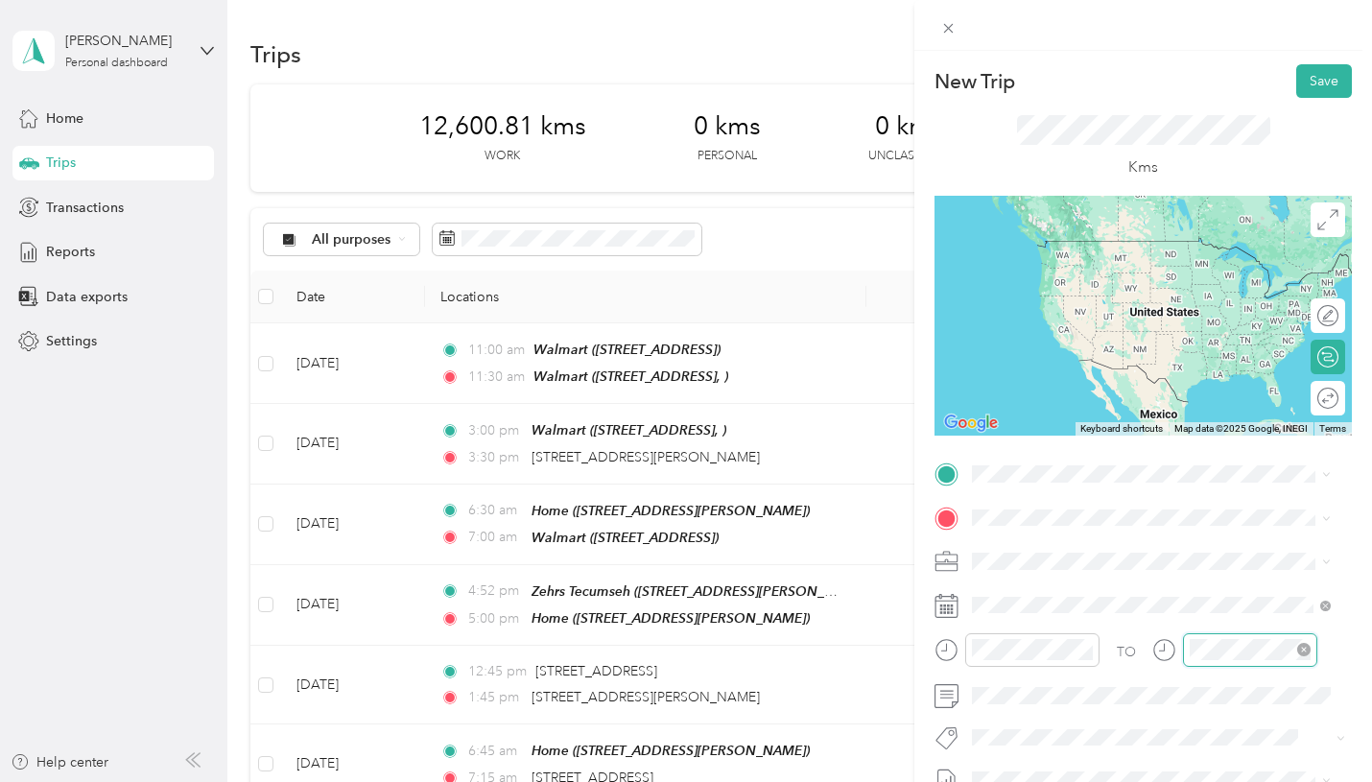
scroll to position [1404, 0]
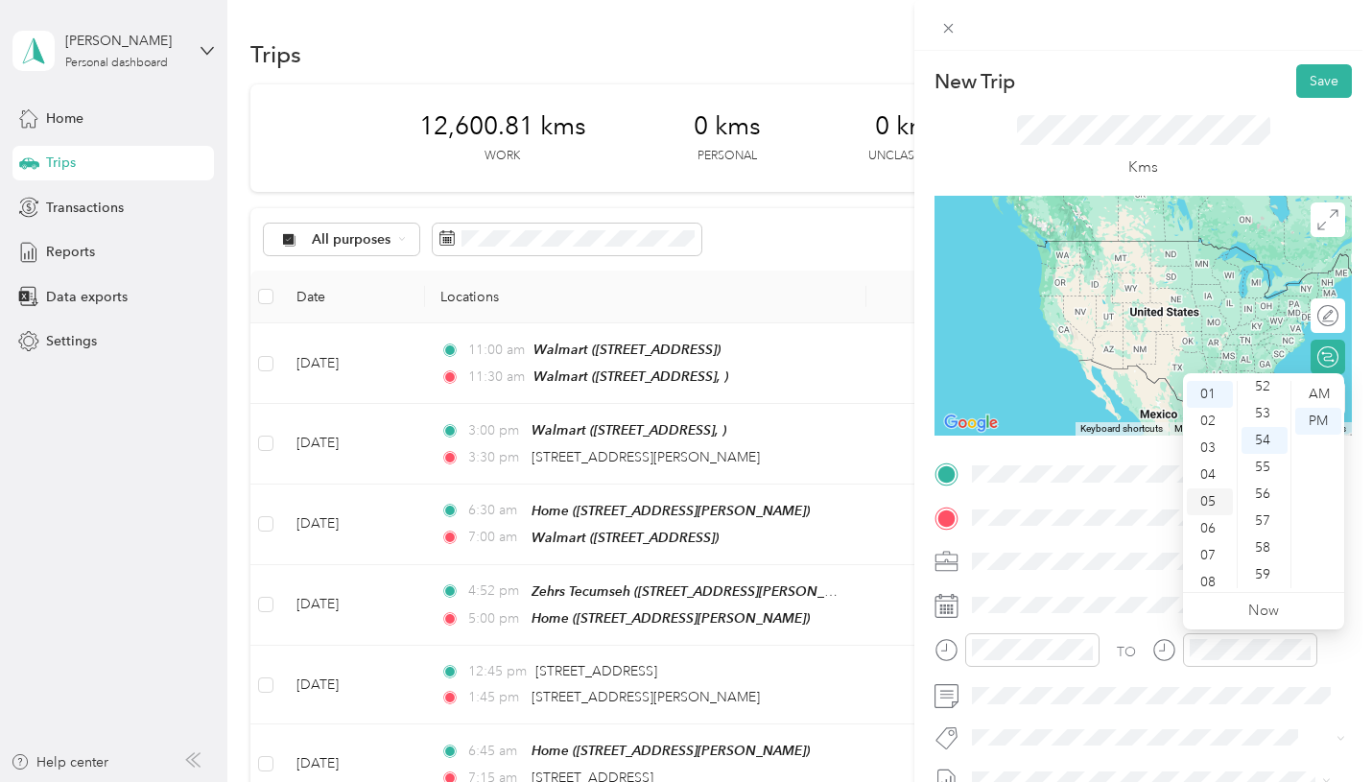
click at [1217, 496] on div "05" at bounding box center [1210, 501] width 46 height 27
click at [1264, 391] on div "00" at bounding box center [1264, 394] width 46 height 27
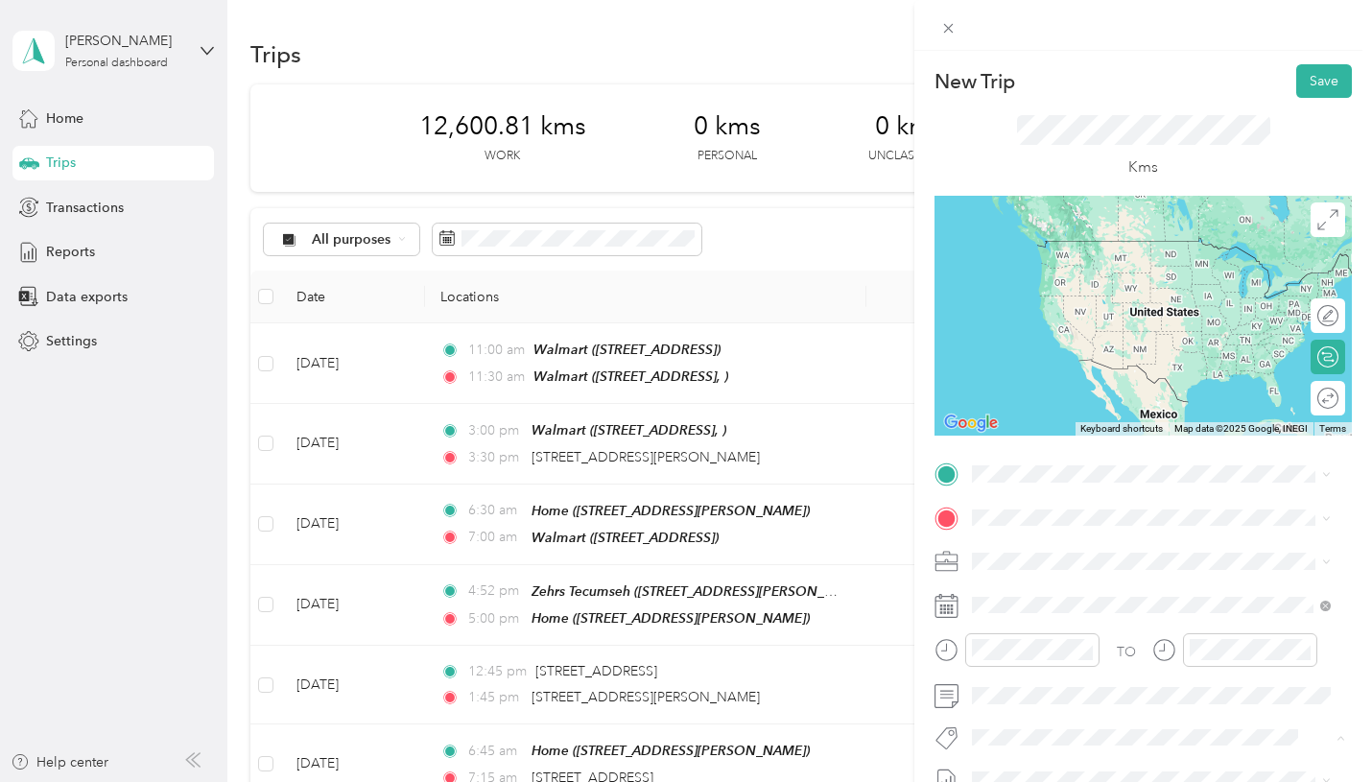
click at [1045, 669] on span "P&g Continuity" at bounding box center [1032, 666] width 81 height 17
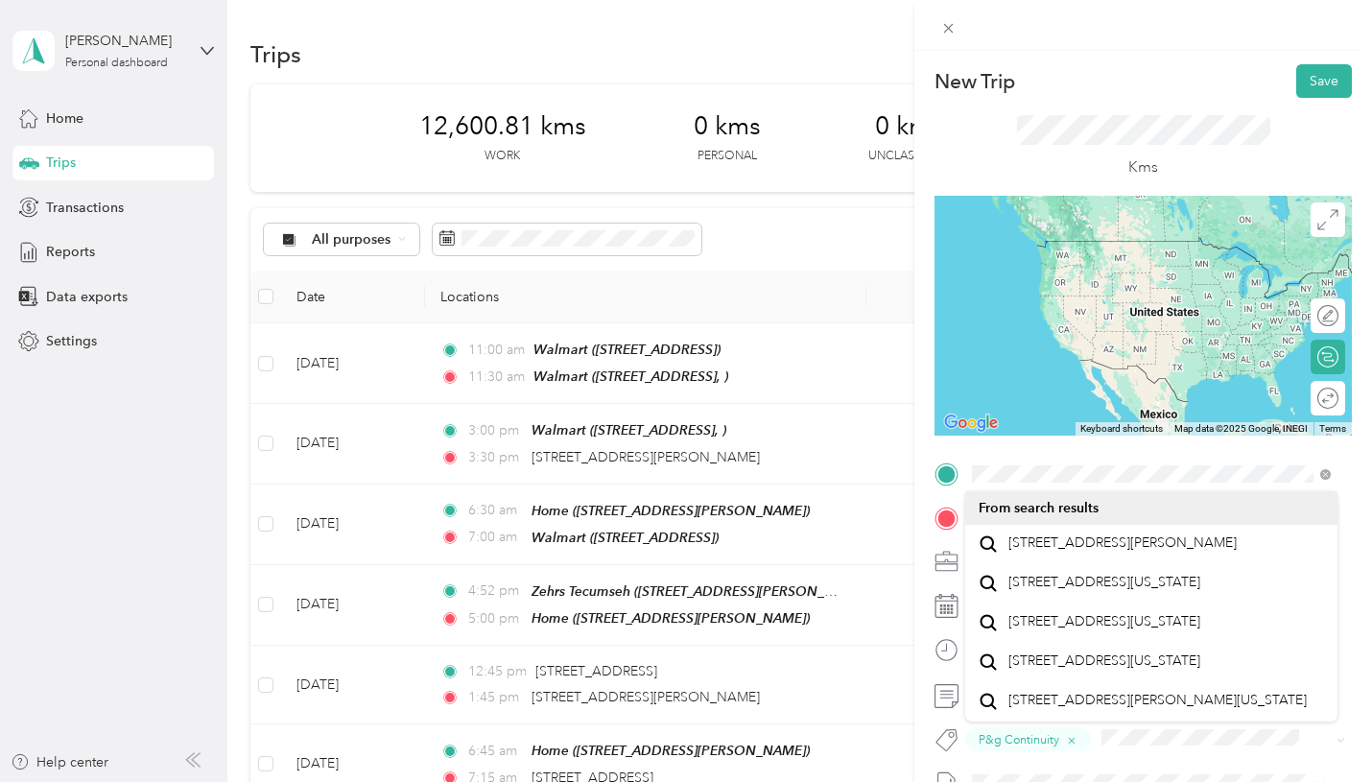
click at [1031, 539] on span "4370 Walker Road Windsor, Ontario N8W 3T5, Canada" at bounding box center [1122, 542] width 228 height 17
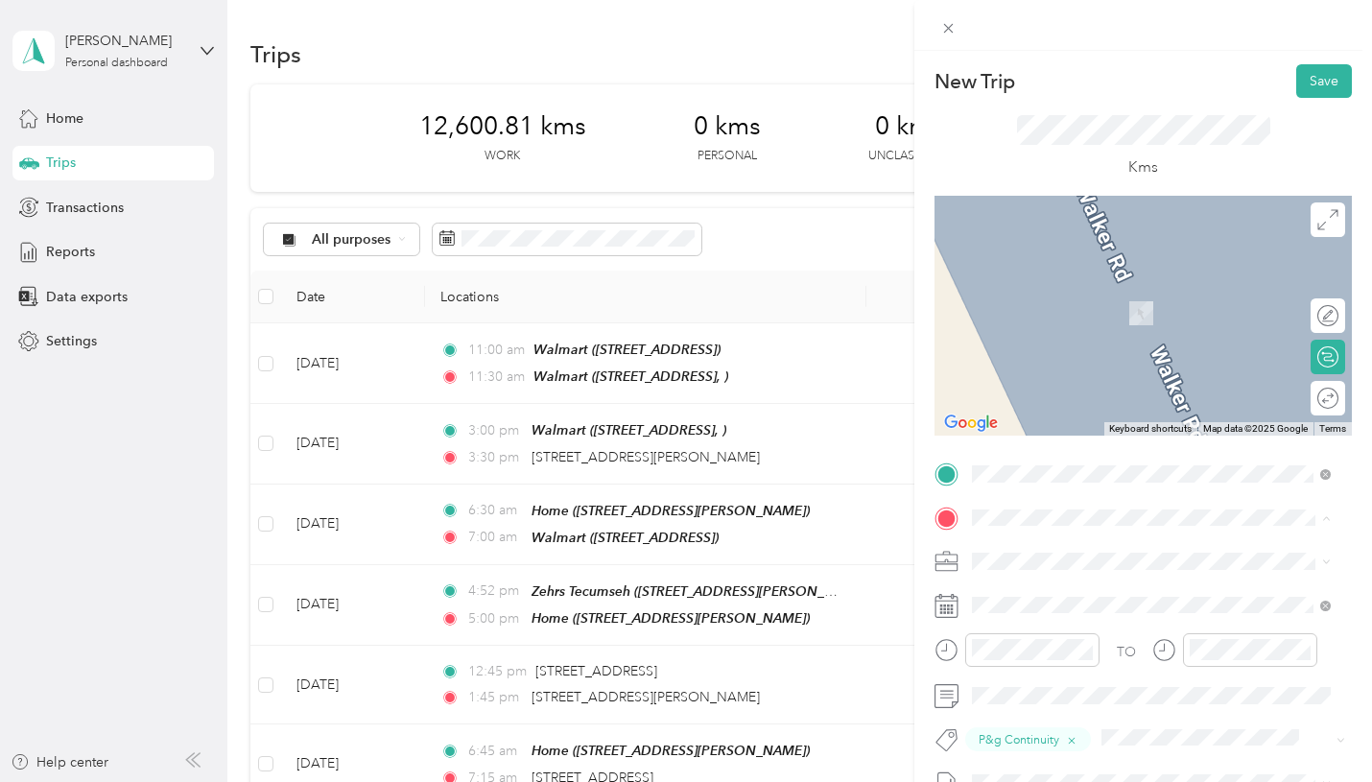
click at [1058, 441] on span "2955 Robinet Rd, N8R 1P5, Windsor, ON, Canada" at bounding box center [1122, 433] width 228 height 16
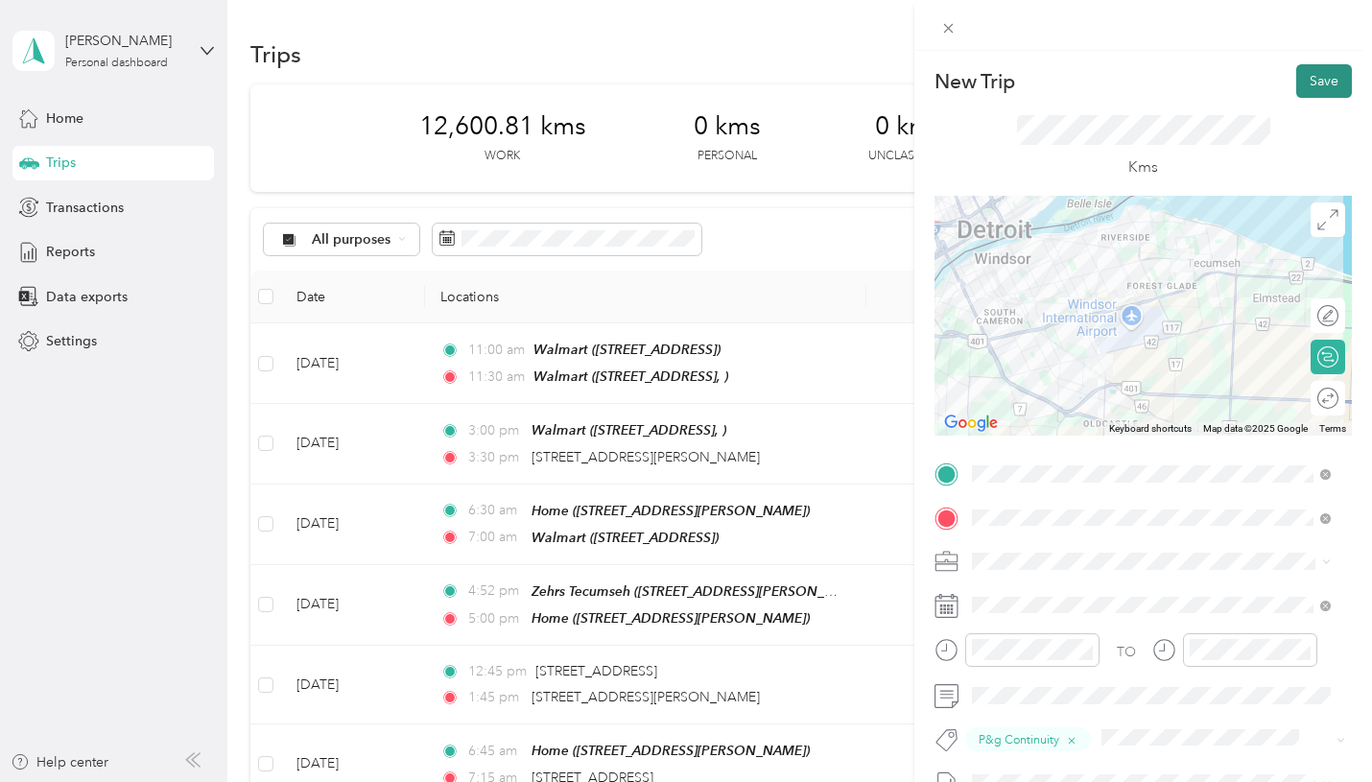
click at [1319, 78] on button "Save" at bounding box center [1324, 81] width 56 height 34
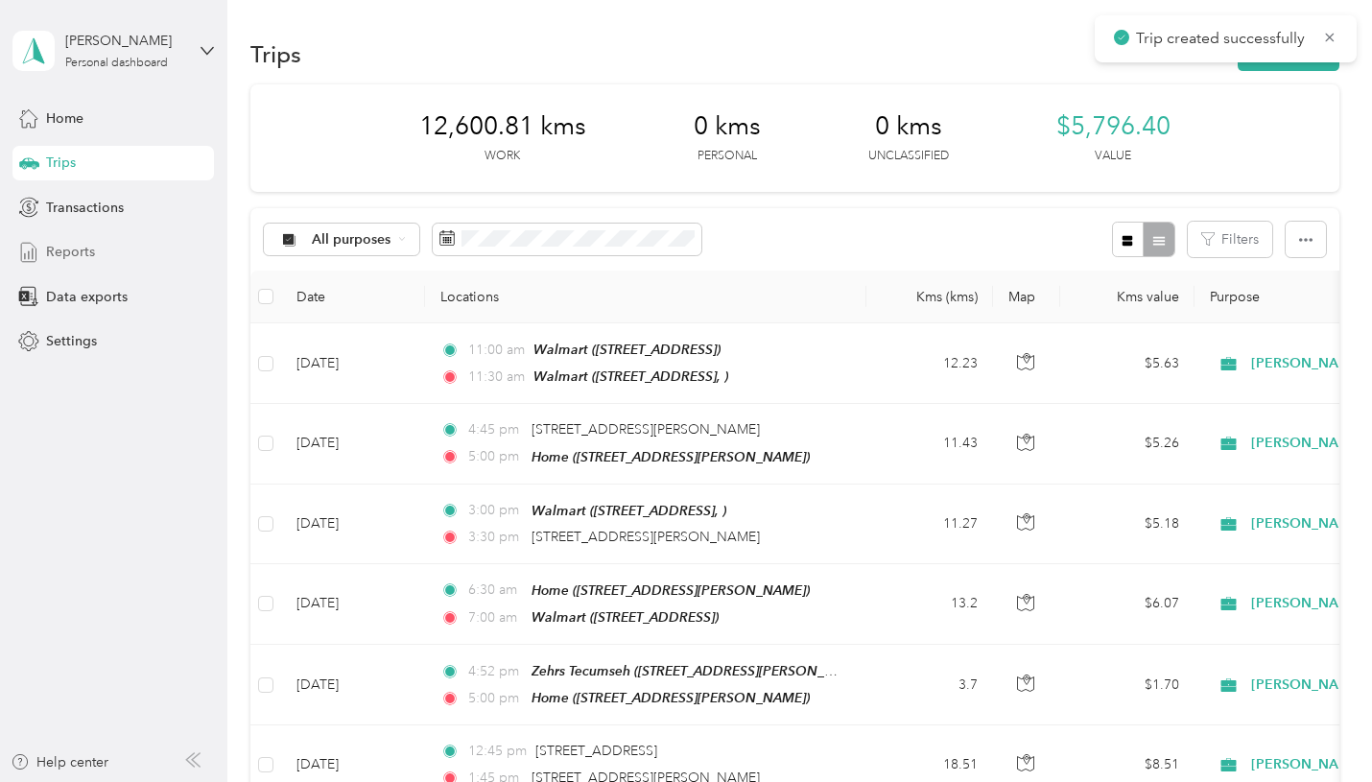
click at [89, 247] on span "Reports" at bounding box center [70, 252] width 49 height 20
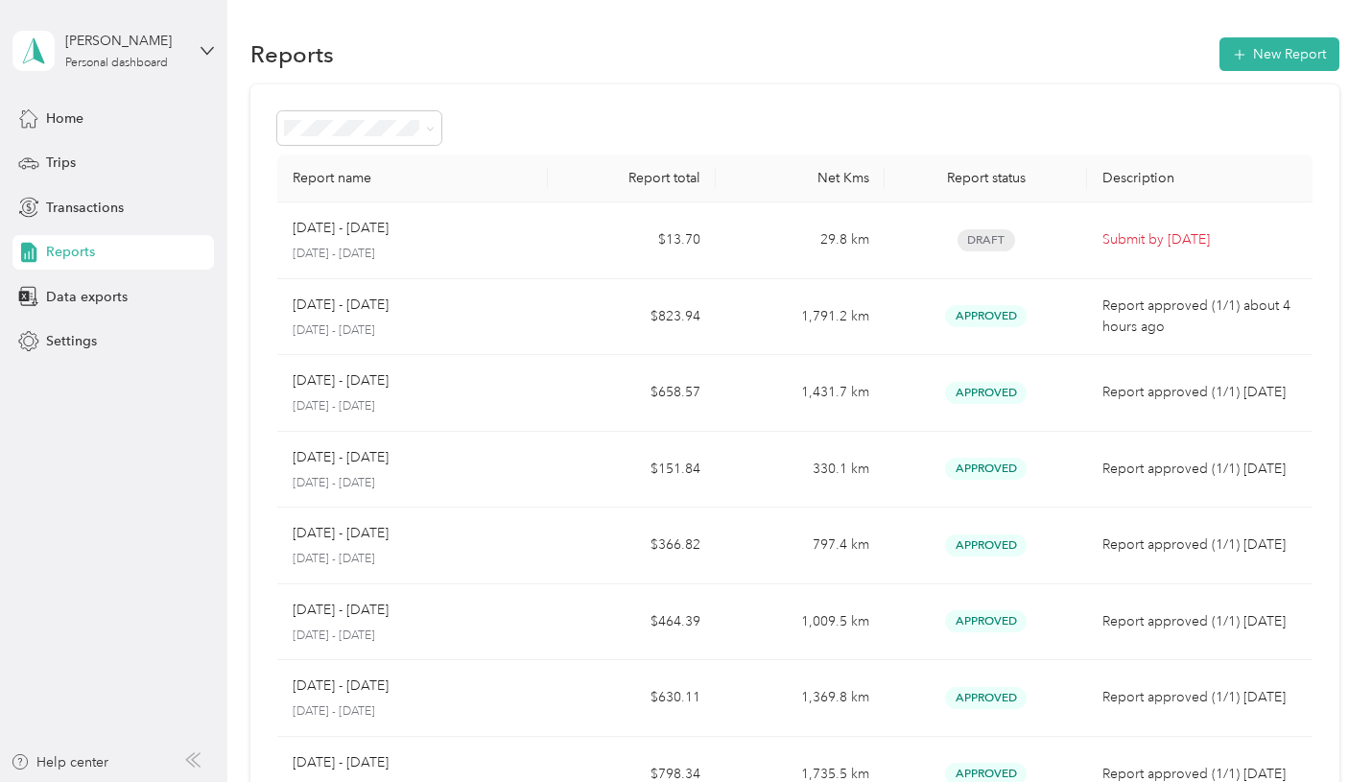
click at [1287, 35] on div "Reports New Report" at bounding box center [794, 54] width 1088 height 40
click at [1280, 48] on button "New Report" at bounding box center [1279, 54] width 120 height 34
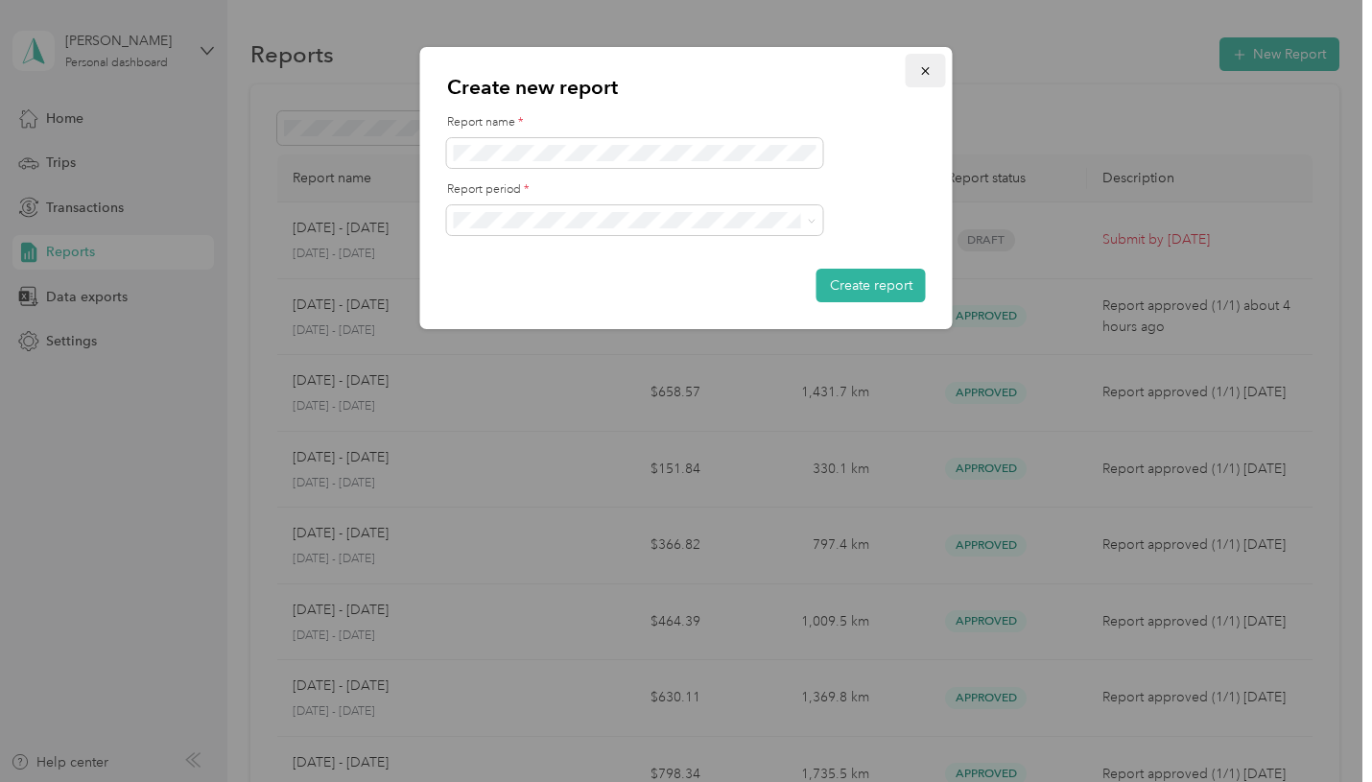
click at [935, 66] on button "button" at bounding box center [926, 71] width 40 height 34
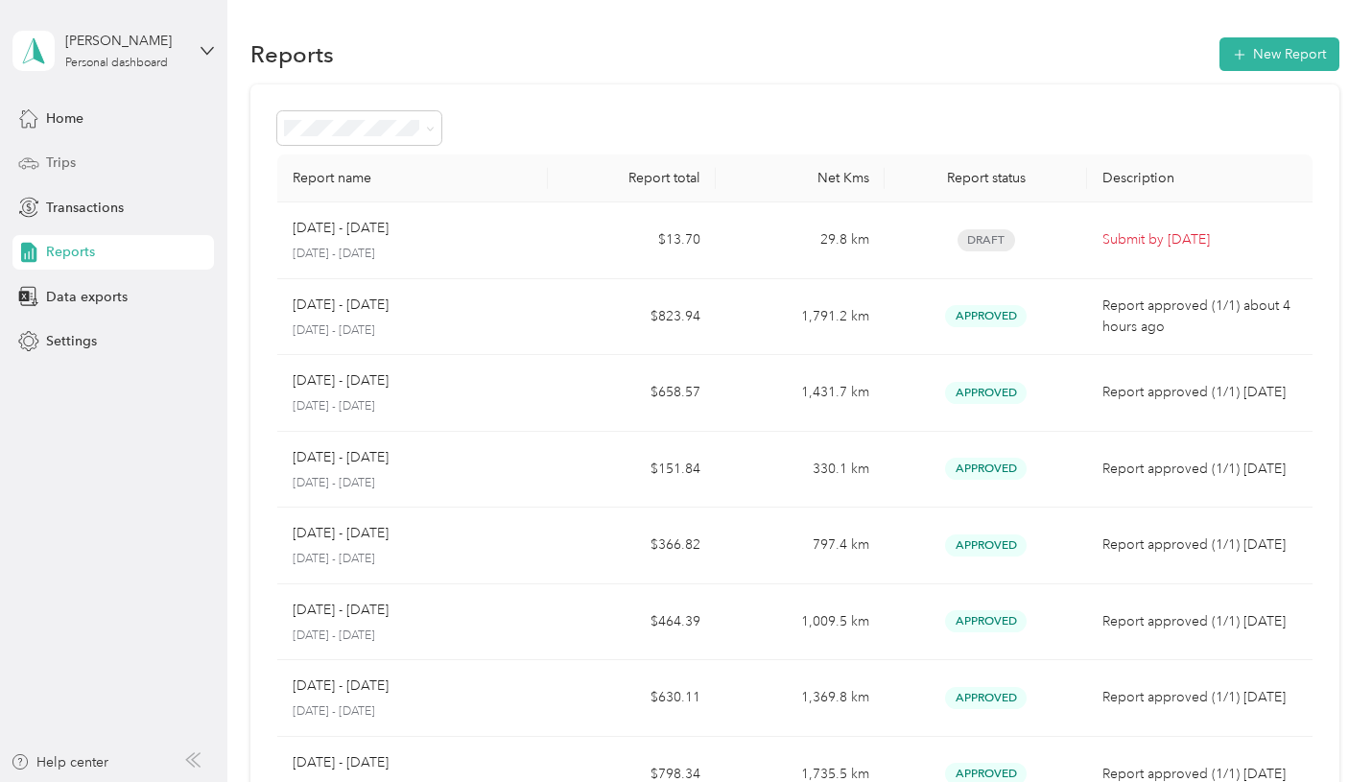
click at [73, 159] on span "Trips" at bounding box center [61, 163] width 30 height 20
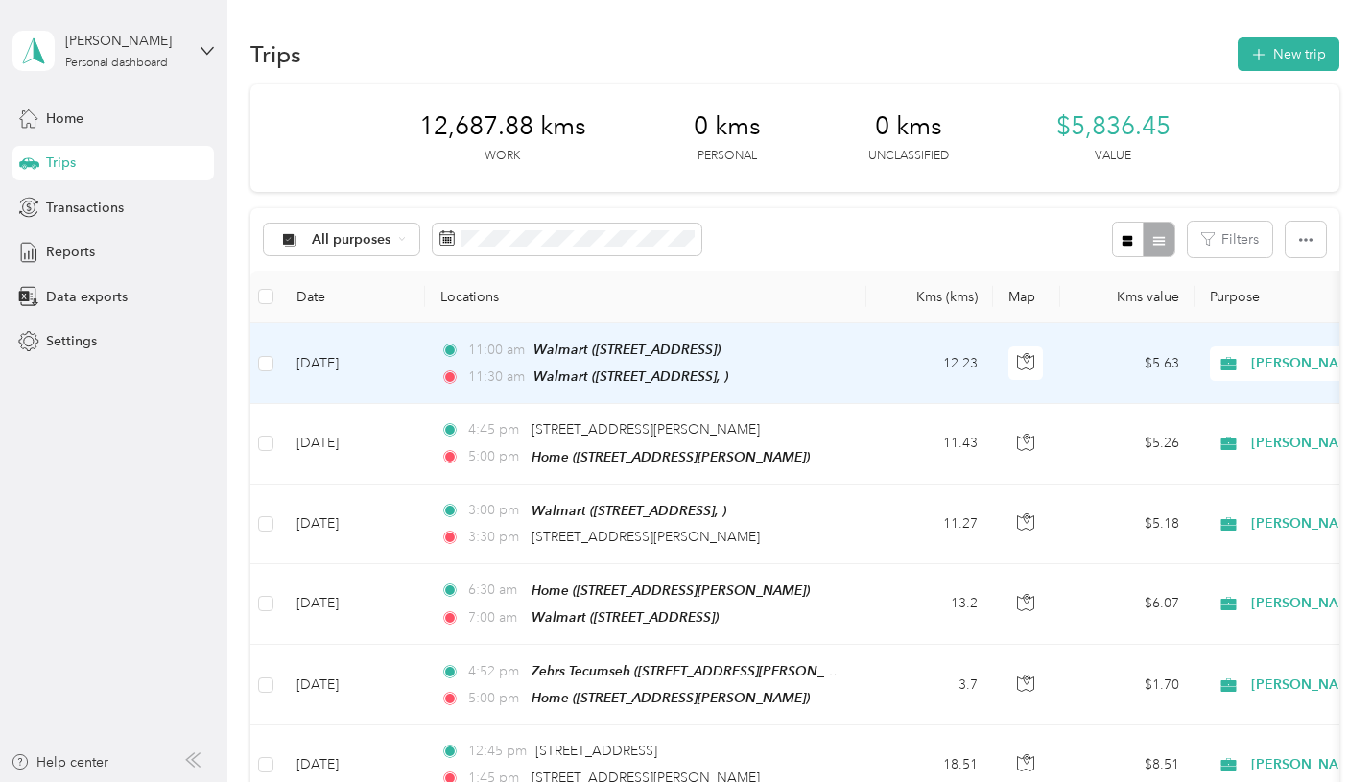
click at [338, 364] on td "Oct 3, 2025" at bounding box center [353, 363] width 144 height 81
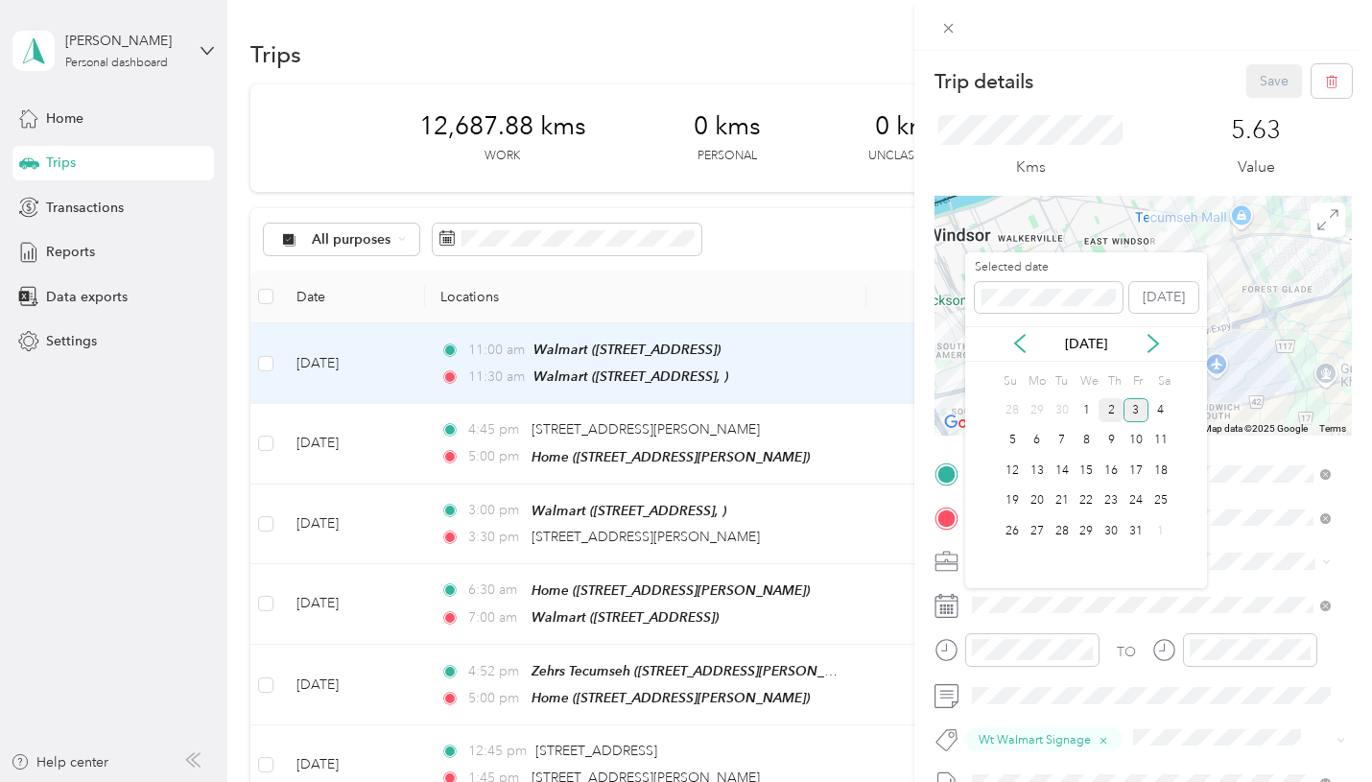
click at [1105, 414] on div "2" at bounding box center [1110, 410] width 25 height 24
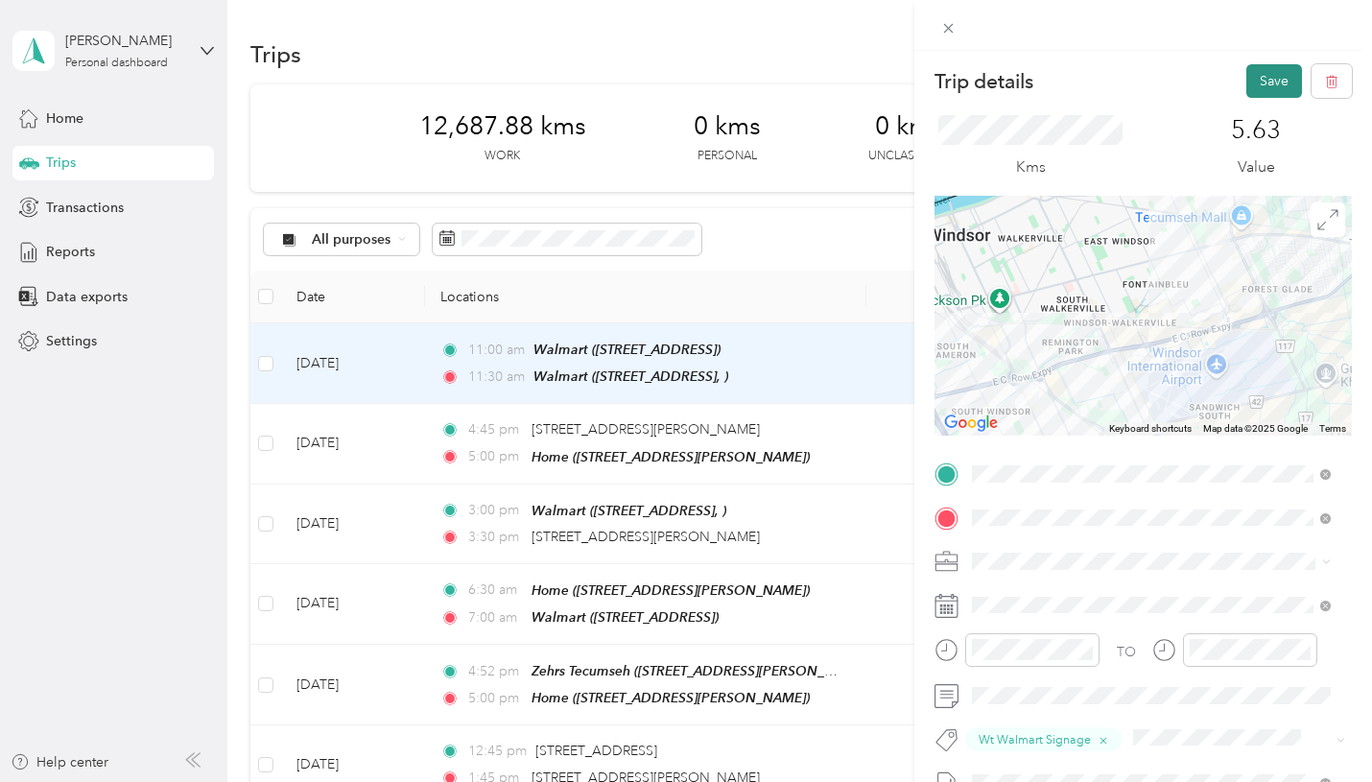
click at [1246, 71] on button "Save" at bounding box center [1274, 81] width 56 height 34
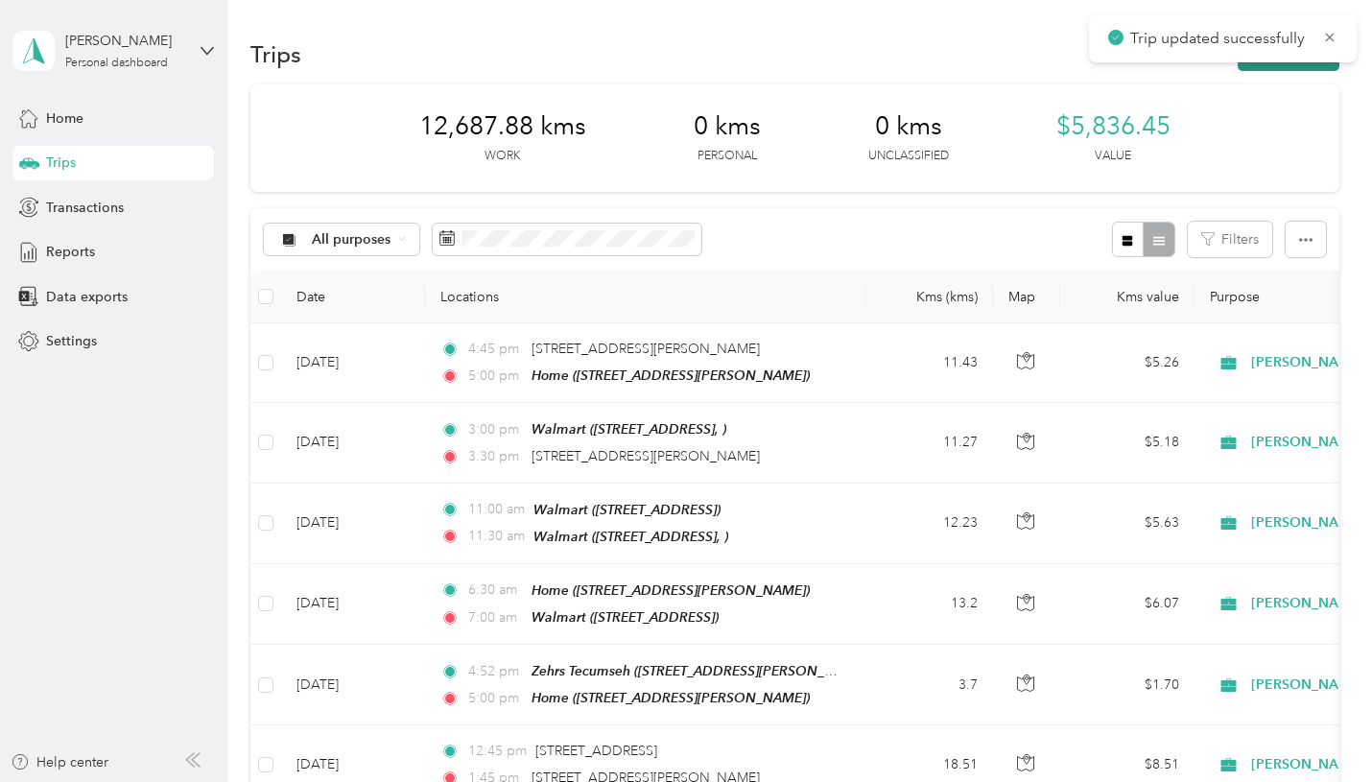
click at [1285, 65] on button "New trip" at bounding box center [1288, 54] width 102 height 34
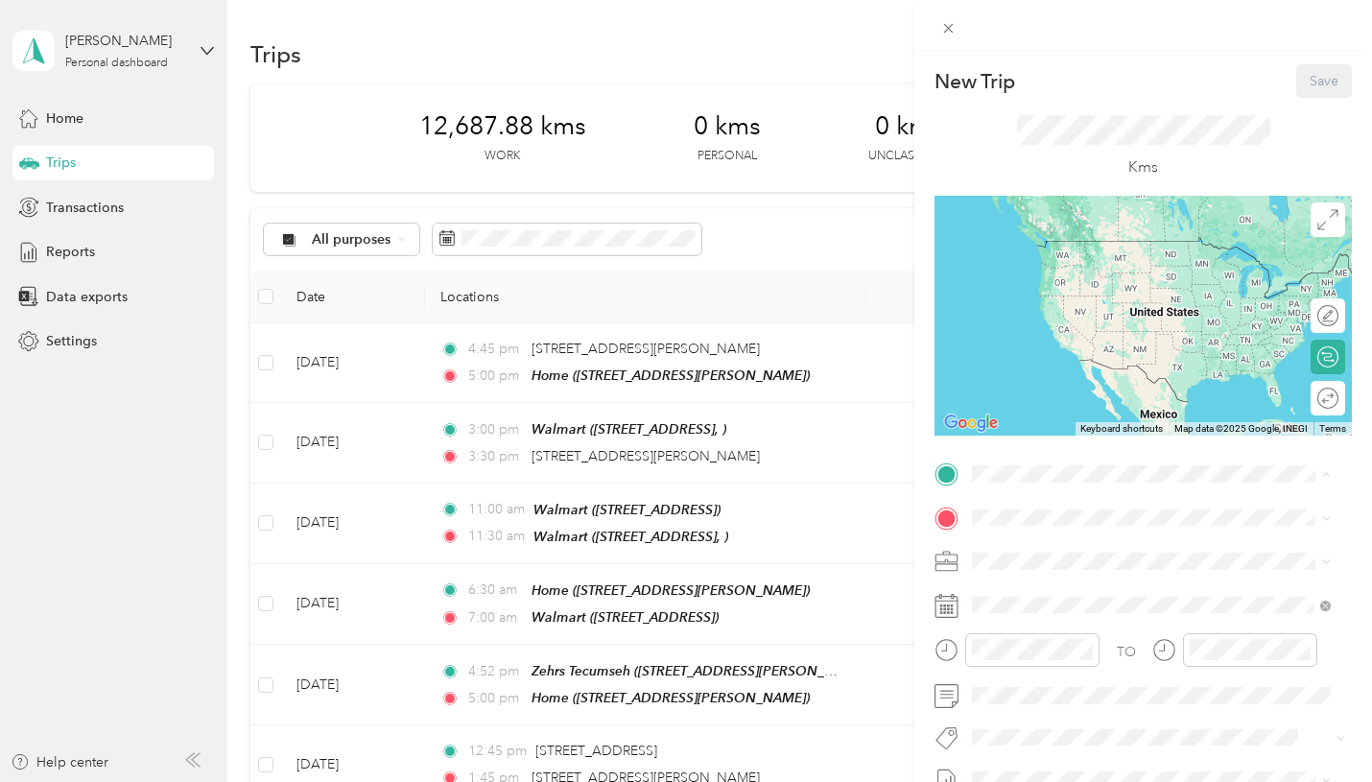
click at [1063, 679] on div "Home" at bounding box center [1122, 670] width 228 height 17
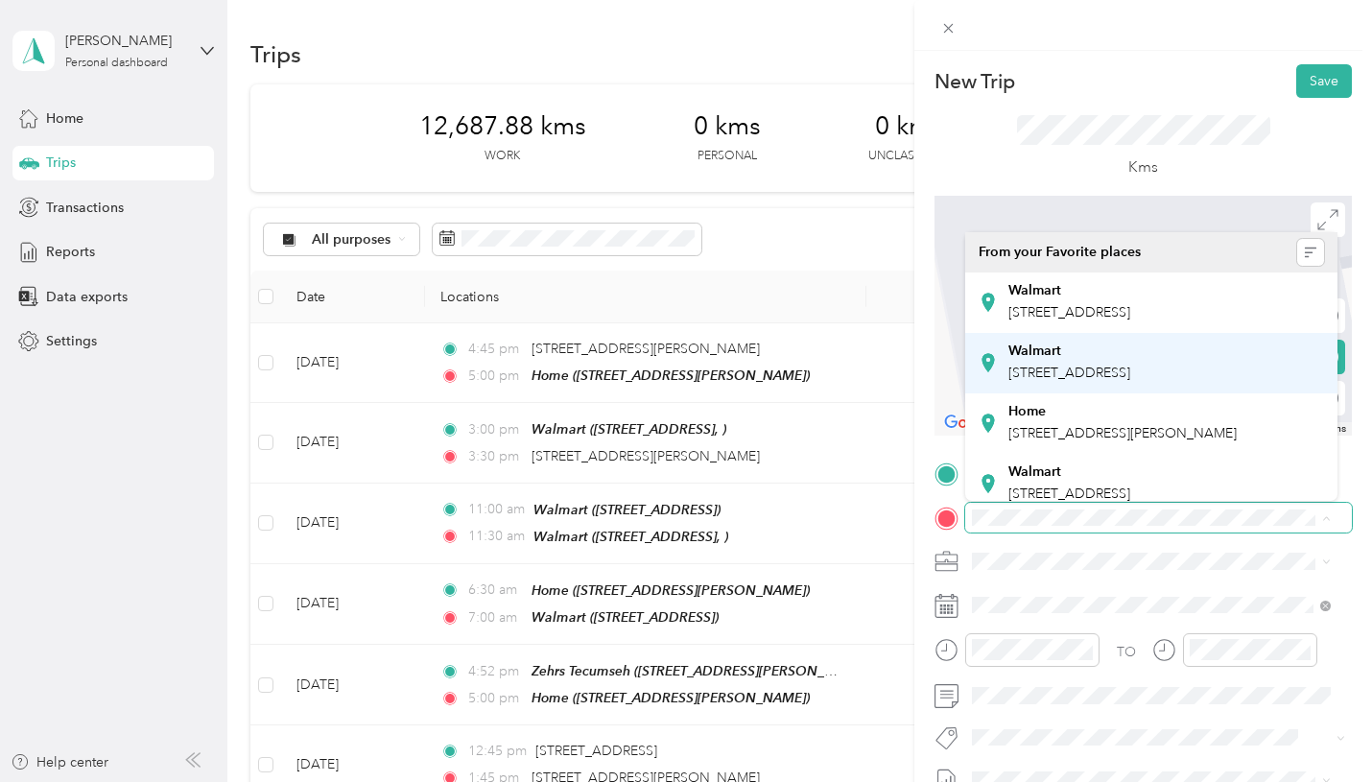
scroll to position [480, 0]
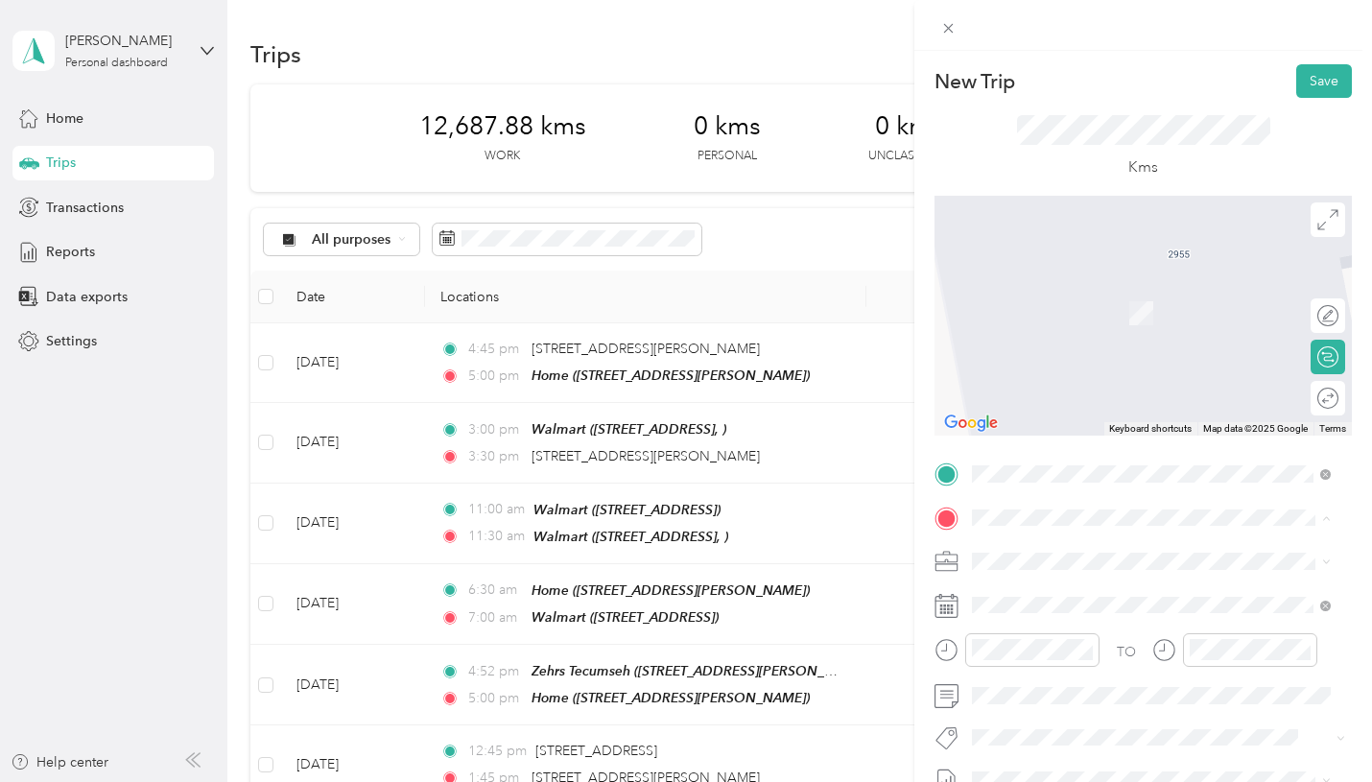
click at [1071, 419] on span "7100 Tecumseh Rd E, N8T 1E6, Windsor, ON, Canada" at bounding box center [1069, 420] width 122 height 16
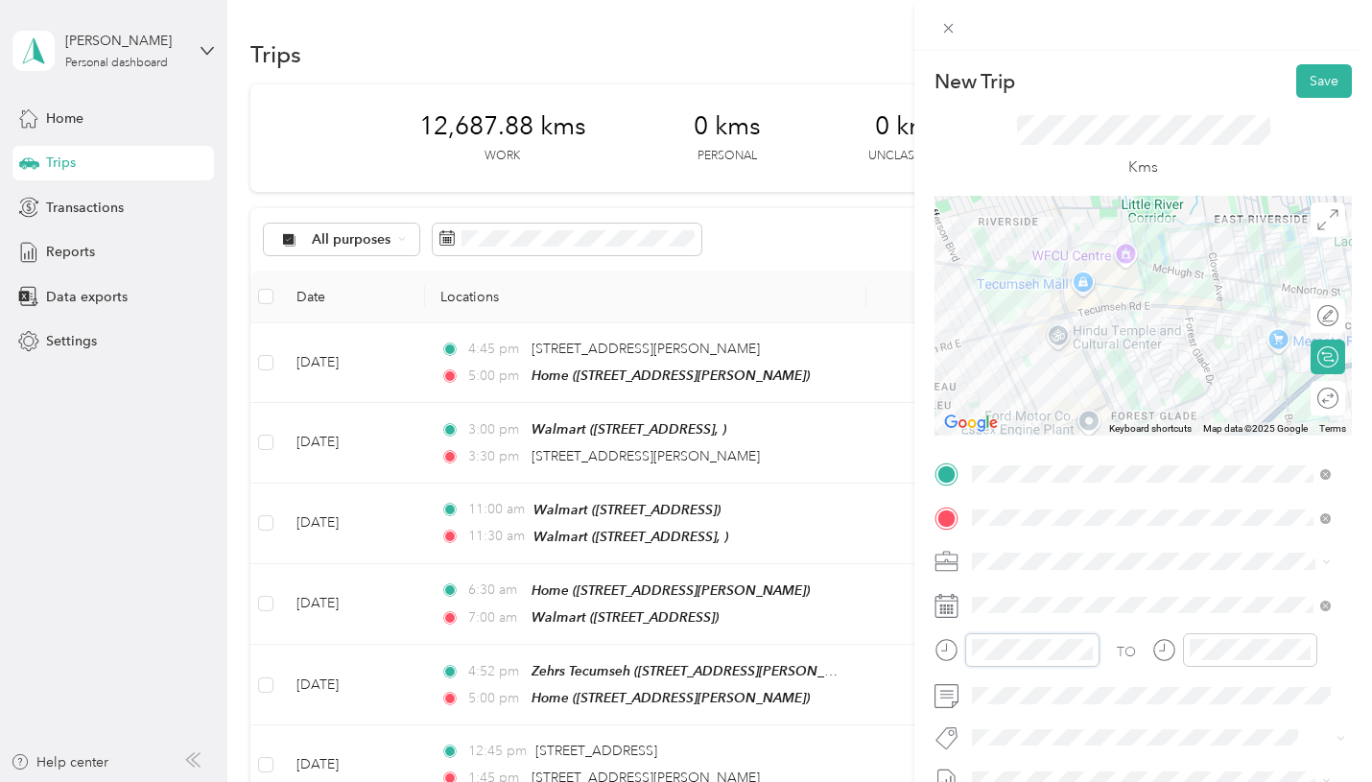
scroll to position [1404, 0]
click at [995, 525] on div "06" at bounding box center [992, 528] width 46 height 27
click at [1047, 435] on div "50" at bounding box center [1046, 428] width 46 height 27
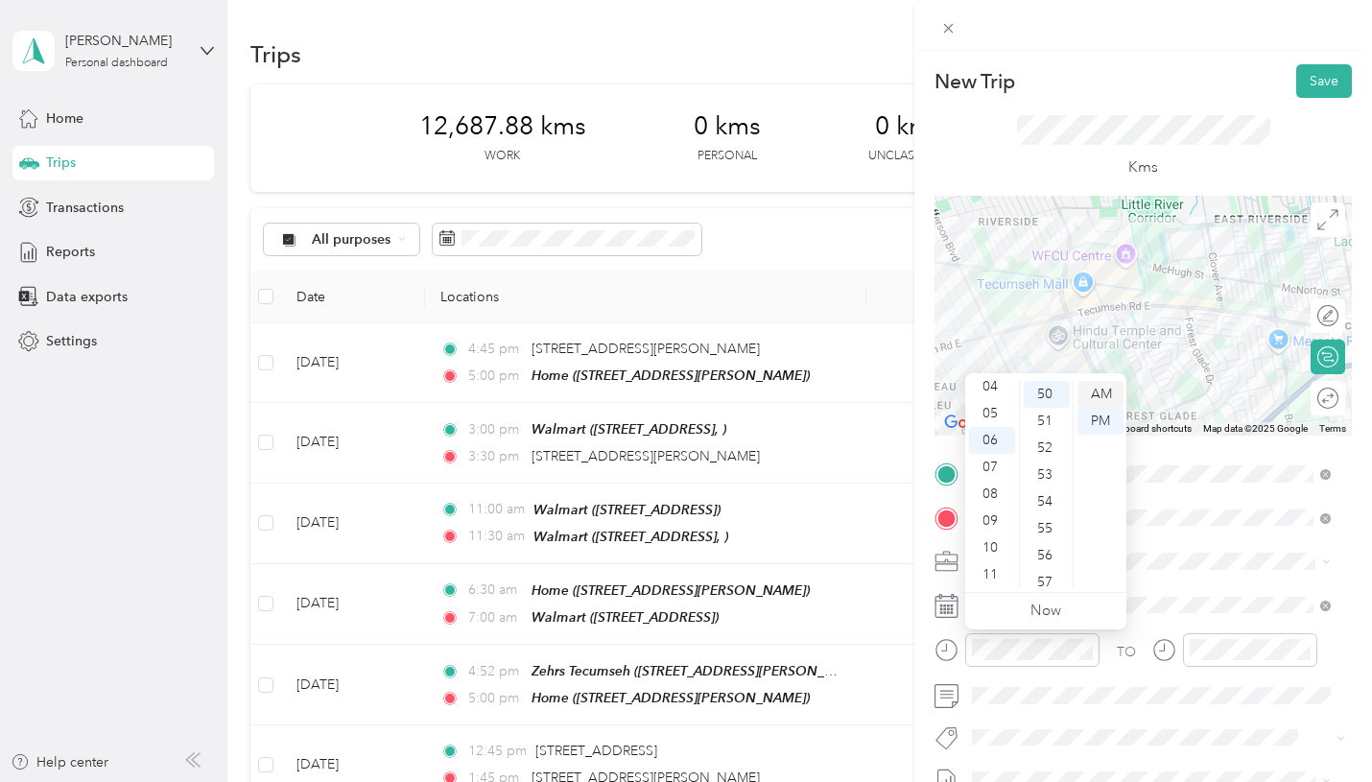
click at [1100, 388] on div "AM" at bounding box center [1100, 394] width 46 height 27
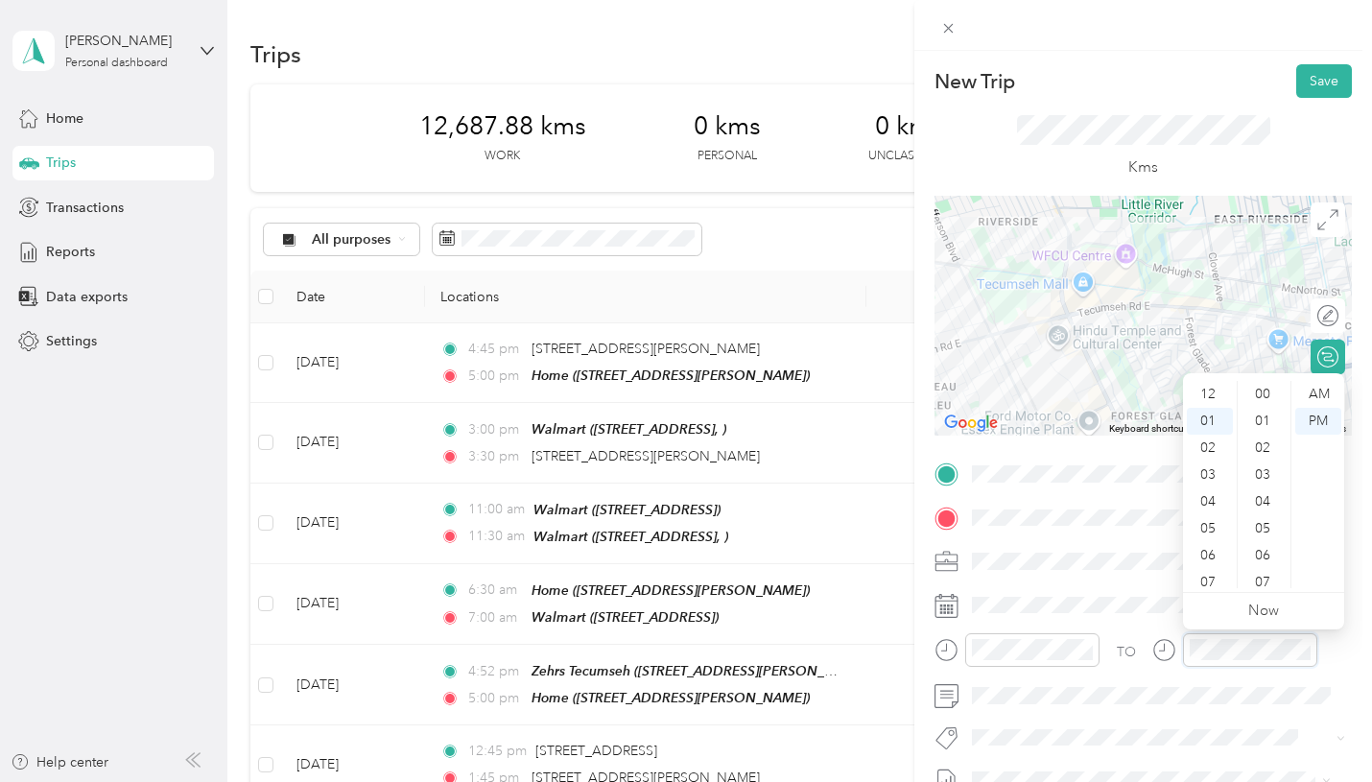
scroll to position [1404, 0]
click at [1205, 553] on div "07" at bounding box center [1210, 555] width 46 height 27
click at [1256, 394] on div "00" at bounding box center [1264, 394] width 46 height 27
click at [1314, 422] on div "PM" at bounding box center [1318, 421] width 46 height 27
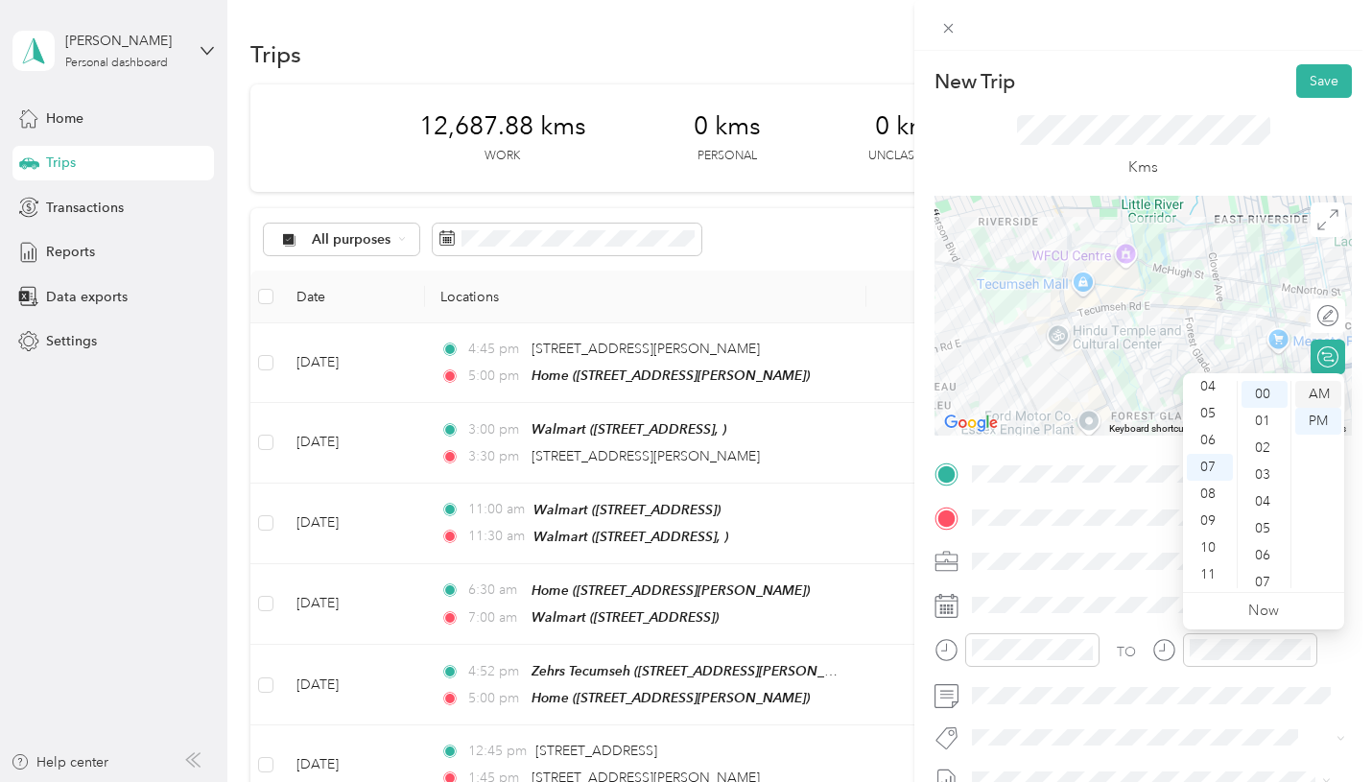
click at [1320, 401] on div "AM" at bounding box center [1318, 394] width 46 height 27
click at [1047, 672] on span "Lego Canada Inc." at bounding box center [1039, 666] width 94 height 17
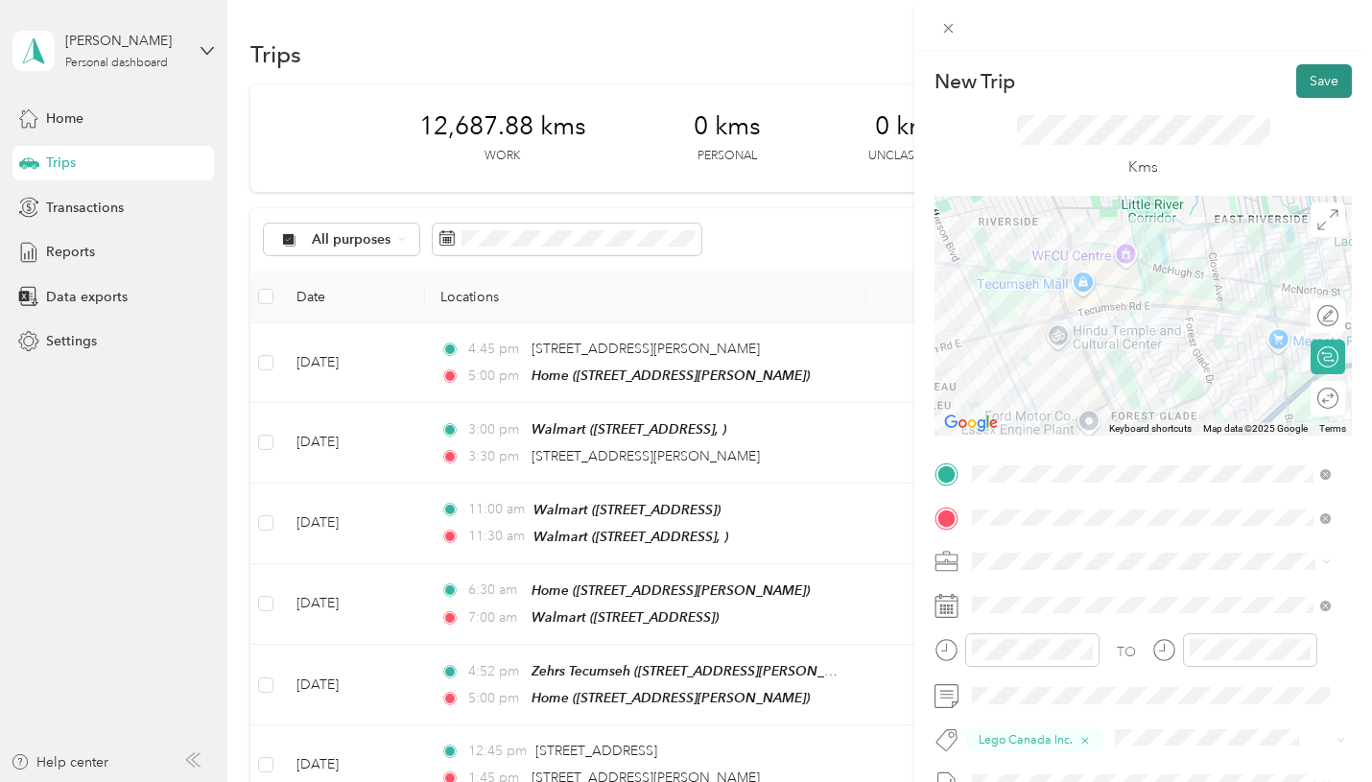
click at [1336, 85] on button "Save" at bounding box center [1324, 81] width 56 height 34
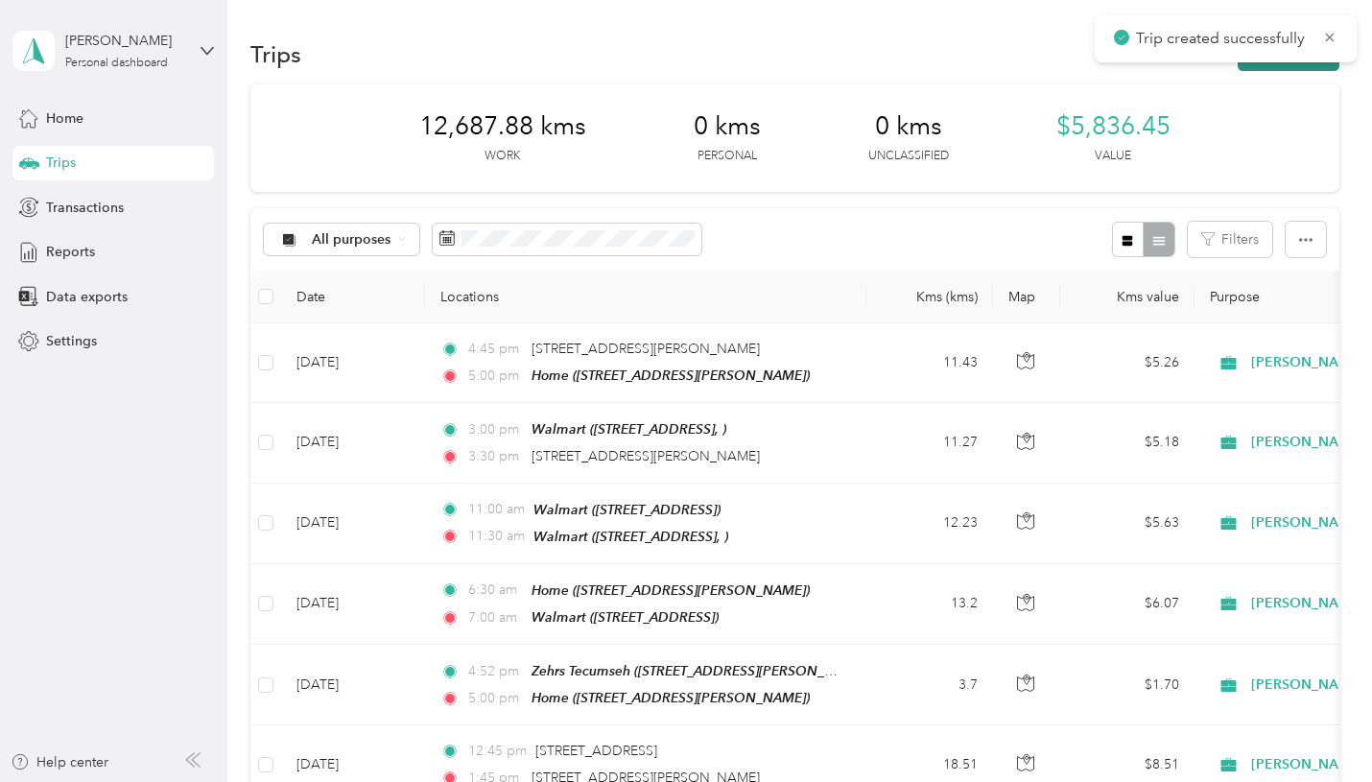
click at [1252, 67] on button "New trip" at bounding box center [1288, 54] width 102 height 34
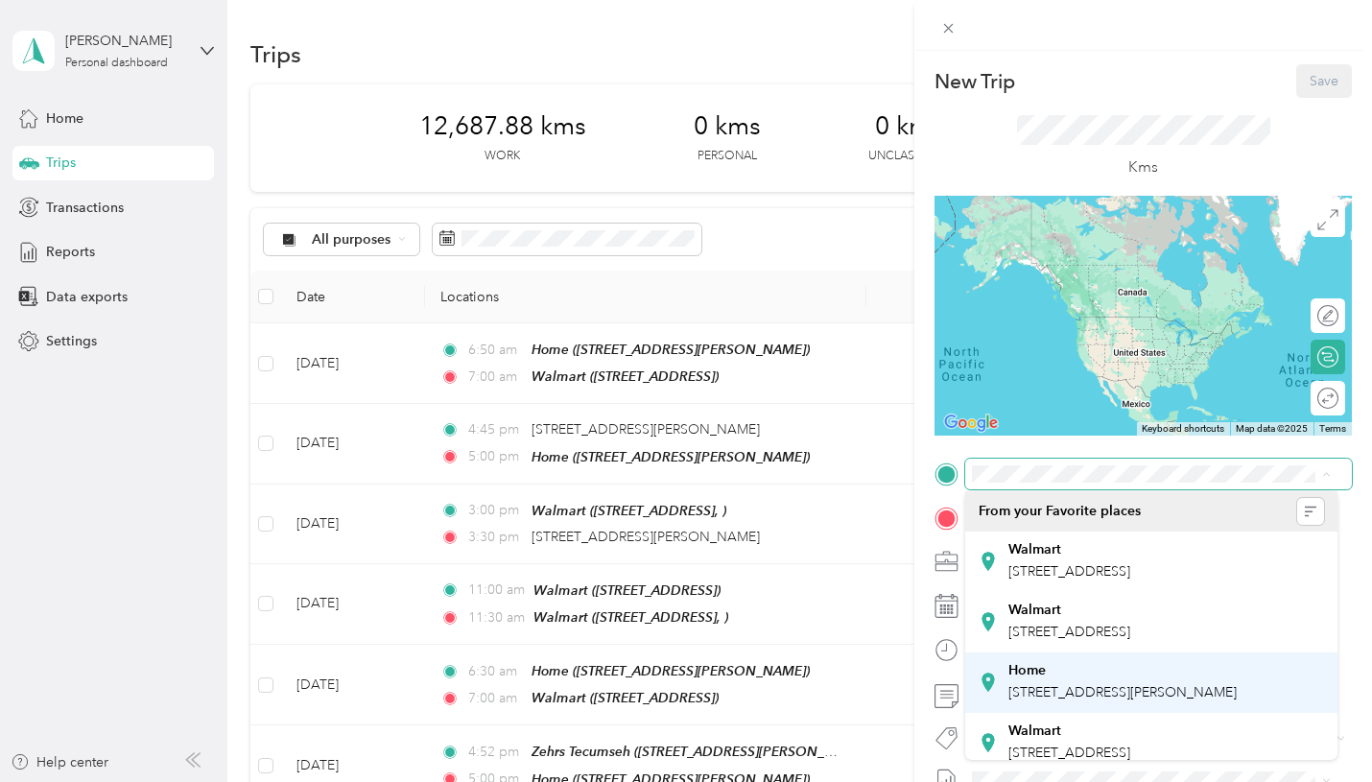
scroll to position [192, 0]
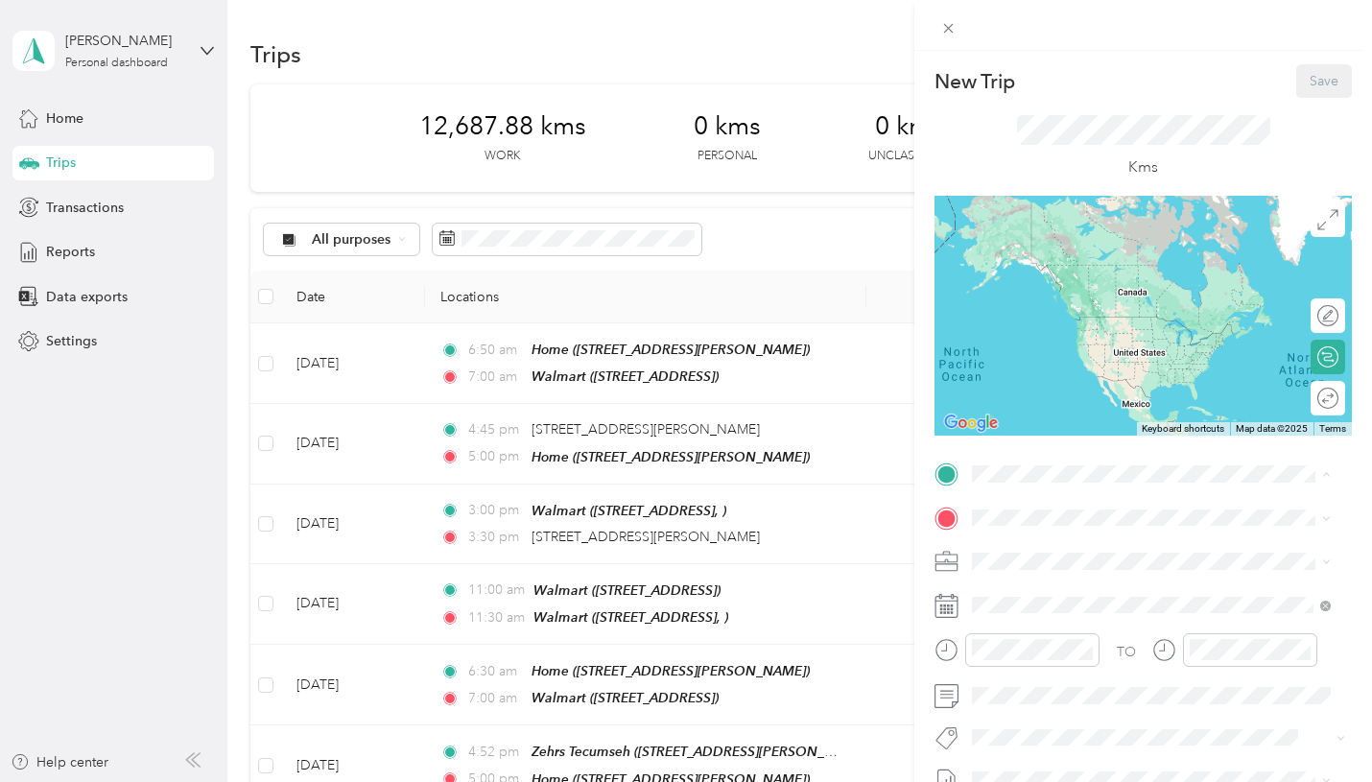
click at [1039, 569] on span "7100 Tecumseh Rd E, Windsor, ON, Canada" at bounding box center [1069, 561] width 122 height 16
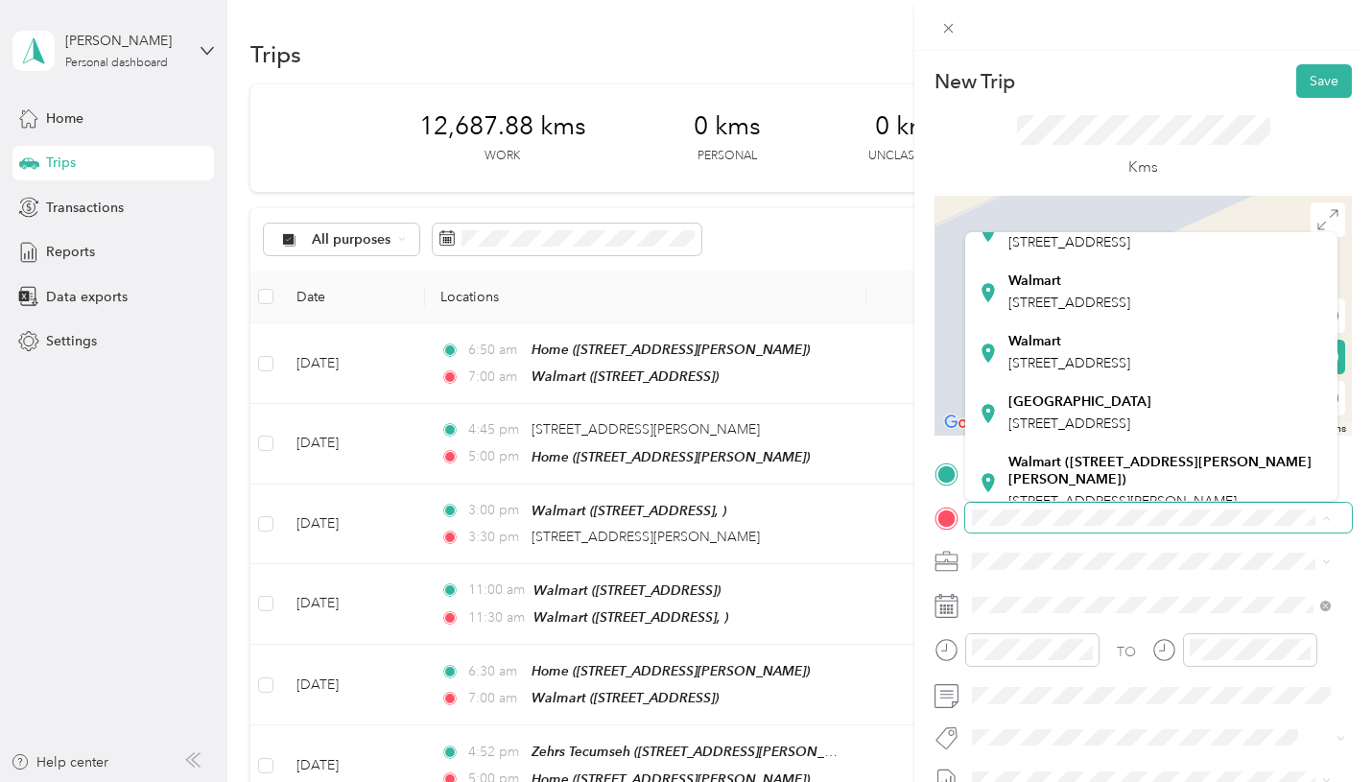
scroll to position [384, 0]
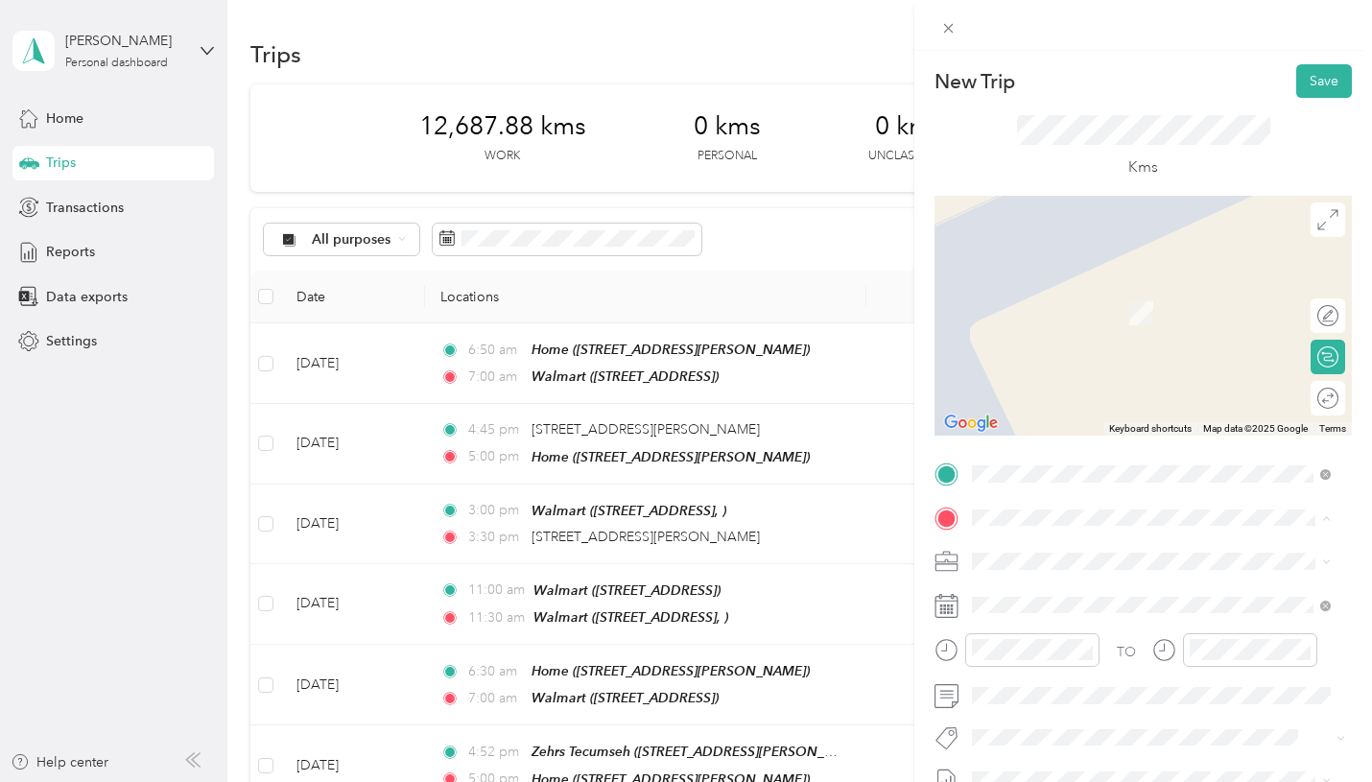
click at [1074, 355] on strong "Walmart (315 Wallace St, Chatham-Kent, ON)" at bounding box center [1166, 338] width 316 height 34
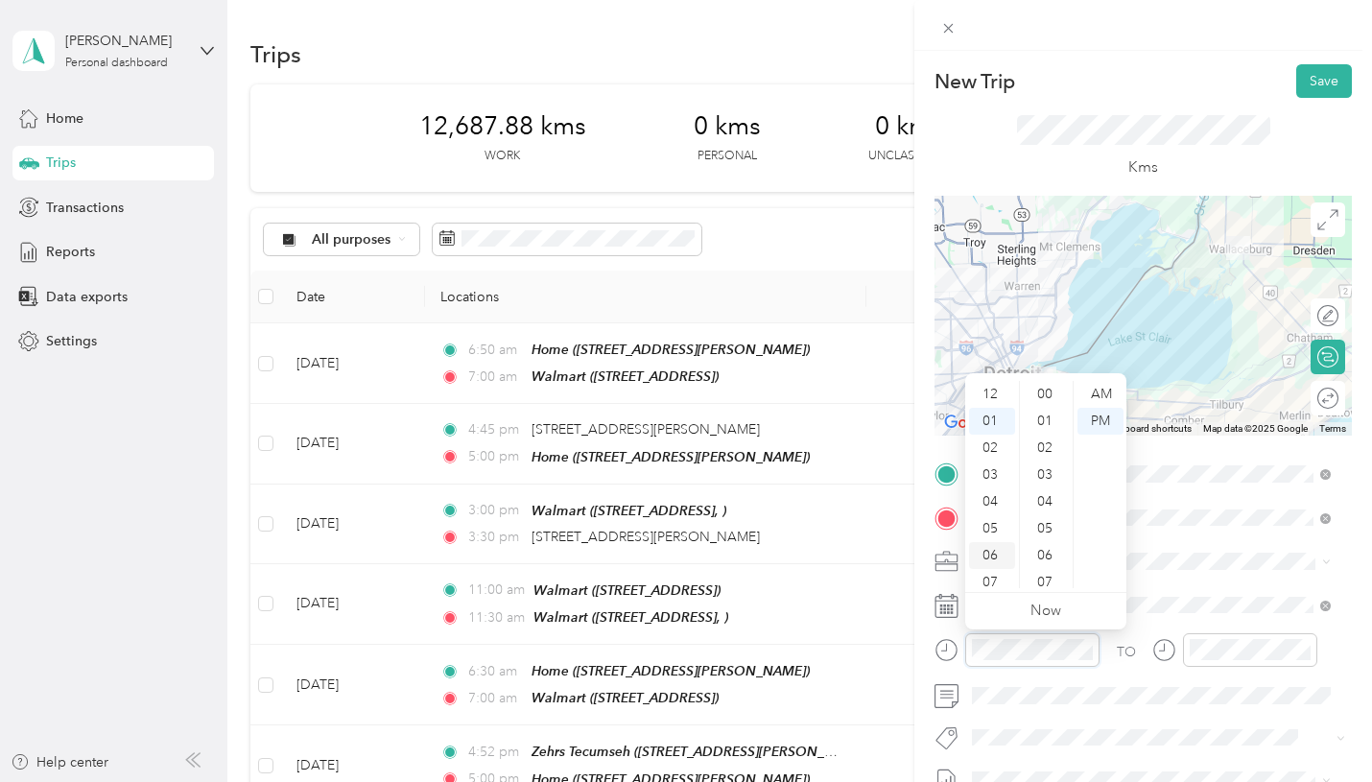
scroll to position [1404, 0]
click at [992, 582] on div "08" at bounding box center [992, 582] width 46 height 27
click at [1046, 390] on div "00" at bounding box center [1046, 394] width 46 height 27
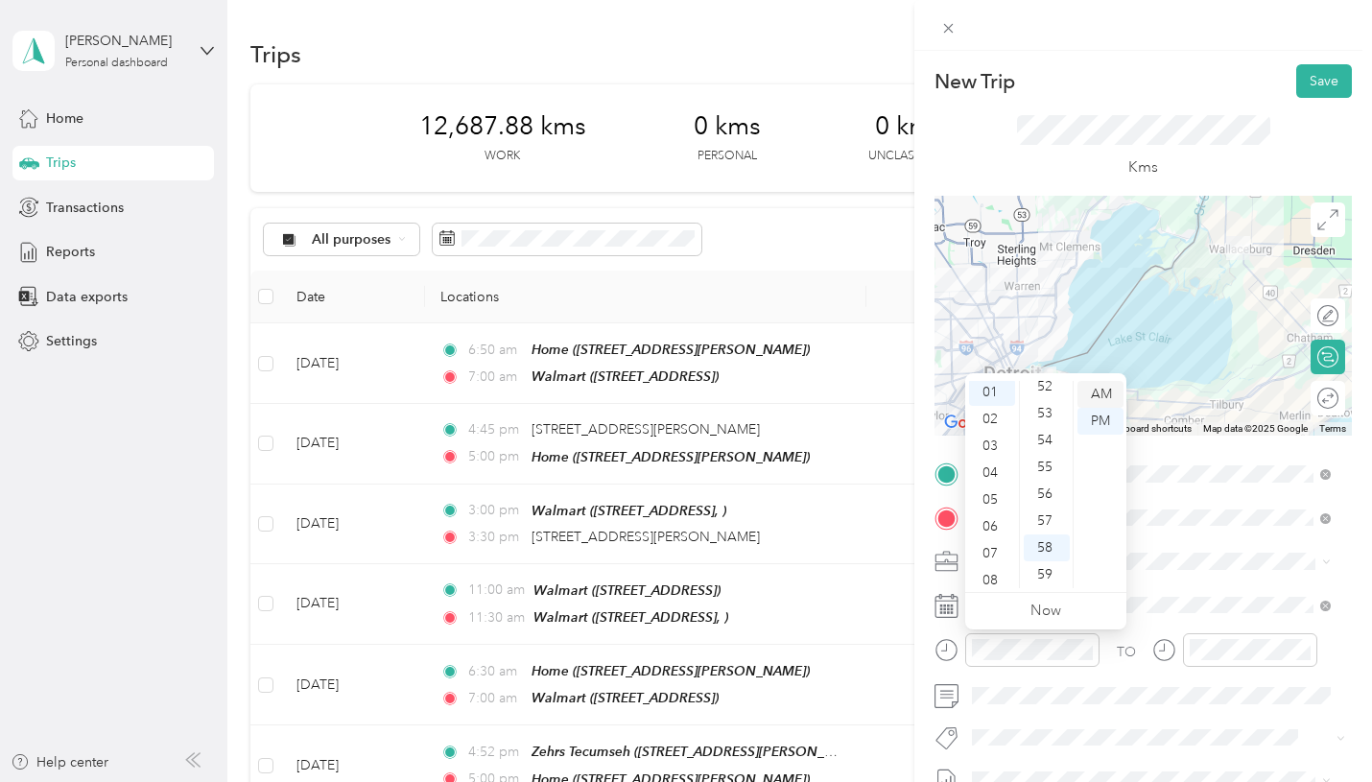
click at [1106, 391] on div "AM" at bounding box center [1100, 394] width 46 height 27
click at [993, 572] on div "08" at bounding box center [992, 582] width 46 height 27
click at [1051, 400] on div "00" at bounding box center [1046, 394] width 46 height 27
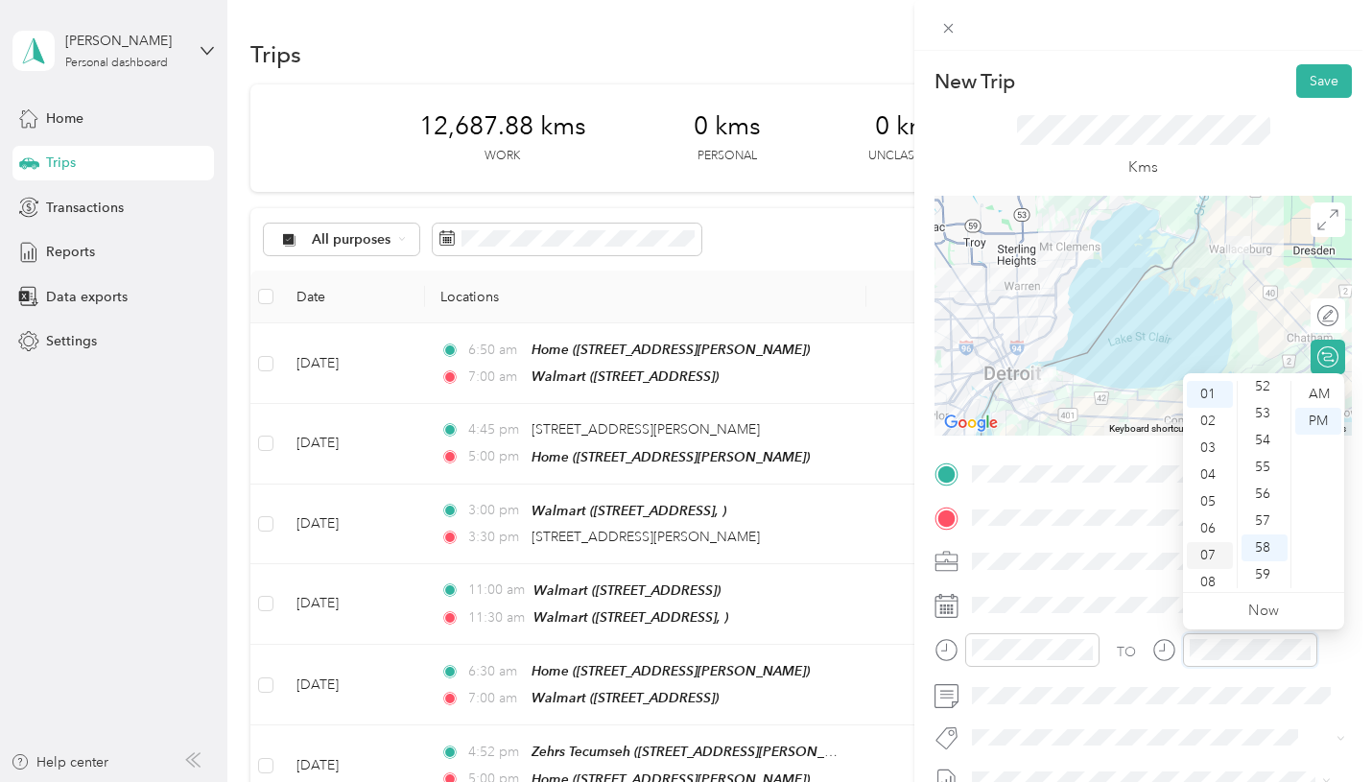
scroll to position [115, 0]
click at [1209, 530] on div "09" at bounding box center [1210, 520] width 46 height 27
click at [1269, 566] on div "30" at bounding box center [1264, 563] width 46 height 27
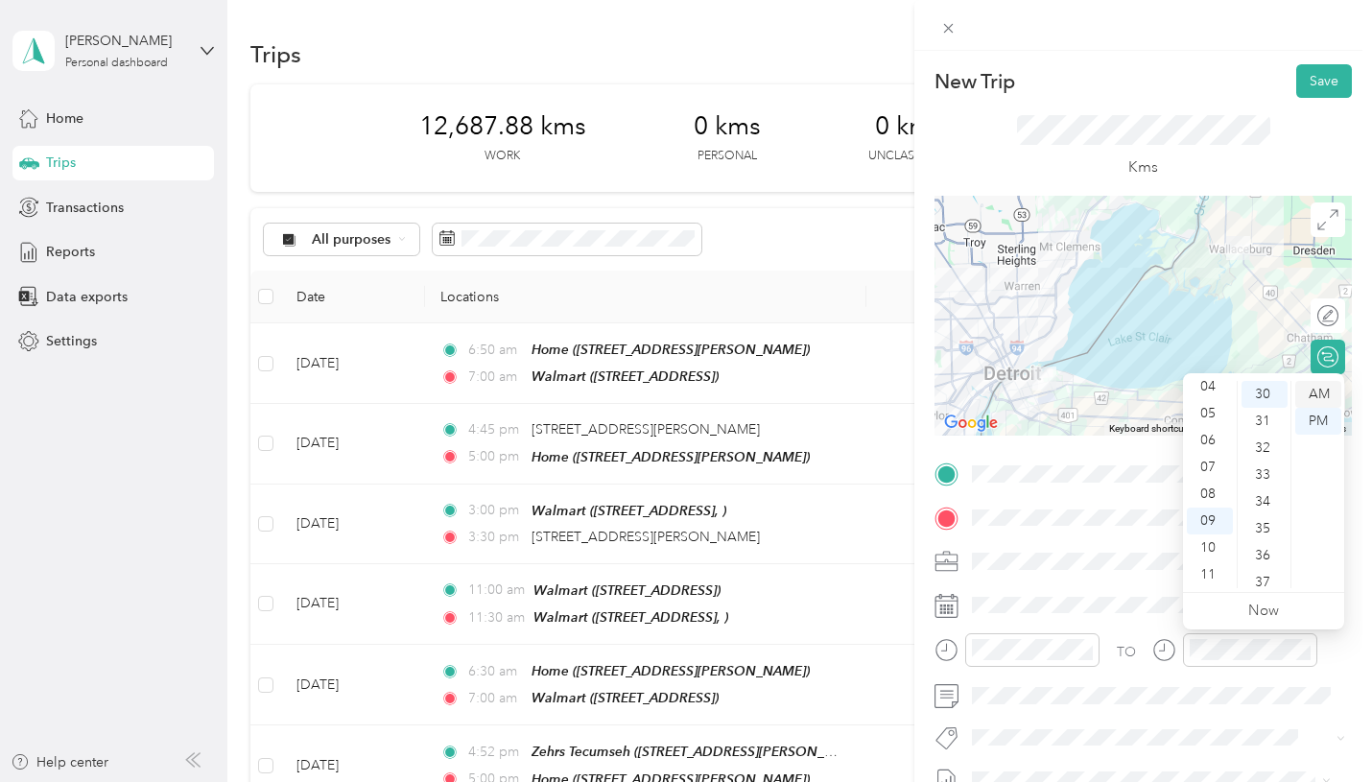
click at [1319, 397] on div "AM" at bounding box center [1318, 394] width 46 height 27
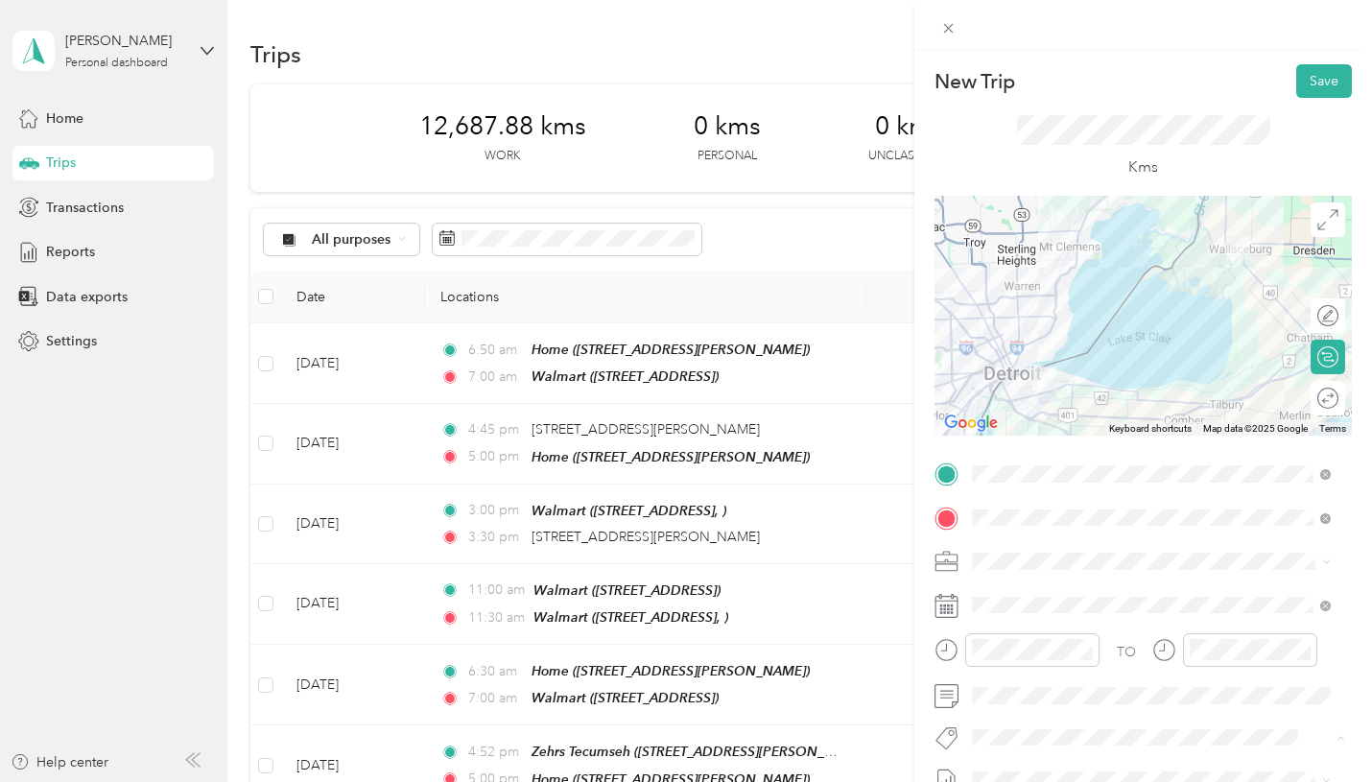
click at [1044, 627] on span "Lego Canada Inc." at bounding box center [1039, 630] width 94 height 17
click at [1314, 84] on button "Save" at bounding box center [1324, 81] width 56 height 34
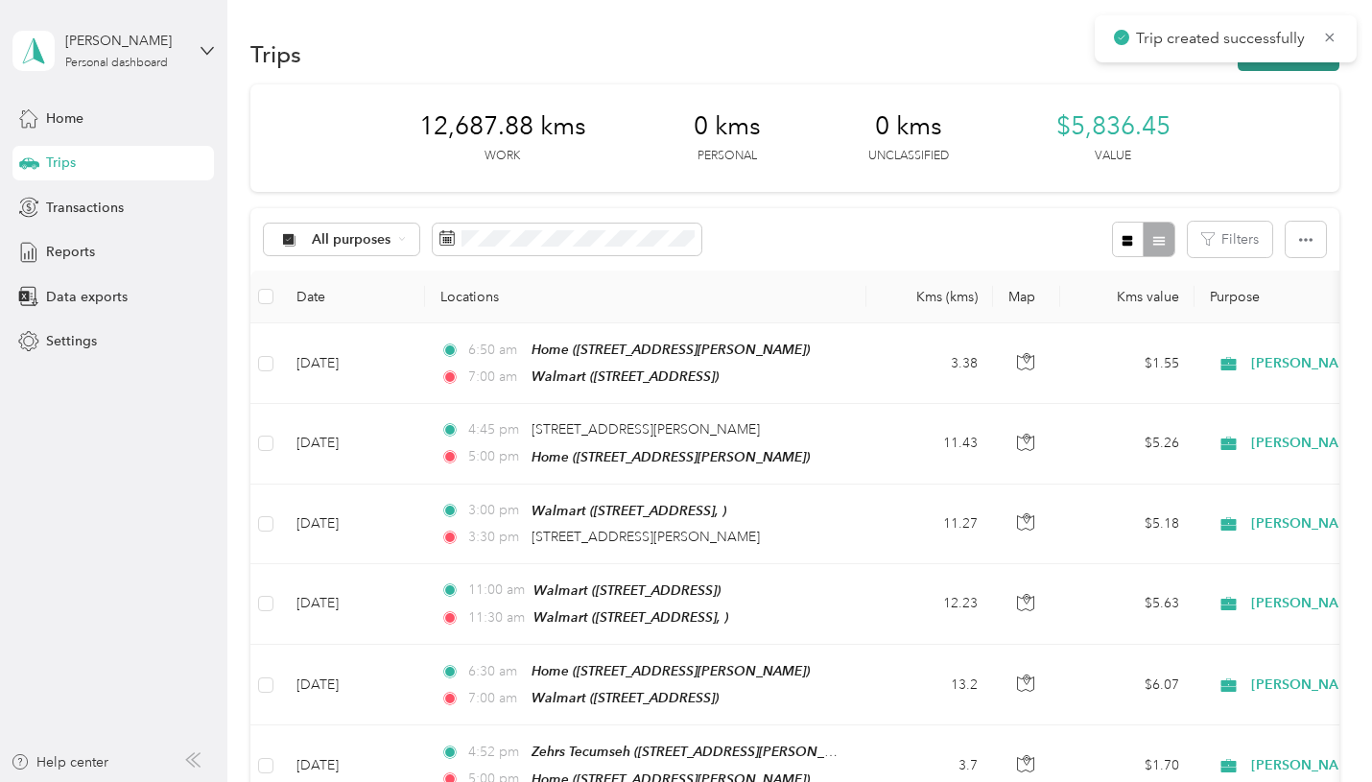
click at [1299, 65] on button "New trip" at bounding box center [1288, 54] width 102 height 34
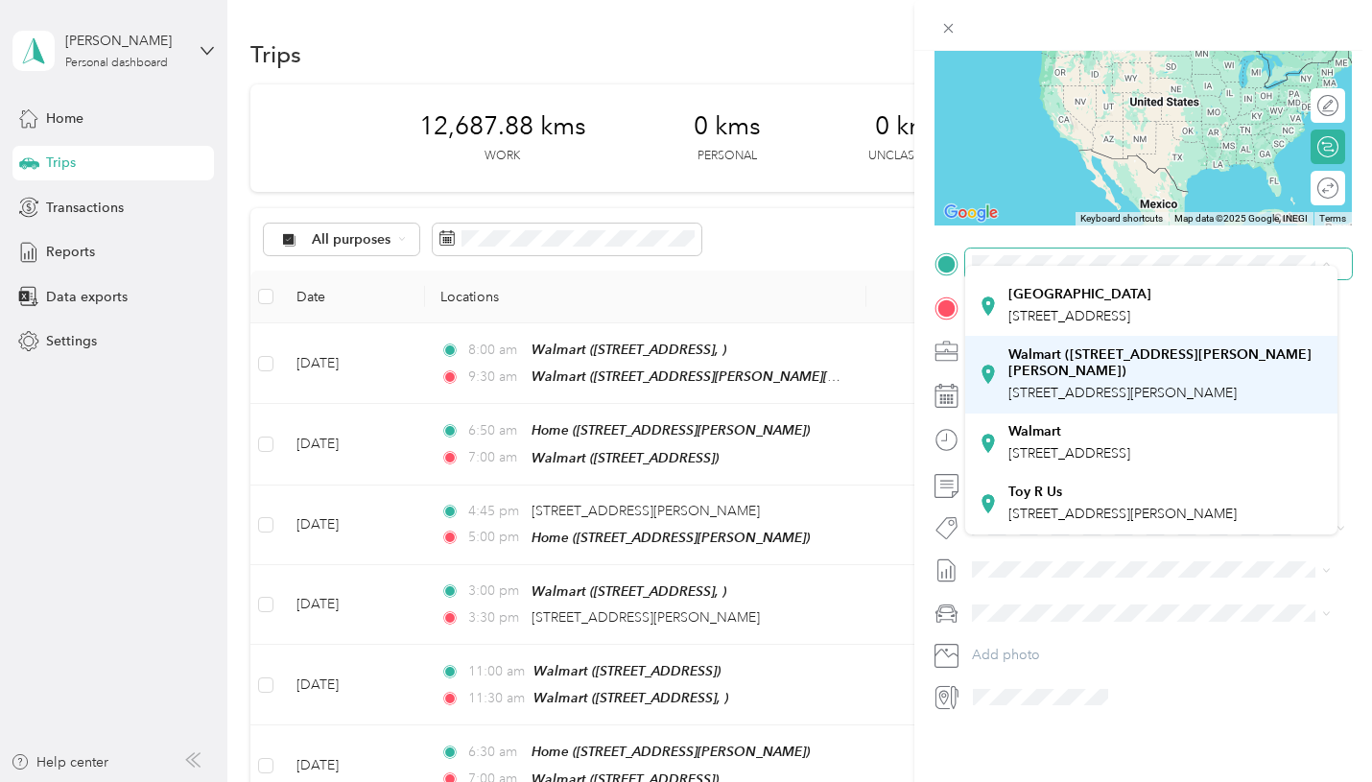
scroll to position [517, 0]
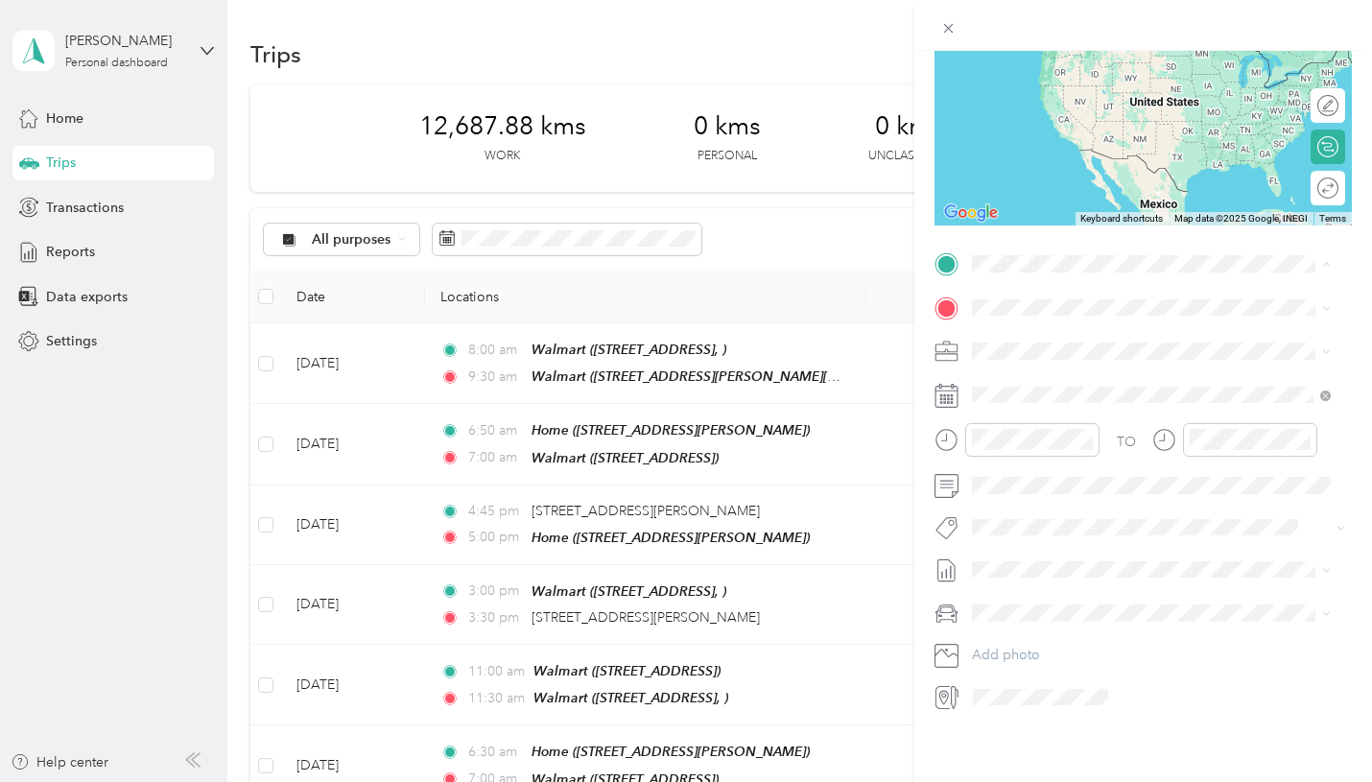
click at [1095, 385] on span "315 Wallace St, N8A 1M1, Chatham-Kent, ON, Canada" at bounding box center [1122, 393] width 228 height 16
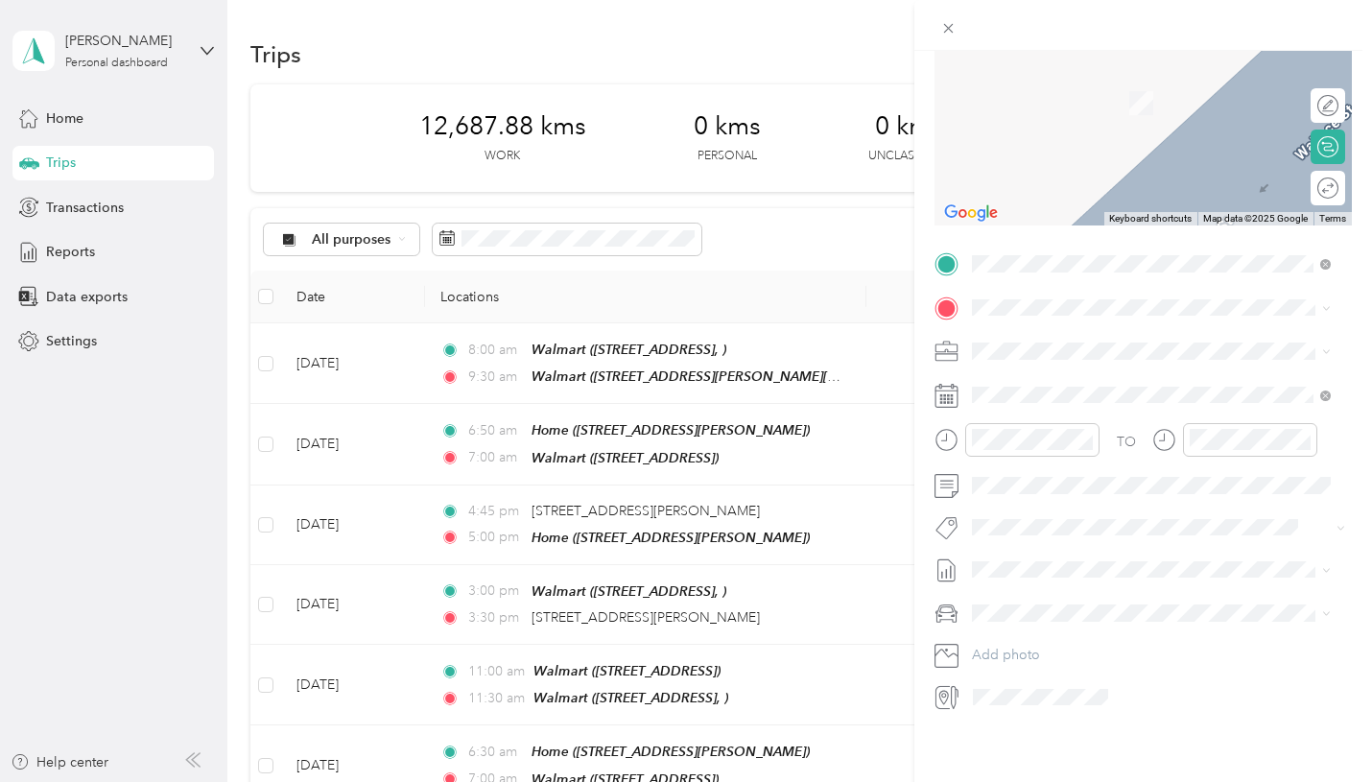
click at [1096, 450] on div "Walmart 304 Erie St S, N8H 3C5, Leamington, ON, Canada" at bounding box center [1069, 430] width 122 height 40
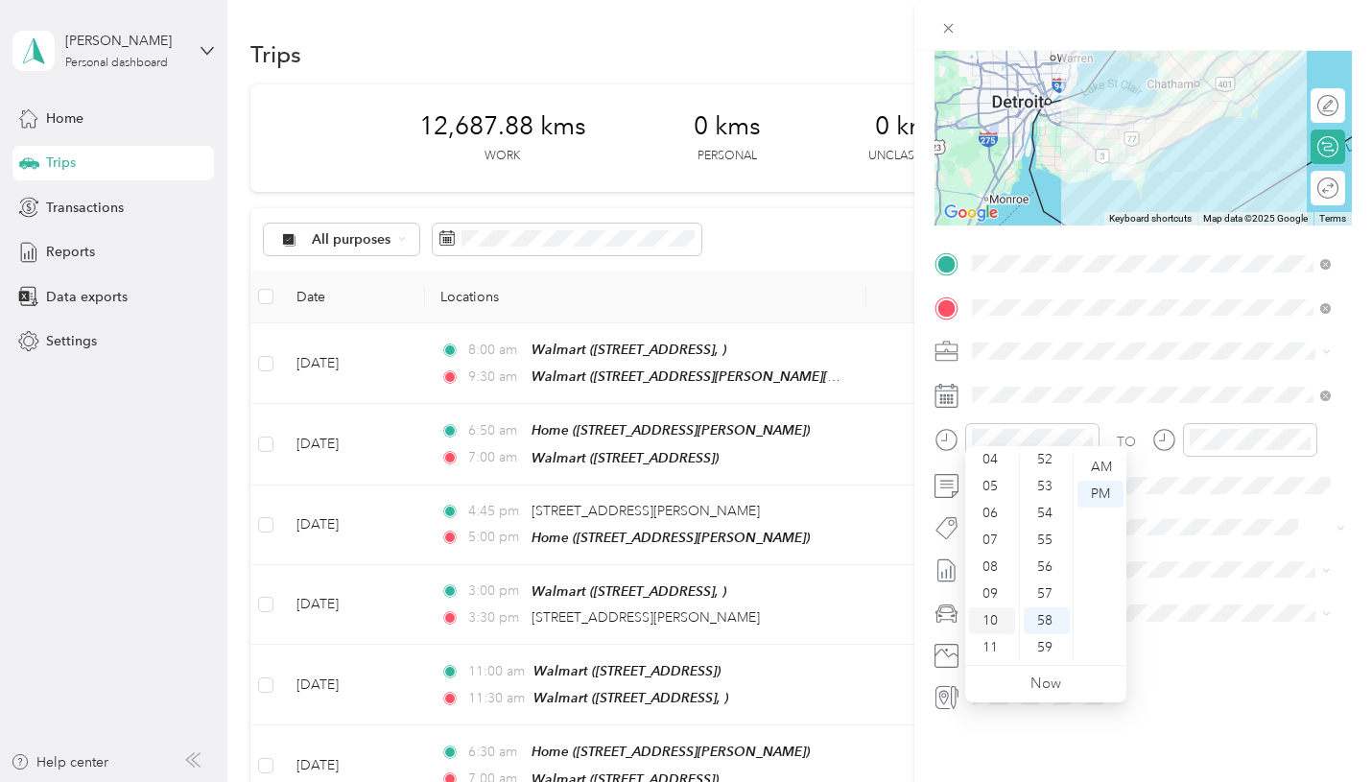
click at [992, 620] on div "10" at bounding box center [992, 620] width 46 height 27
click at [1047, 474] on div "00" at bounding box center [1046, 467] width 46 height 27
click at [1096, 465] on div "AM" at bounding box center [1100, 467] width 46 height 27
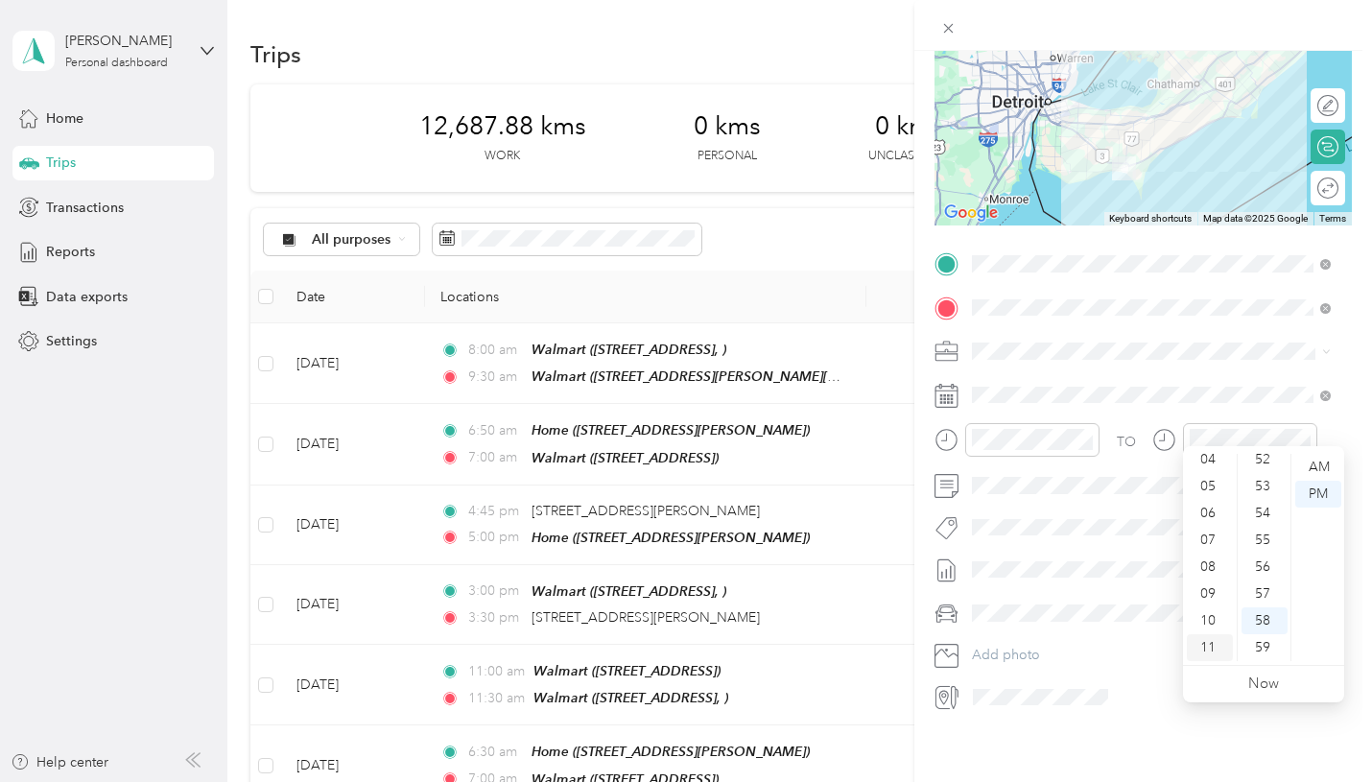
click at [1206, 646] on div "11" at bounding box center [1210, 647] width 46 height 27
click at [1264, 522] on div "15" at bounding box center [1264, 520] width 46 height 27
click at [1323, 463] on div "AM" at bounding box center [1318, 467] width 46 height 27
click at [1031, 590] on button "Lego Canada Inc." at bounding box center [1038, 584] width 121 height 24
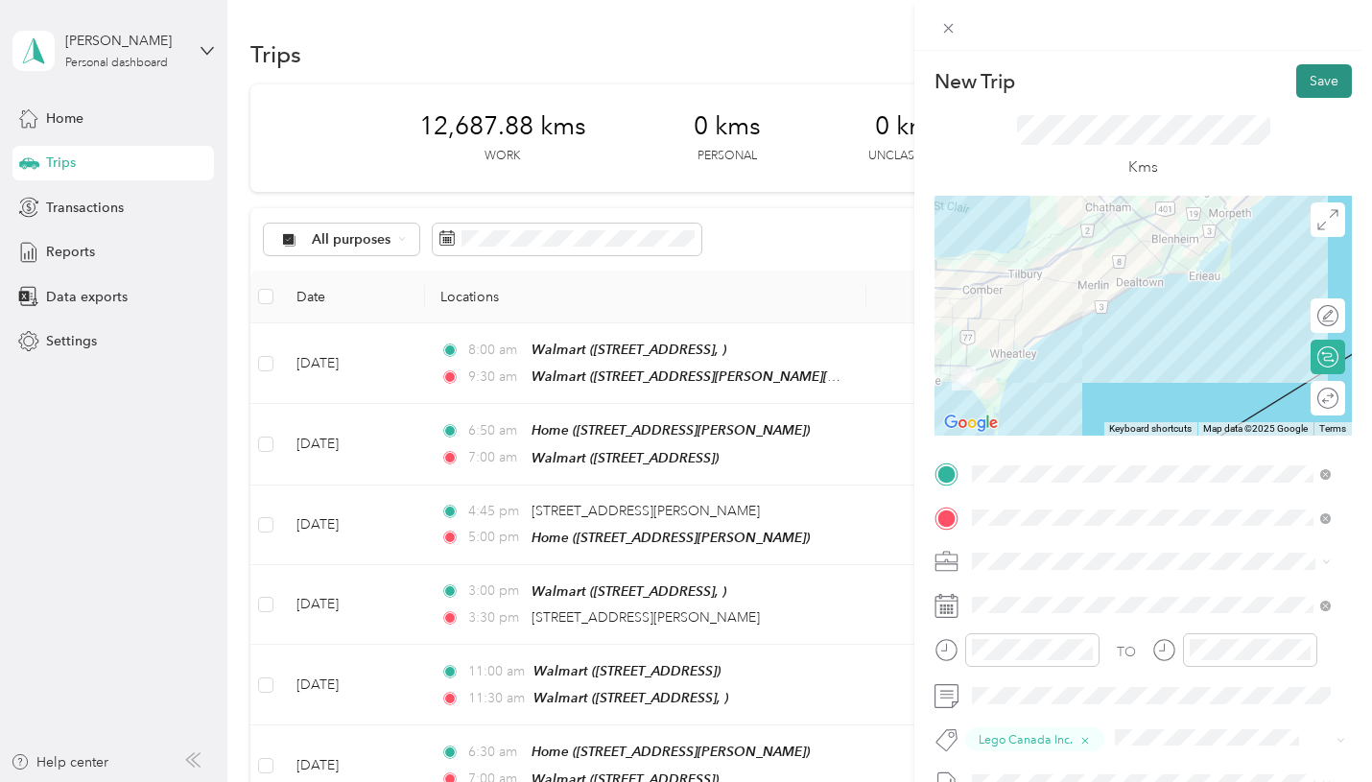
click at [1318, 67] on button "Save" at bounding box center [1324, 81] width 56 height 34
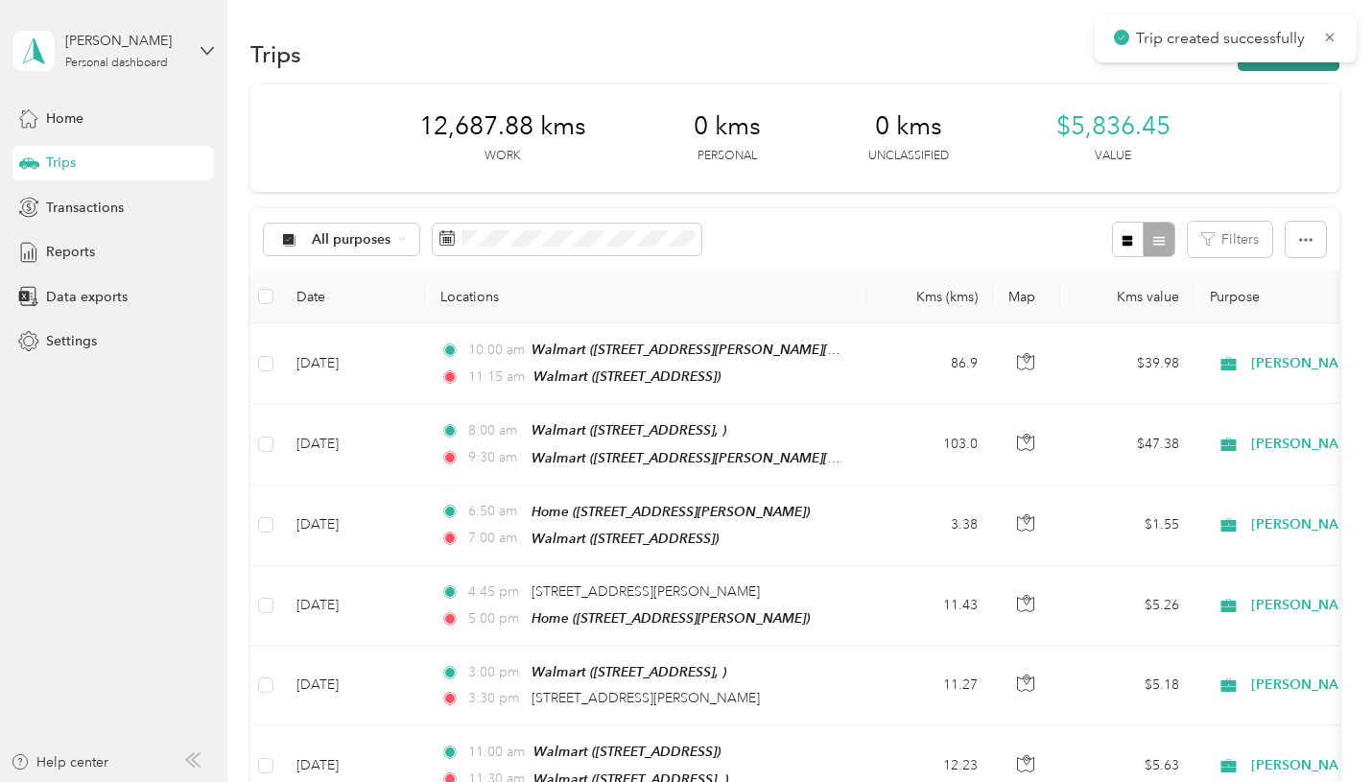
click at [1264, 66] on button "New trip" at bounding box center [1288, 54] width 102 height 34
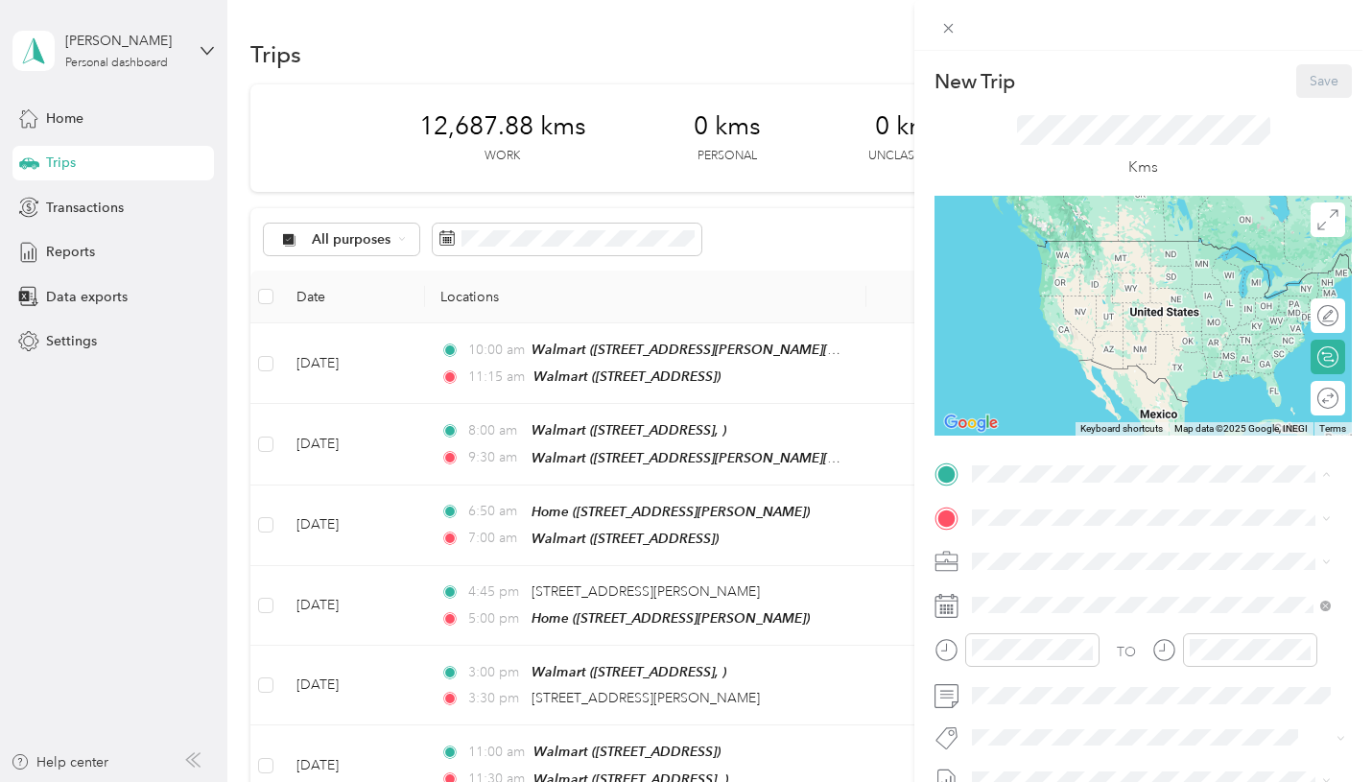
click at [1079, 508] on li "Walmart 304 Erie St S, N8H 3C5, Leamington, ON, Canada" at bounding box center [1151, 478] width 372 height 60
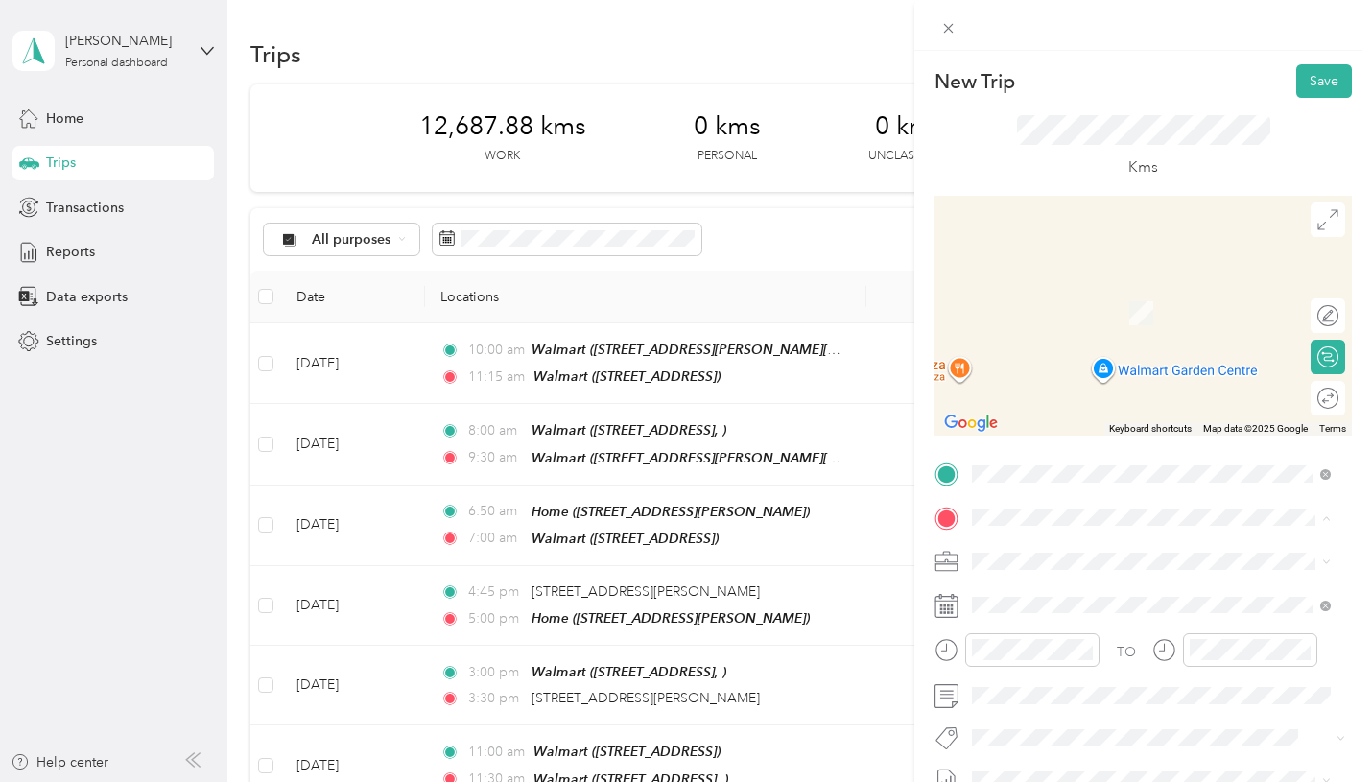
click at [1086, 337] on div "Walmart 3120 Dougall Ave, N9E 1S7, Windsor, ON, Canada" at bounding box center [1069, 316] width 122 height 40
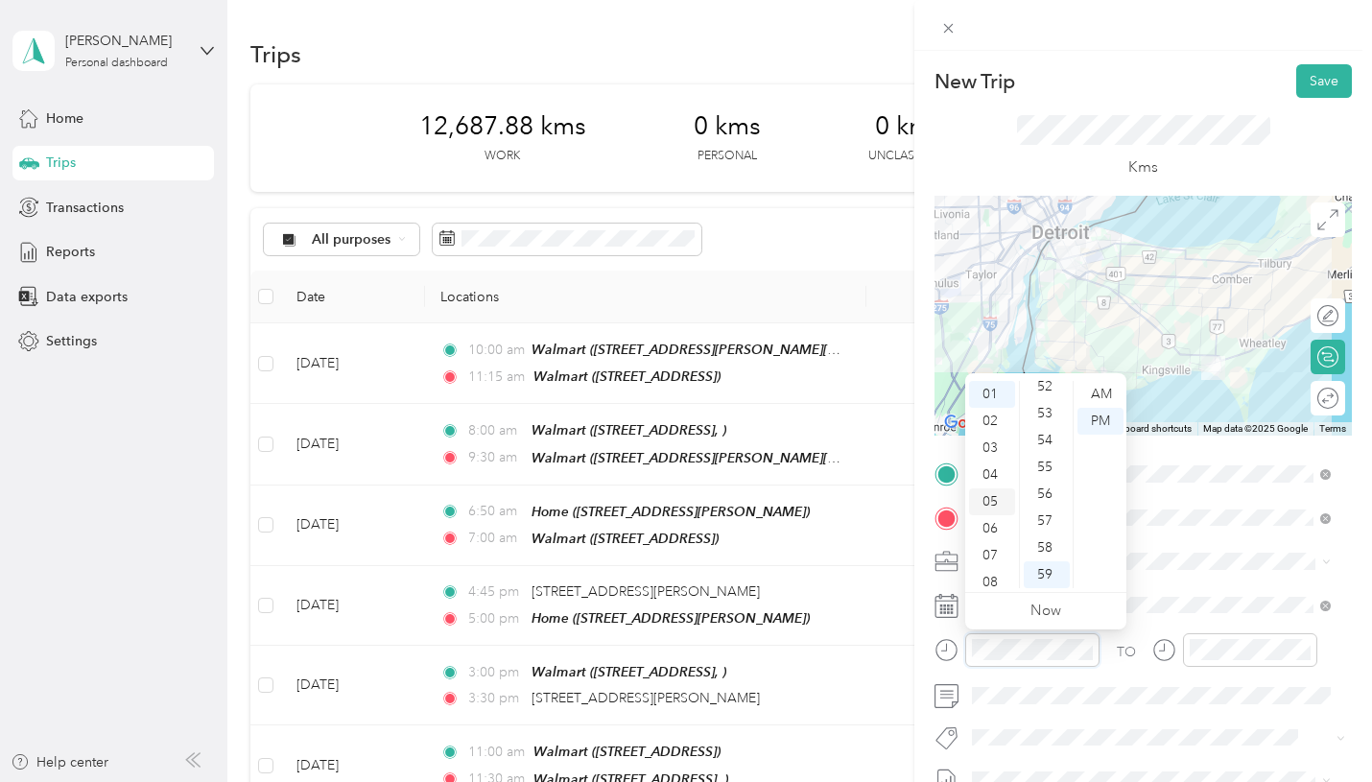
scroll to position [8, 0]
click at [996, 403] on div "12" at bounding box center [992, 394] width 46 height 27
click at [1047, 506] on div "15" at bounding box center [1046, 509] width 46 height 27
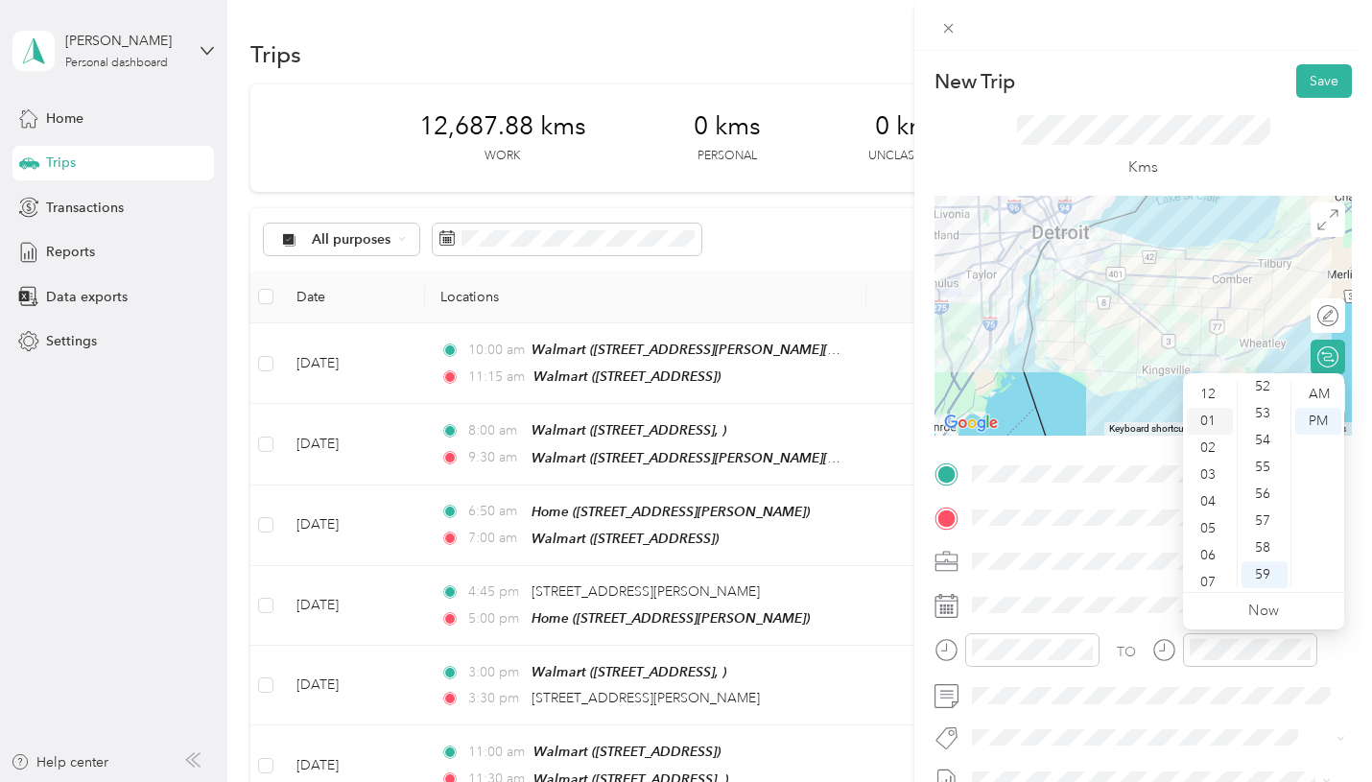
click at [1215, 418] on div "01" at bounding box center [1210, 421] width 46 height 27
click at [1263, 457] on div "15" at bounding box center [1264, 448] width 46 height 27
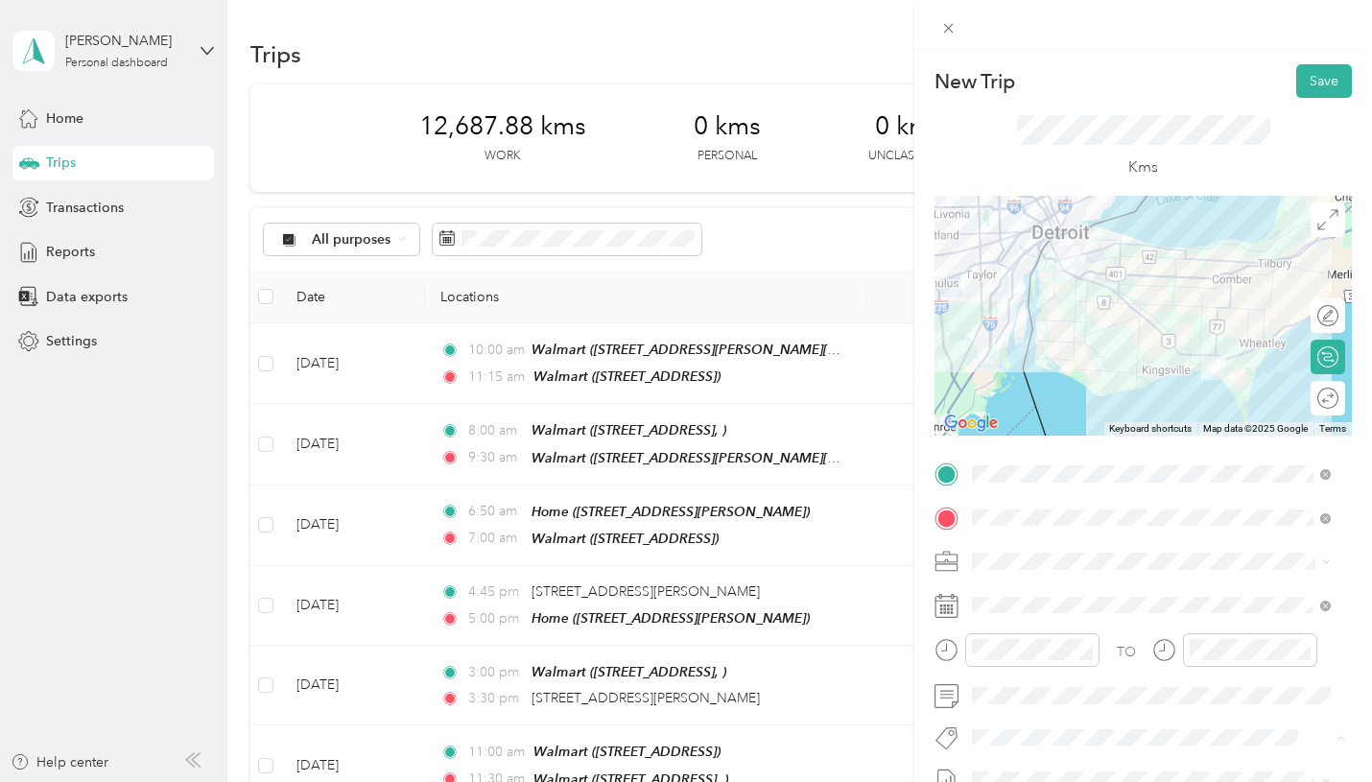
click at [1090, 673] on button "Lego Canada Inc." at bounding box center [1038, 667] width 121 height 24
click at [1320, 78] on button "Save" at bounding box center [1324, 81] width 56 height 34
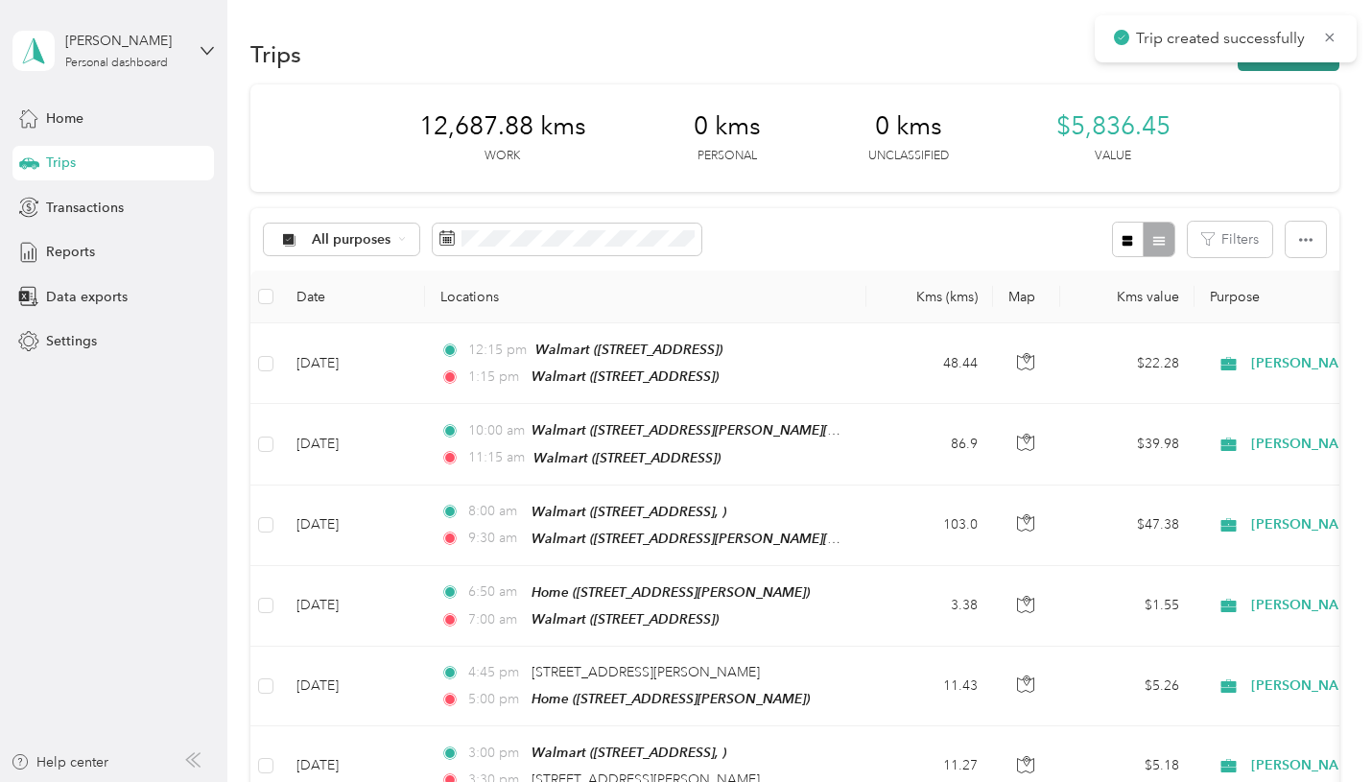
click at [1273, 65] on button "New trip" at bounding box center [1288, 54] width 102 height 34
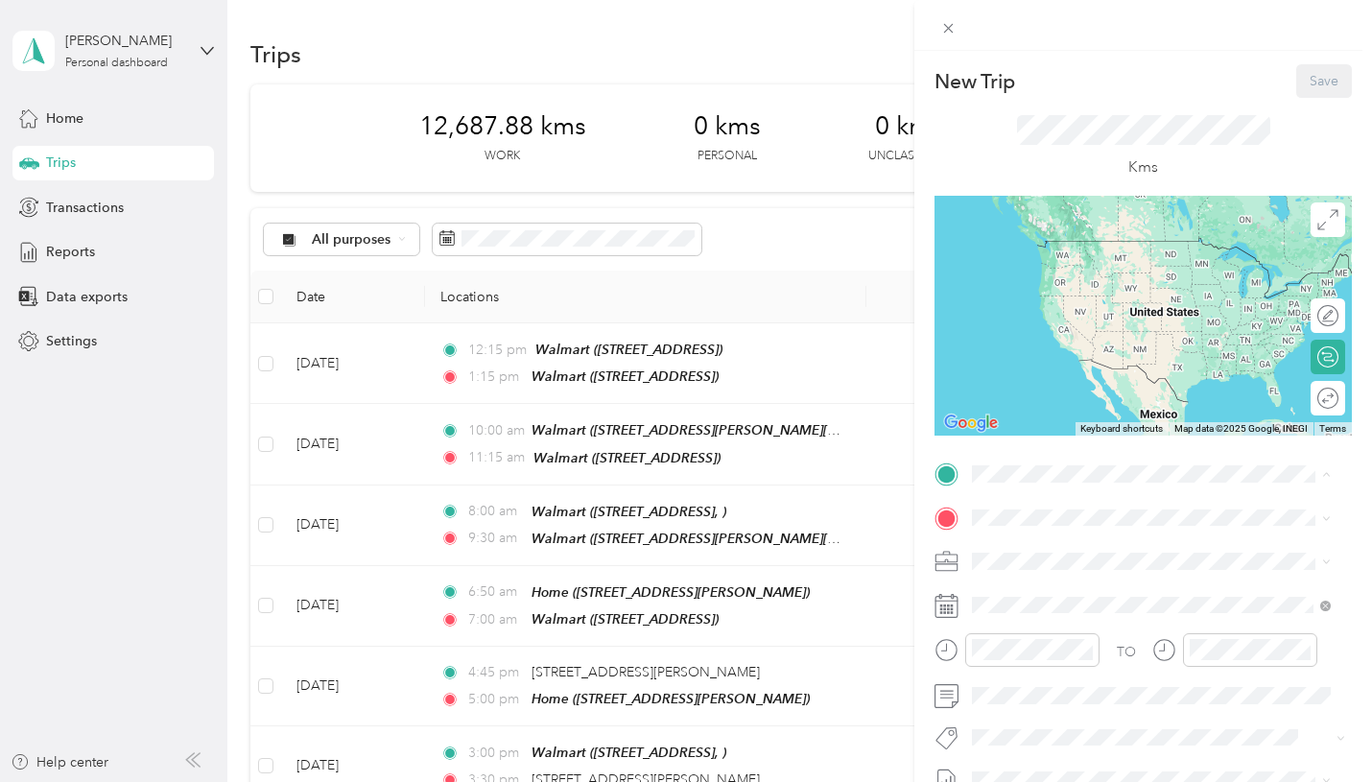
click at [1061, 690] on span "3120 Dougall Ave, N9E 1S7, Windsor, ON, Canada" at bounding box center [1069, 681] width 122 height 16
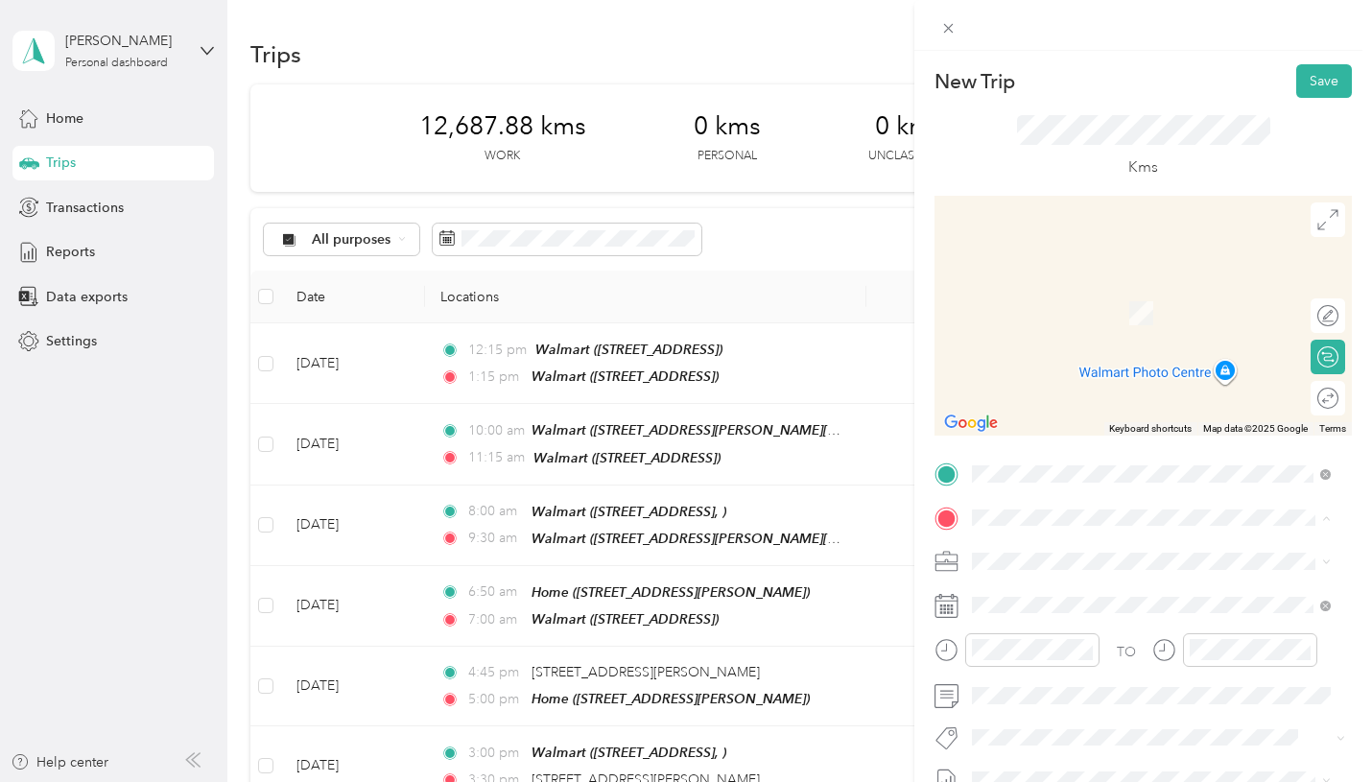
click at [1060, 441] on span "2955 Robinet Rd, N8R 1P5, Windsor, ON, Canada" at bounding box center [1122, 433] width 228 height 16
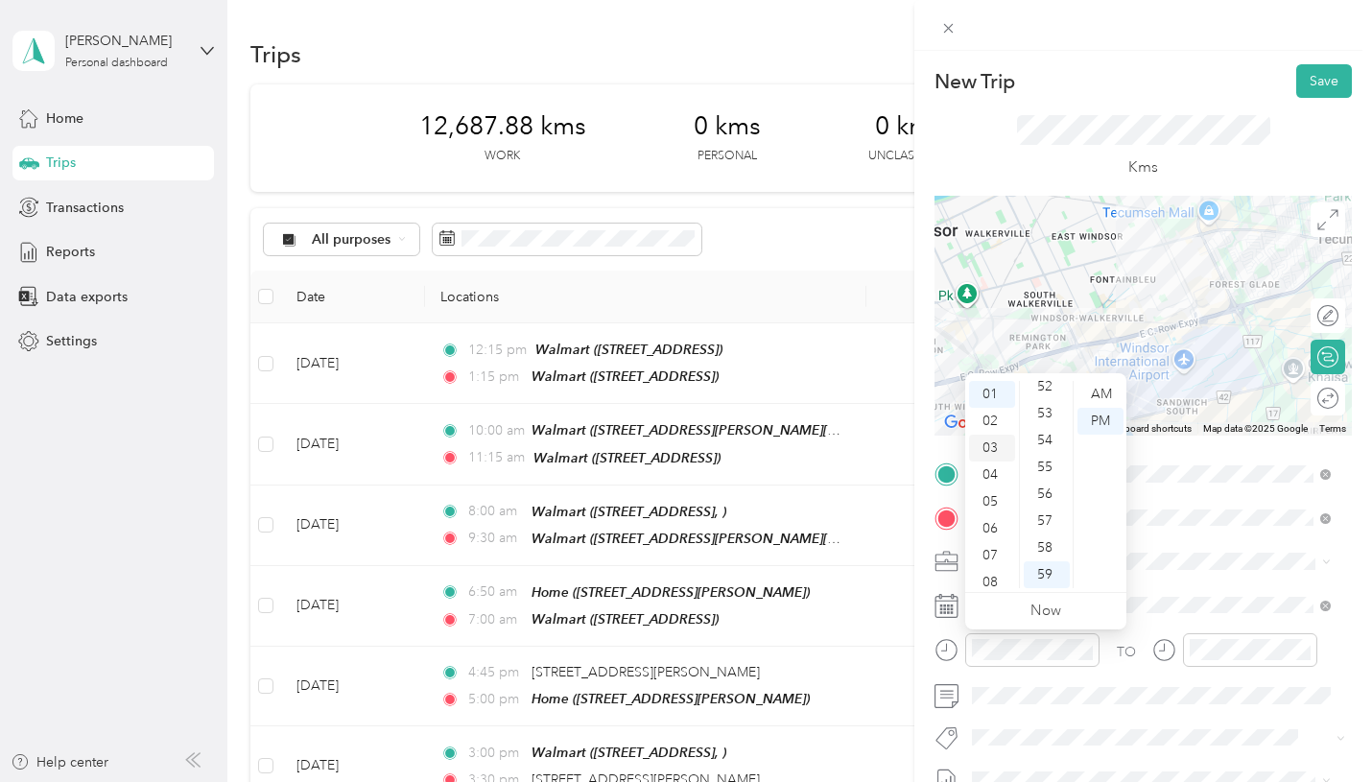
click at [992, 450] on div "03" at bounding box center [992, 448] width 46 height 27
click at [1056, 444] on div "15" at bounding box center [1046, 448] width 46 height 27
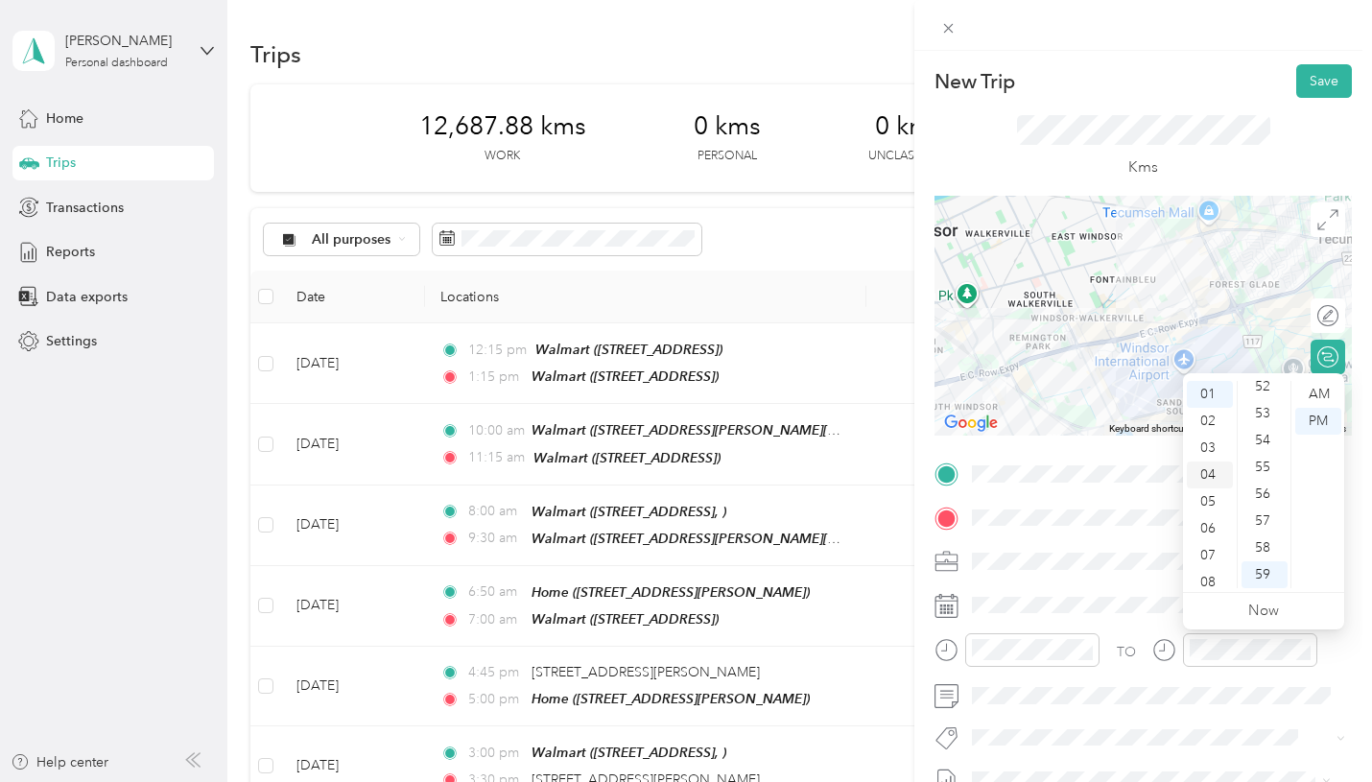
click at [1210, 473] on div "04" at bounding box center [1210, 474] width 46 height 27
click at [1262, 395] on div "00" at bounding box center [1264, 394] width 46 height 27
click at [1026, 746] on span at bounding box center [1142, 737] width 354 height 20
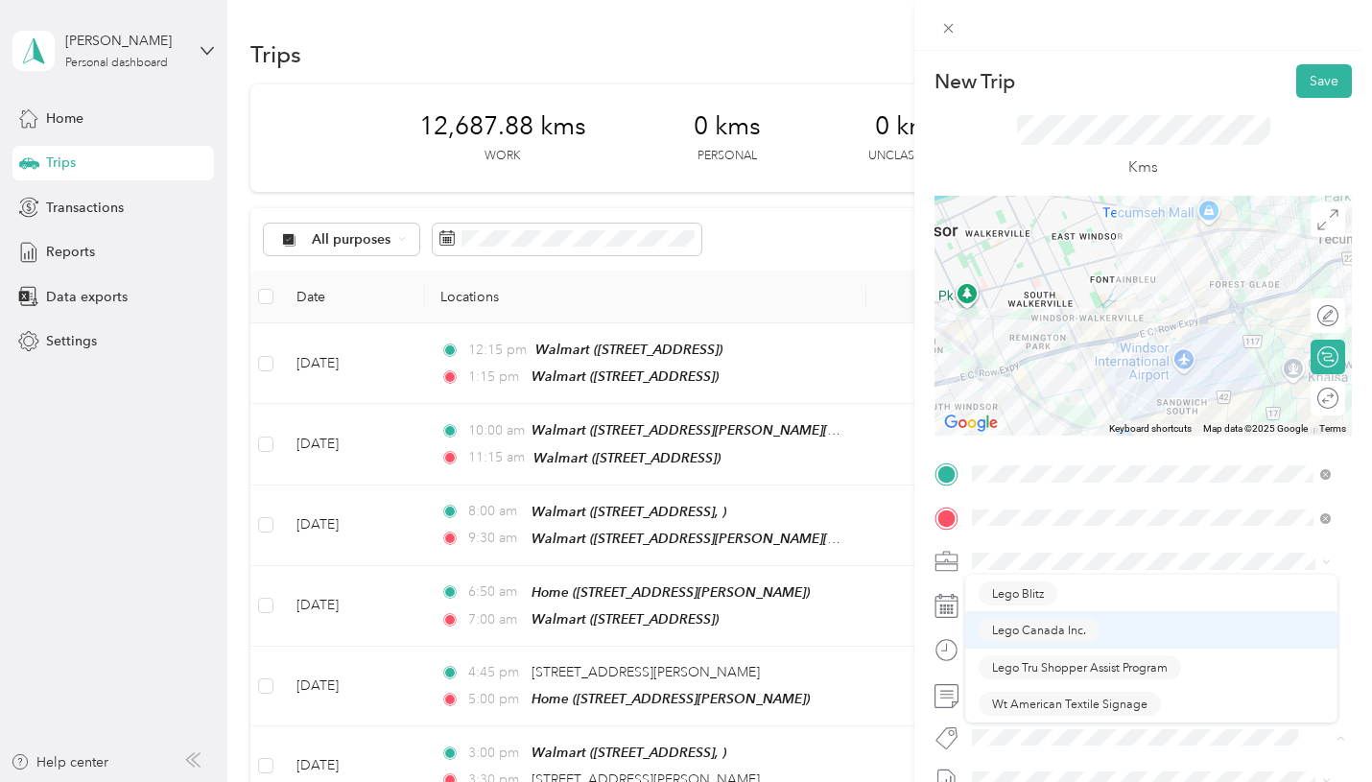
click at [1039, 638] on ol "Lego Blitz Lego Canada Inc. Lego Tru Shopper Assist Program Wt American Textile…" at bounding box center [1151, 649] width 372 height 148
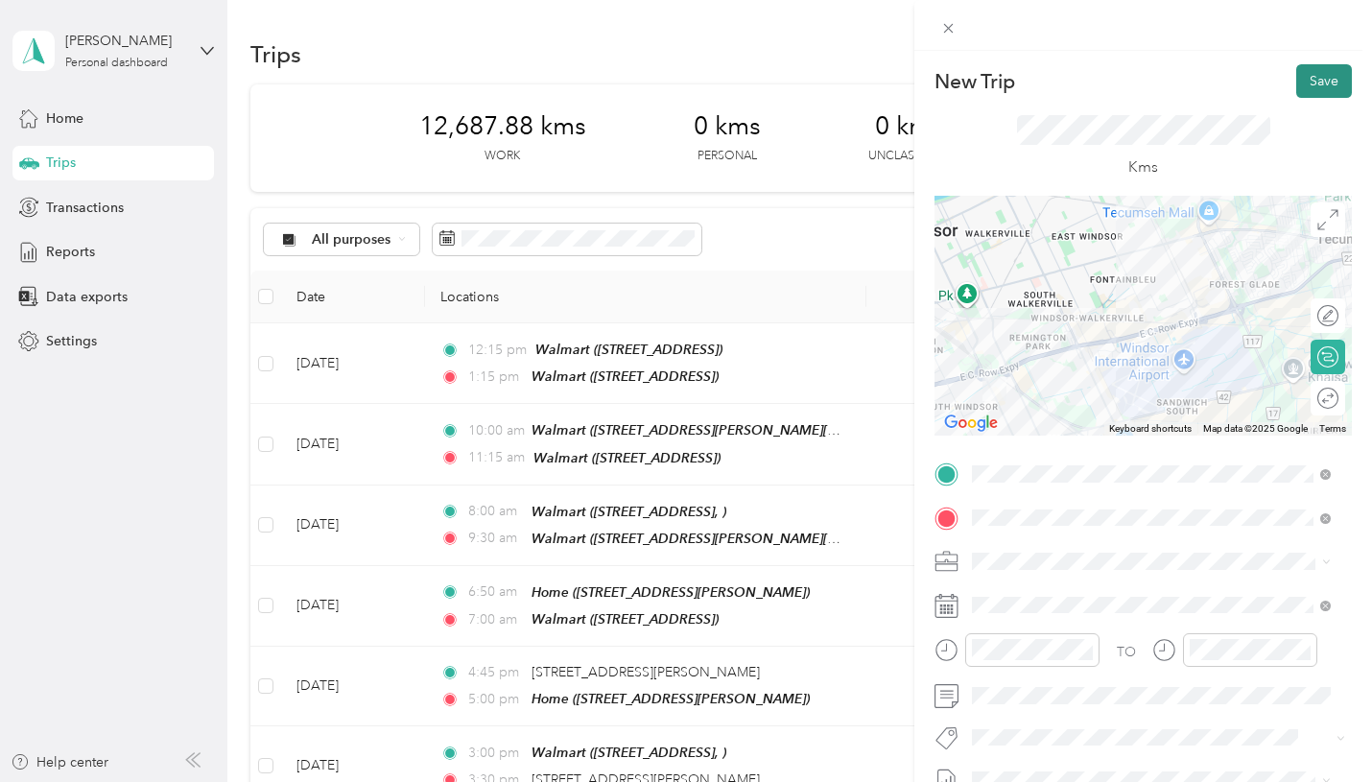
click at [1306, 81] on button "Save" at bounding box center [1324, 81] width 56 height 34
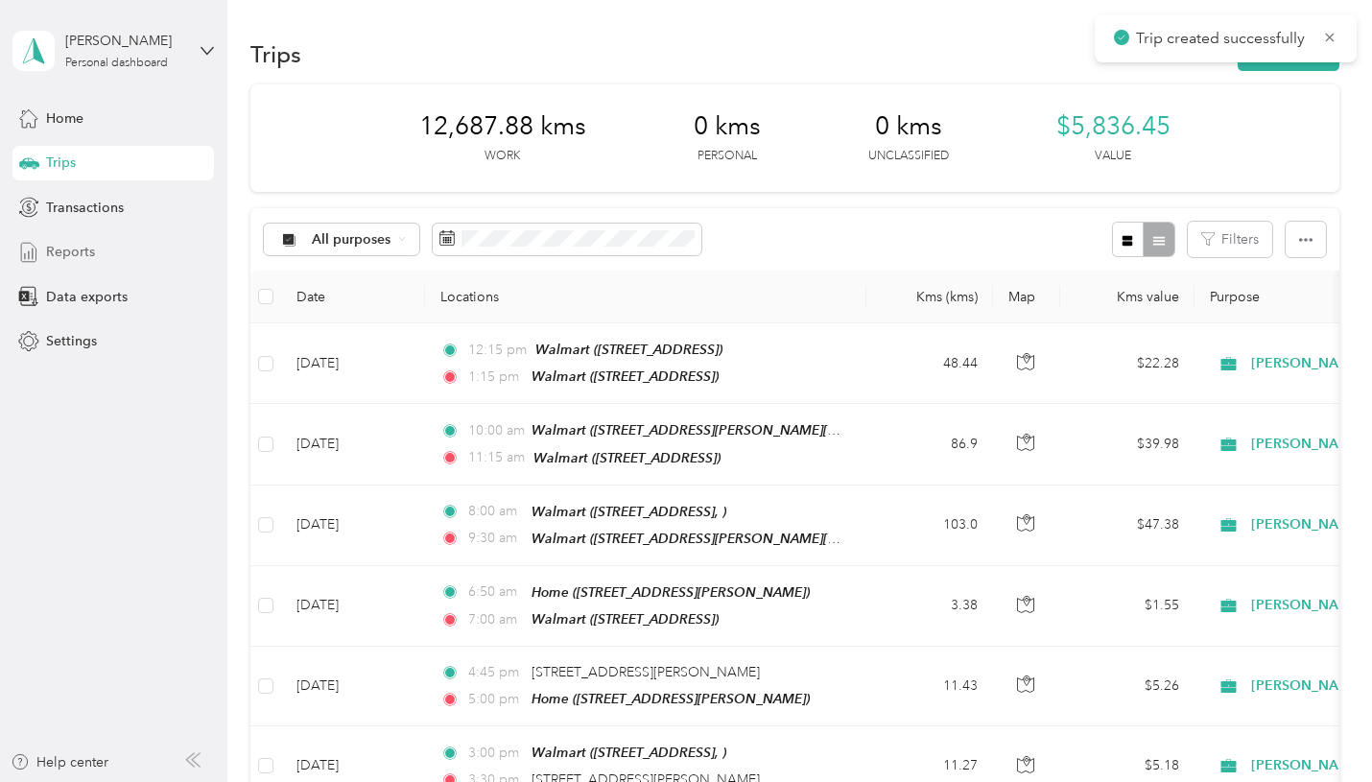
click at [81, 250] on span "Reports" at bounding box center [70, 252] width 49 height 20
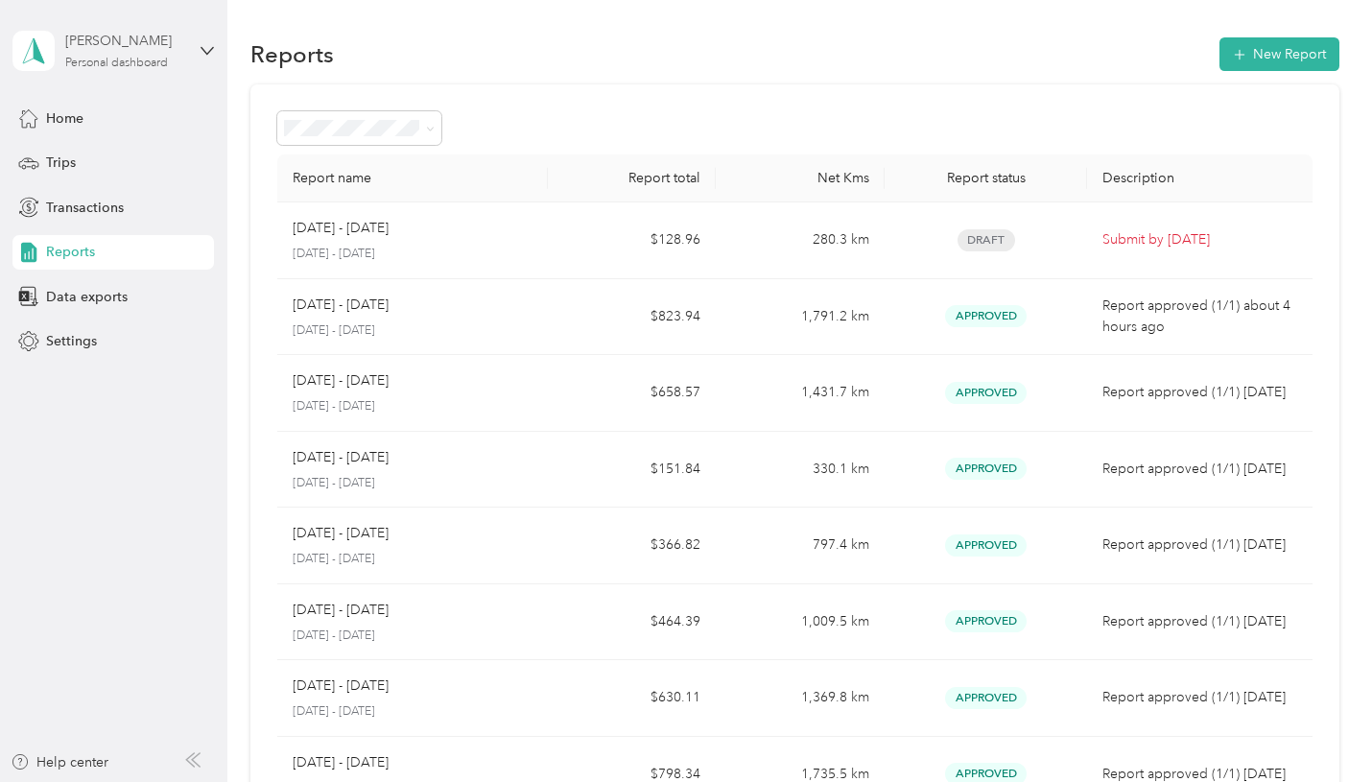
click at [134, 56] on div "Alison Butler Personal dashboard" at bounding box center [125, 50] width 120 height 38
click at [95, 159] on div "Log out" at bounding box center [67, 158] width 74 height 20
